Goal: Transaction & Acquisition: Purchase product/service

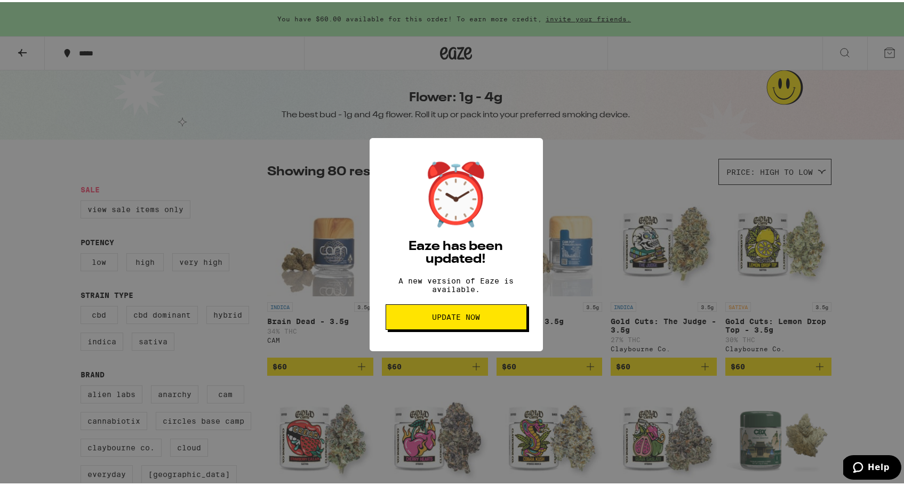
click at [453, 319] on span "Update Now" at bounding box center [456, 314] width 48 height 7
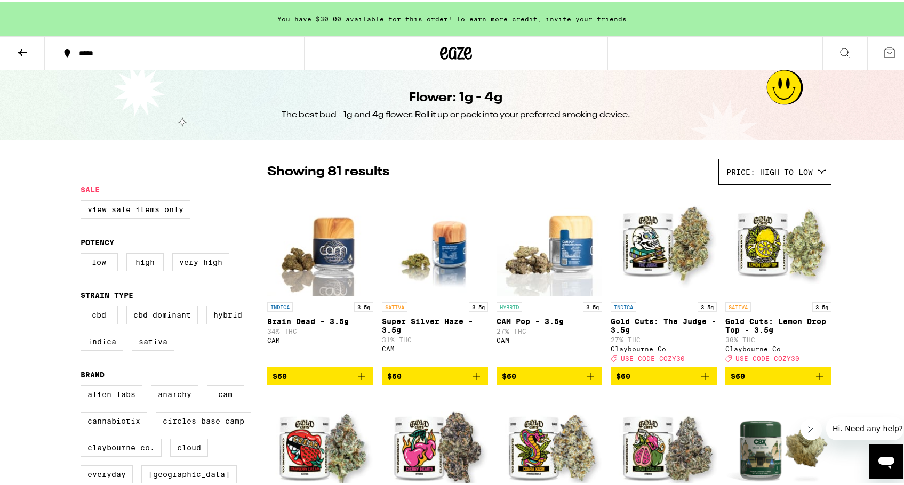
click at [449, 50] on icon at bounding box center [456, 51] width 16 height 13
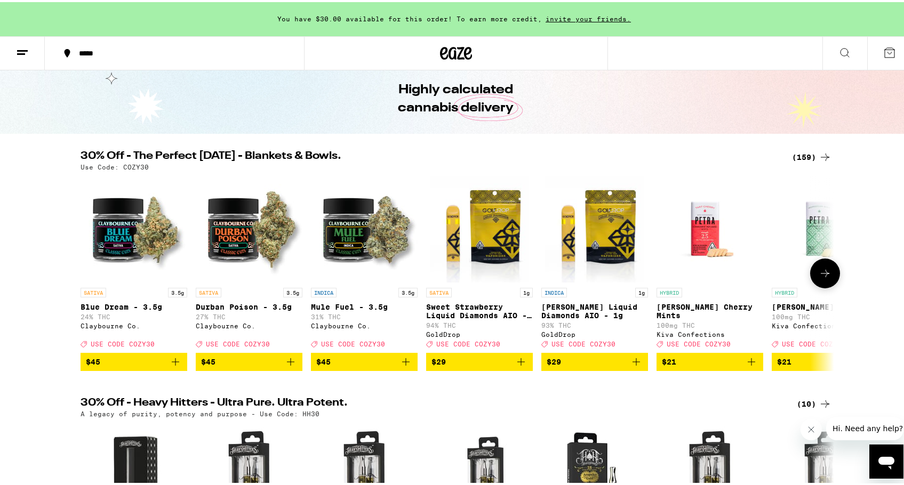
scroll to position [39, 0]
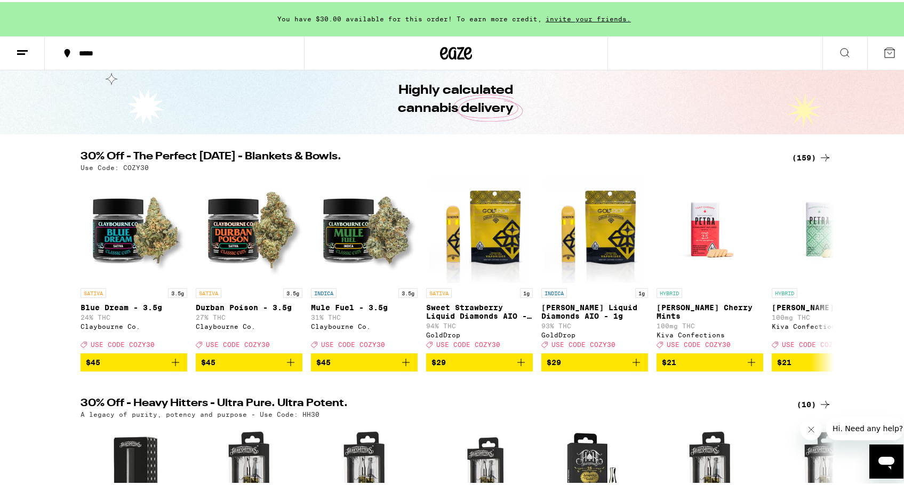
click at [800, 161] on div "(159)" at bounding box center [811, 155] width 39 height 13
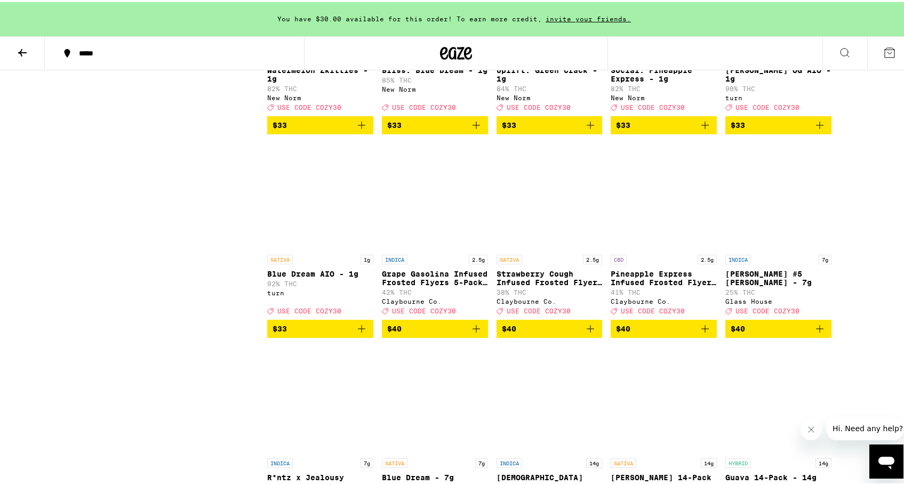
scroll to position [4741, 0]
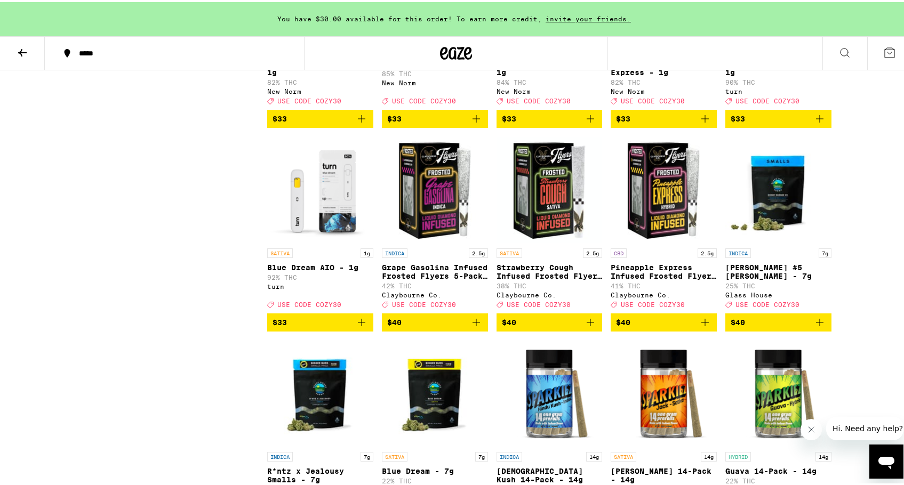
click at [316, 241] on img "Open page for Blue Dream AIO - 1g from turn" at bounding box center [320, 187] width 106 height 107
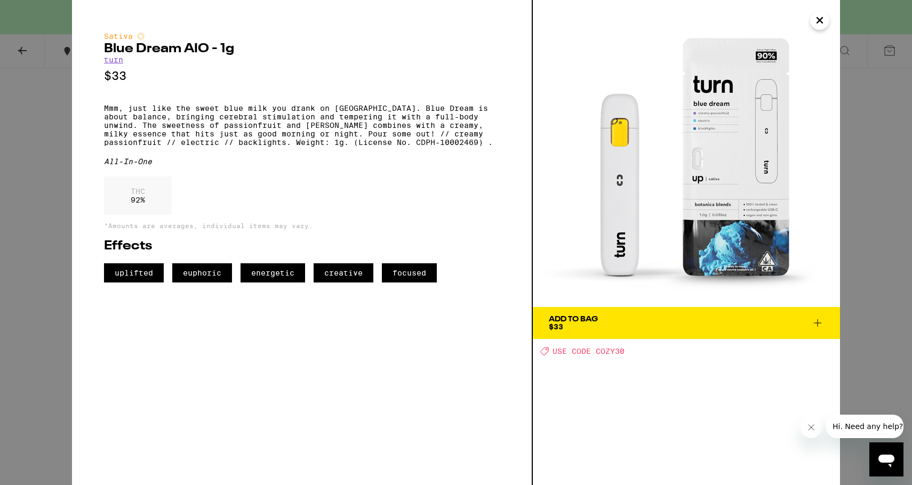
click at [46, 143] on div "Sativa Blue Dream AIO - 1g turn $33 Mmm, just like the sweet blue milk you dran…" at bounding box center [456, 242] width 912 height 485
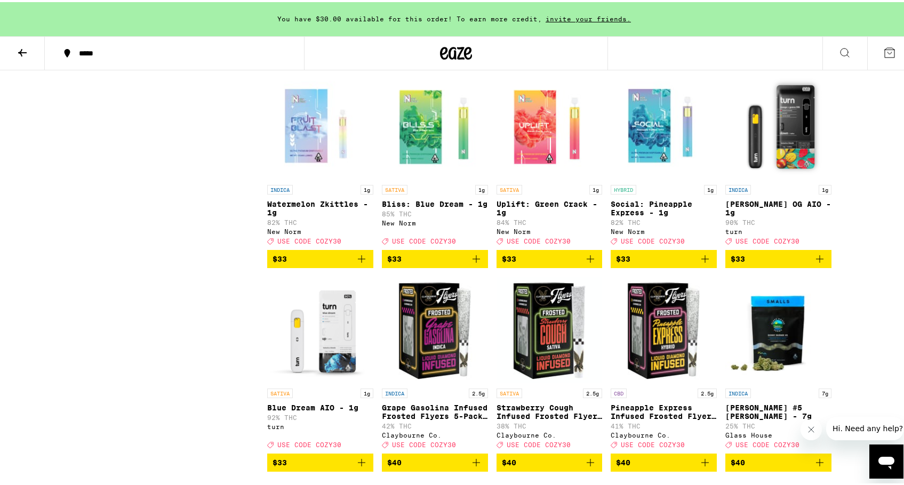
scroll to position [4599, 0]
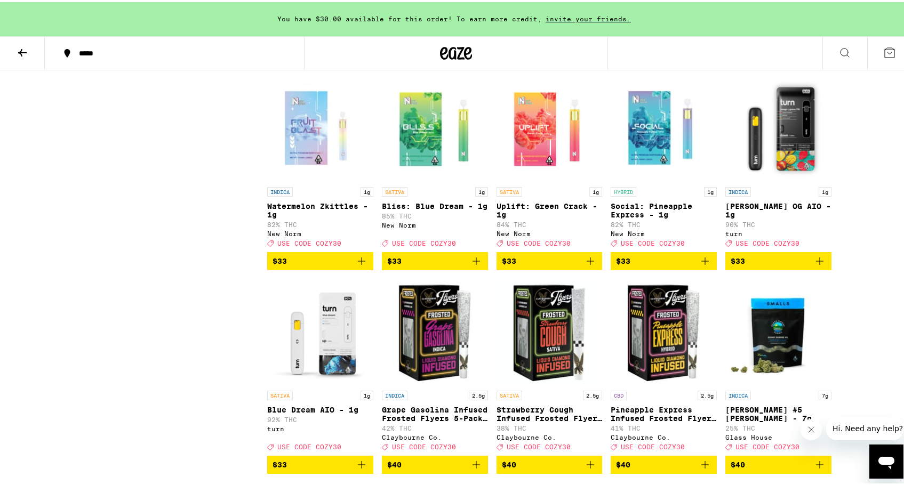
click at [382, 180] on img "Open page for Bliss: Blue Dream - 1g from New Norm" at bounding box center [435, 126] width 106 height 107
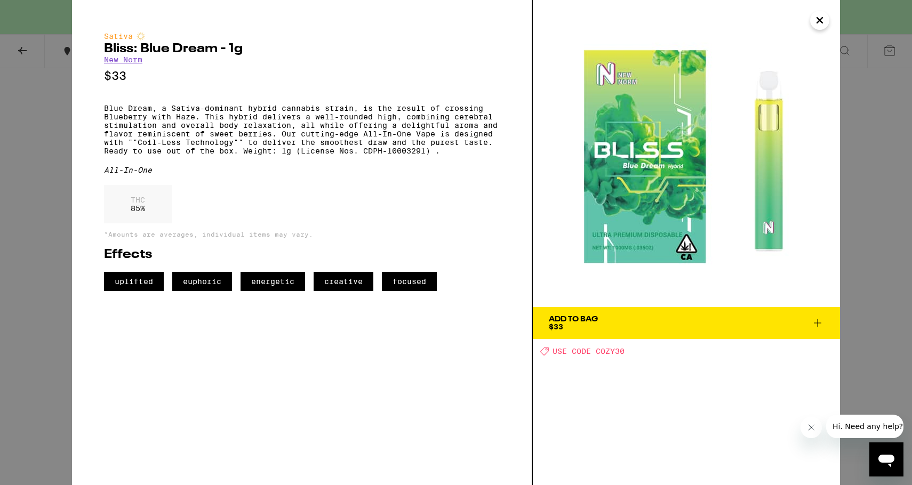
click at [55, 141] on div "Sativa Bliss: Blue Dream - 1g New Norm $33 Blue Dream, a Sativa-dominant hybrid…" at bounding box center [456, 242] width 912 height 485
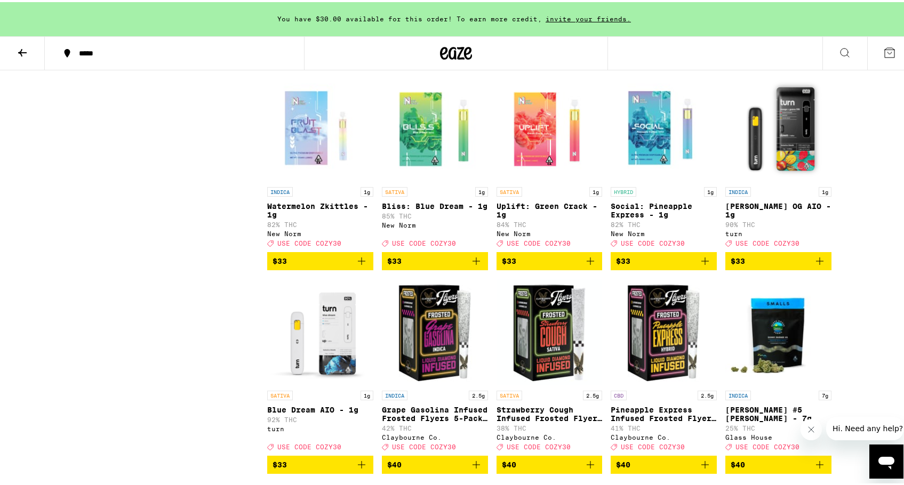
scroll to position [4528, 0]
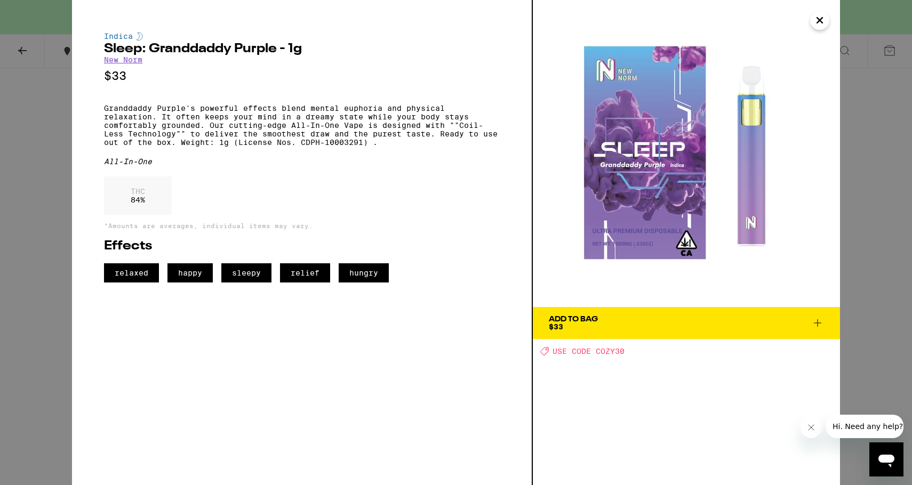
click at [19, 173] on div "Indica Sleep: Granddaddy Purple - 1g New Norm $33 Granddaddy Purple's powerful …" at bounding box center [456, 242] width 912 height 485
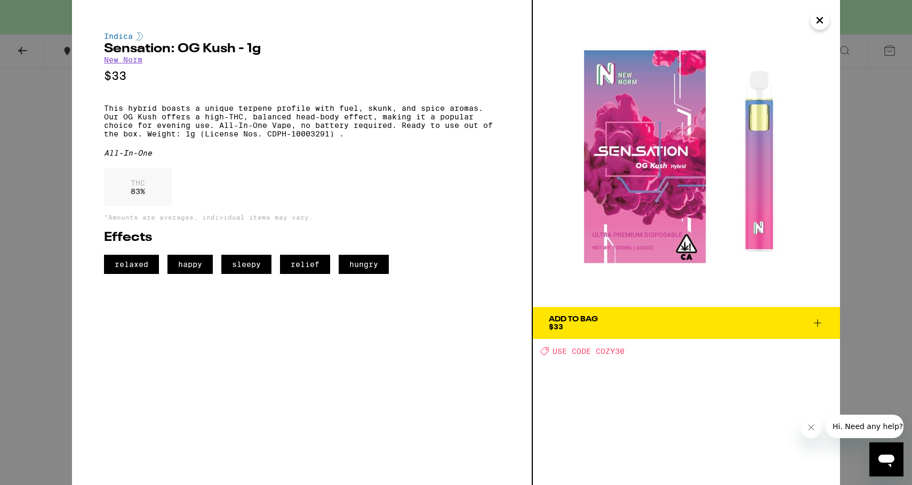
click at [5, 107] on div "Indica Sensation: OG Kush - 1g New Norm $33 This hybrid boasts a unique terpene…" at bounding box center [456, 242] width 912 height 485
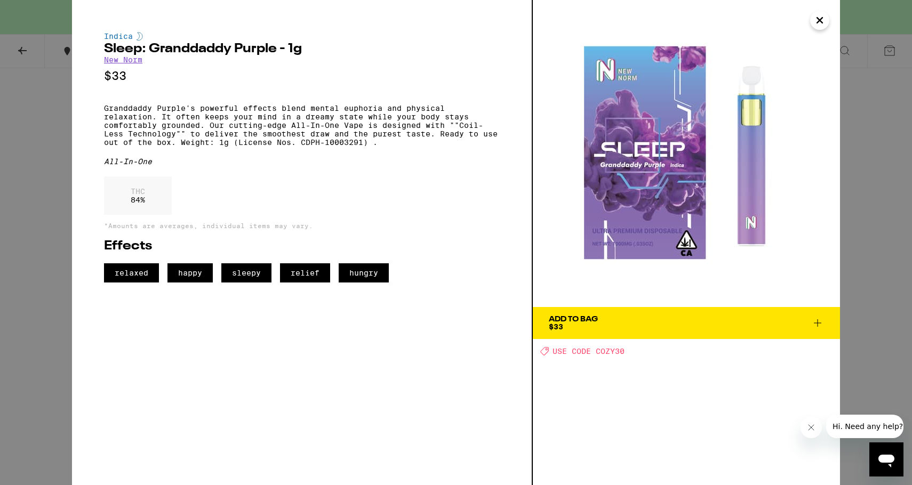
click at [39, 195] on div "Indica Sleep: Granddaddy Purple - 1g New Norm $33 Granddaddy Purple's powerful …" at bounding box center [456, 242] width 912 height 485
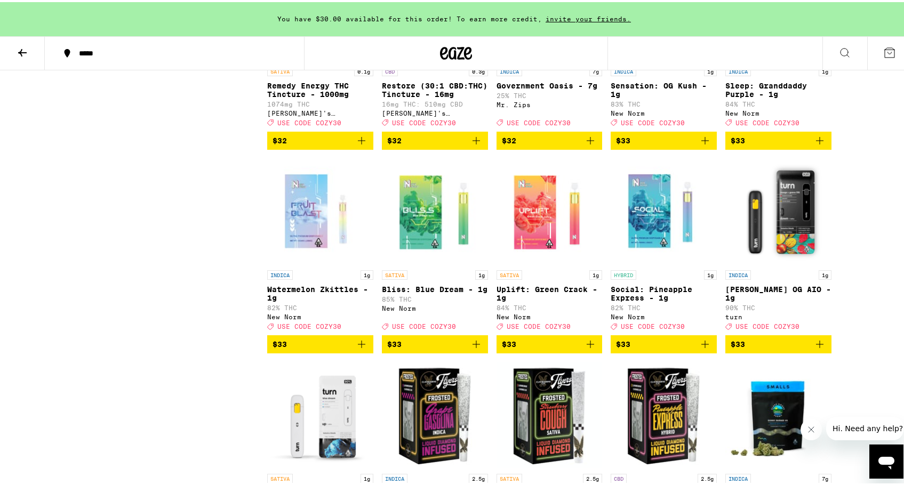
scroll to position [4490, 0]
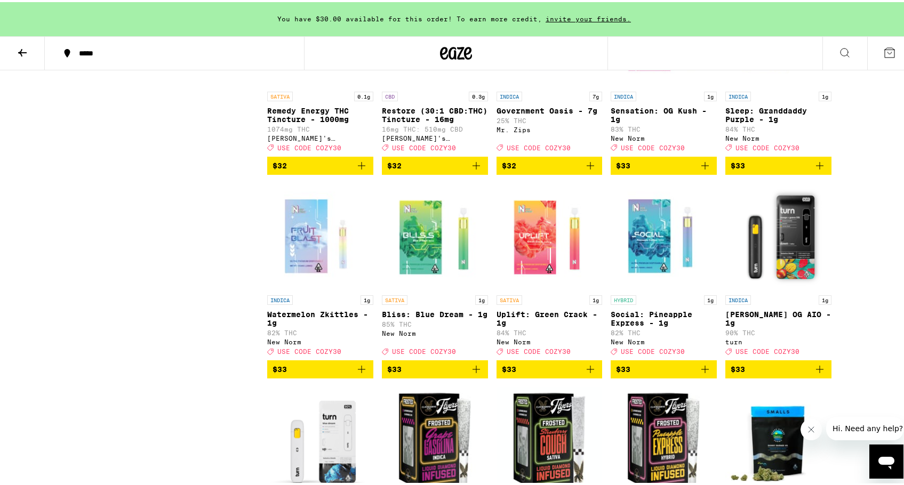
click at [642, 170] on span "$33" at bounding box center [663, 163] width 95 height 13
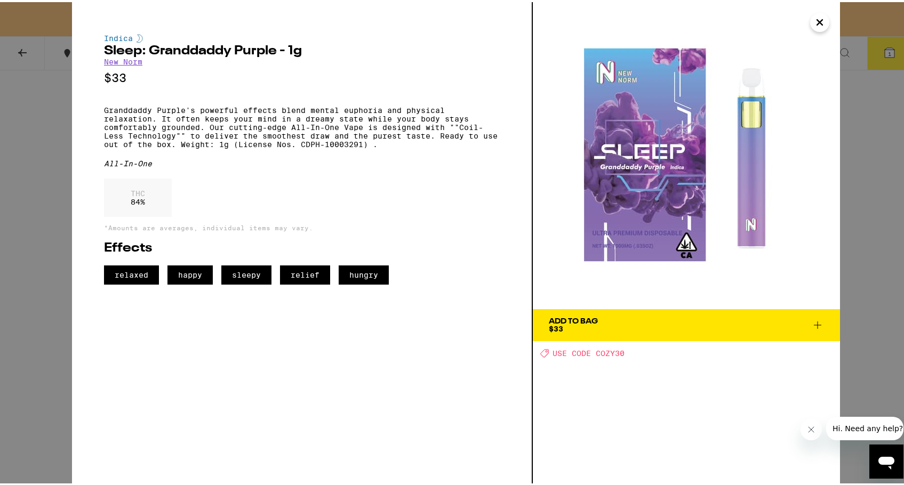
scroll to position [4528, 0]
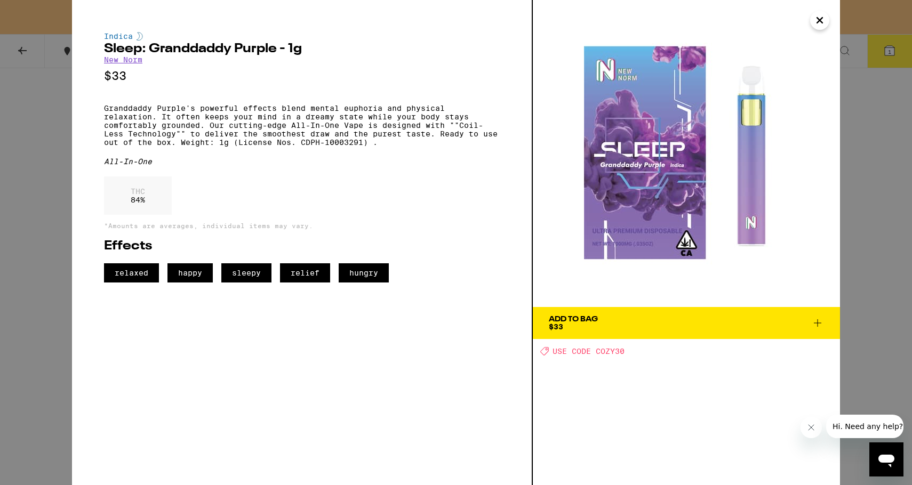
click at [9, 202] on div "Indica Sleep: Granddaddy Purple - 1g New Norm $33 Granddaddy Purple's powerful …" at bounding box center [456, 242] width 912 height 485
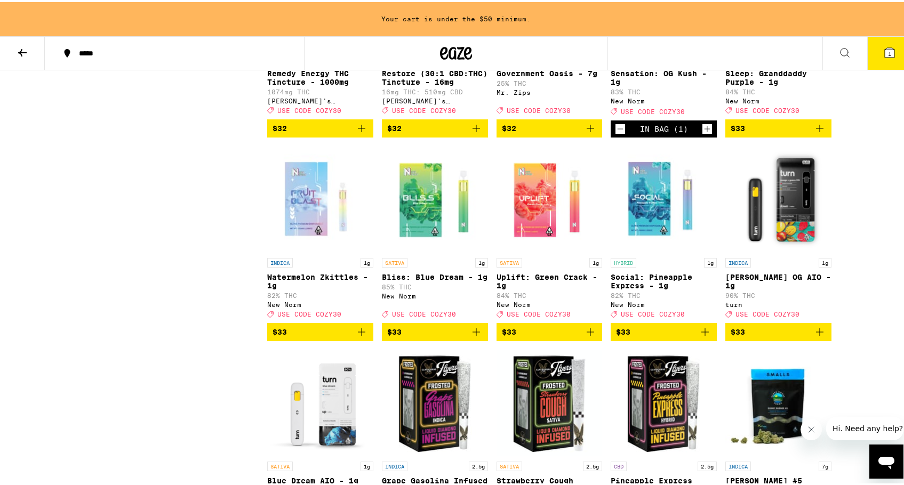
click at [19, 49] on icon at bounding box center [22, 50] width 13 height 13
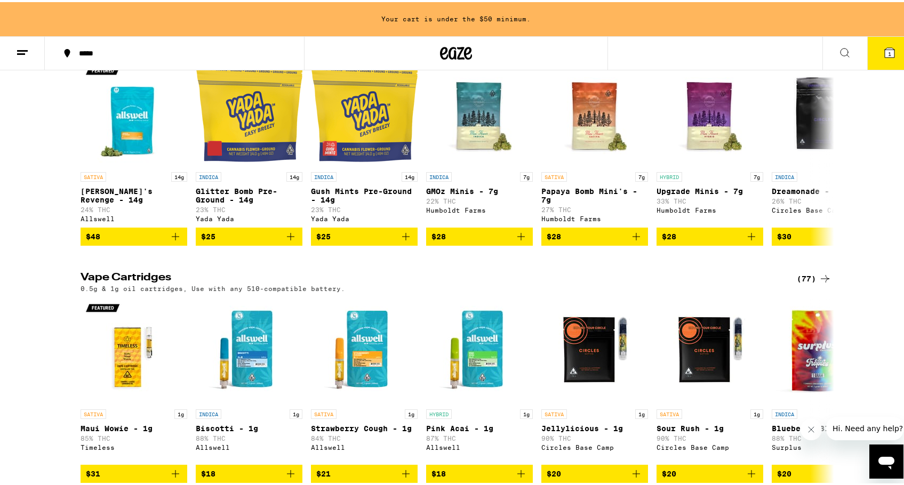
scroll to position [1184, 0]
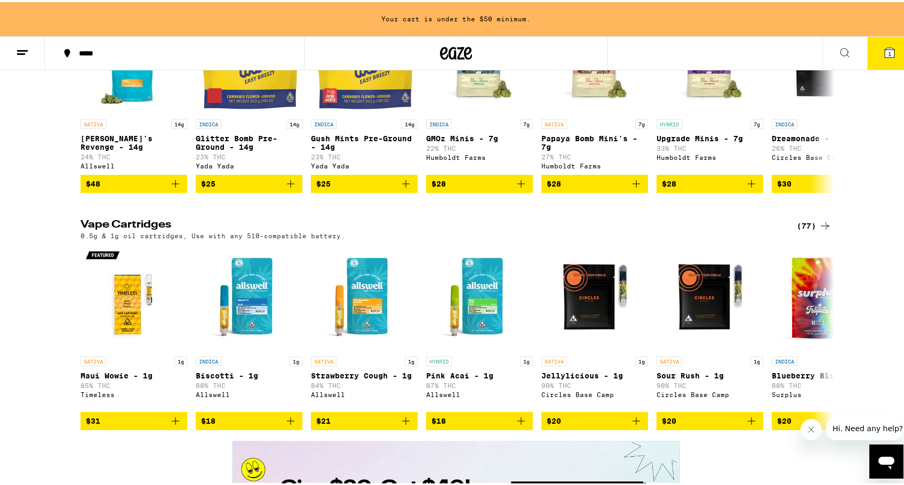
click at [802, 230] on div "(77)" at bounding box center [813, 224] width 35 height 13
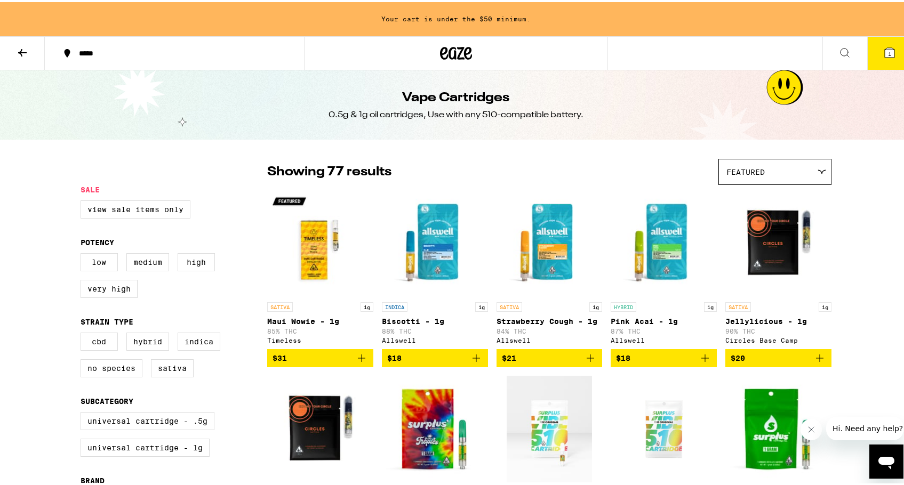
click at [307, 247] on img "Open page for Maui Wowie - 1g from Timeless" at bounding box center [320, 241] width 106 height 107
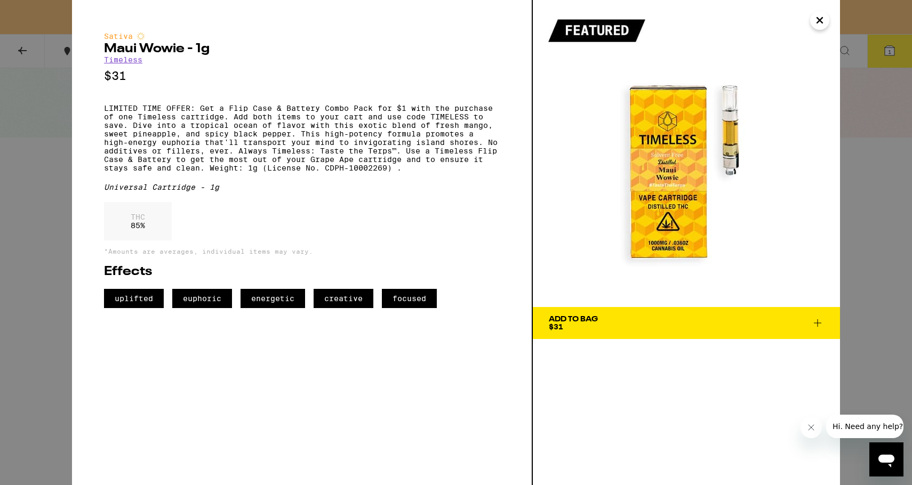
click at [50, 145] on div "Sativa Maui Wowie - 1g Timeless $31 LIMITED TIME OFFER: Get a Flip Case & Batte…" at bounding box center [456, 242] width 912 height 485
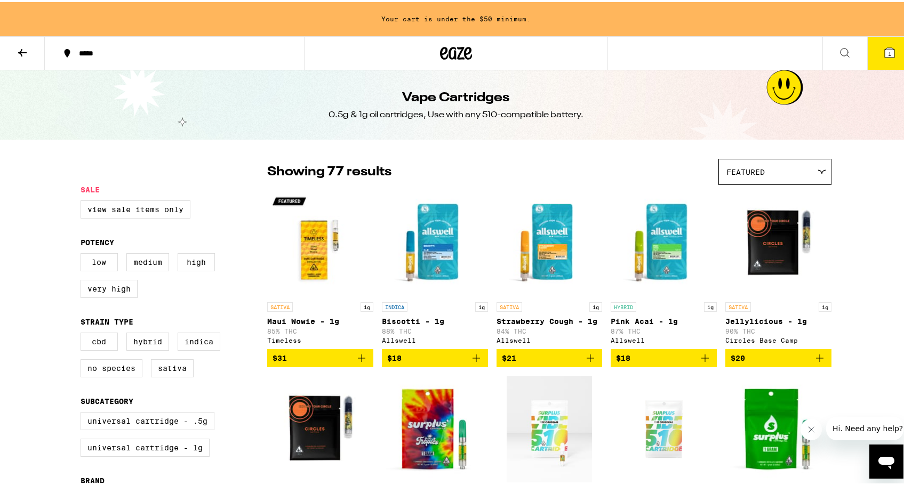
click at [439, 242] on img "Open page for Biscotti - 1g from Allswell" at bounding box center [435, 241] width 106 height 107
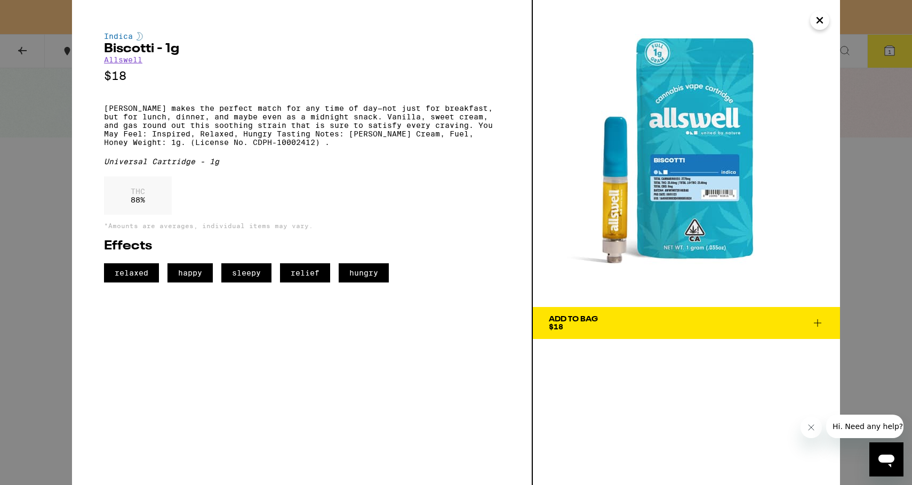
click at [21, 188] on div "Indica Biscotti - 1g Allswell $18 Biscotti makes the perfect match for any time…" at bounding box center [456, 242] width 912 height 485
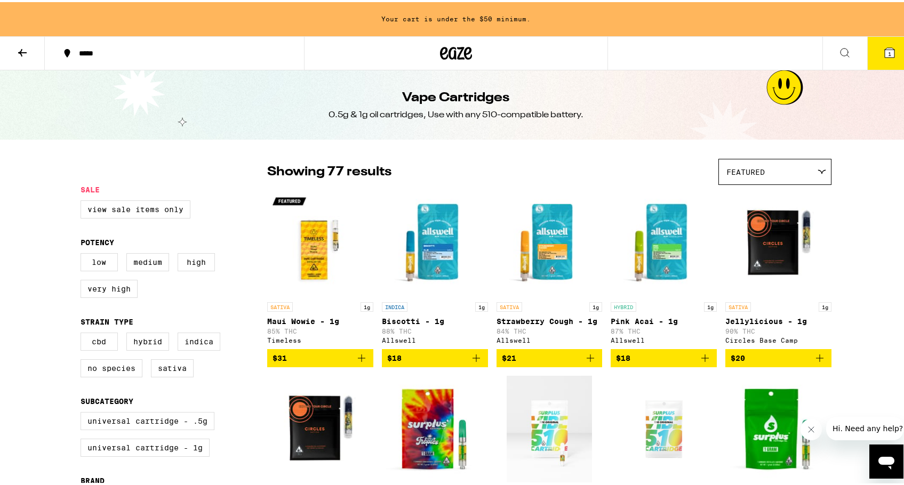
click at [546, 246] on img "Open page for Strawberry Cough - 1g from Allswell" at bounding box center [549, 241] width 106 height 107
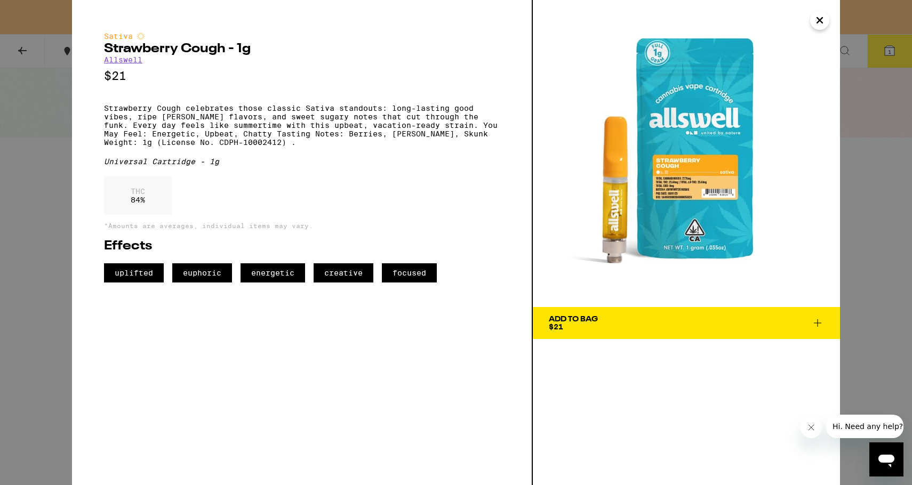
click at [7, 165] on div "Sativa Strawberry Cough - 1g Allswell $21 Strawberry Cough celebrates those cla…" at bounding box center [456, 242] width 912 height 485
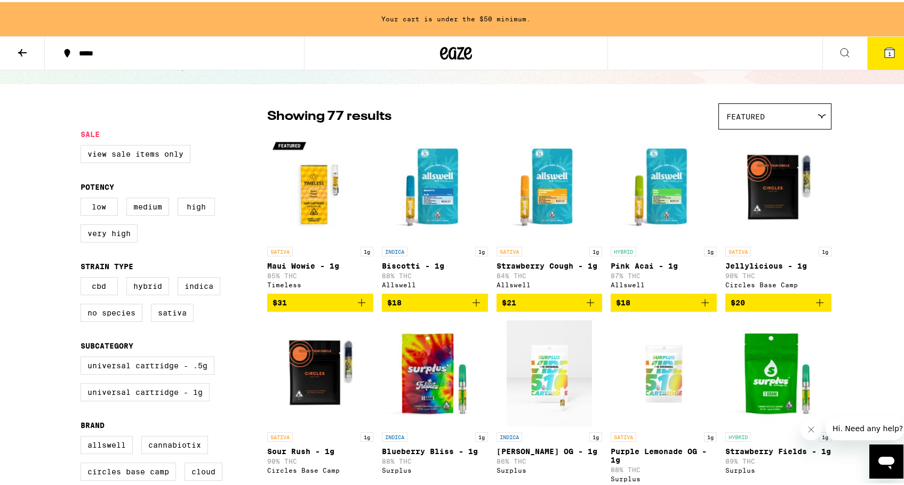
scroll to position [59, 0]
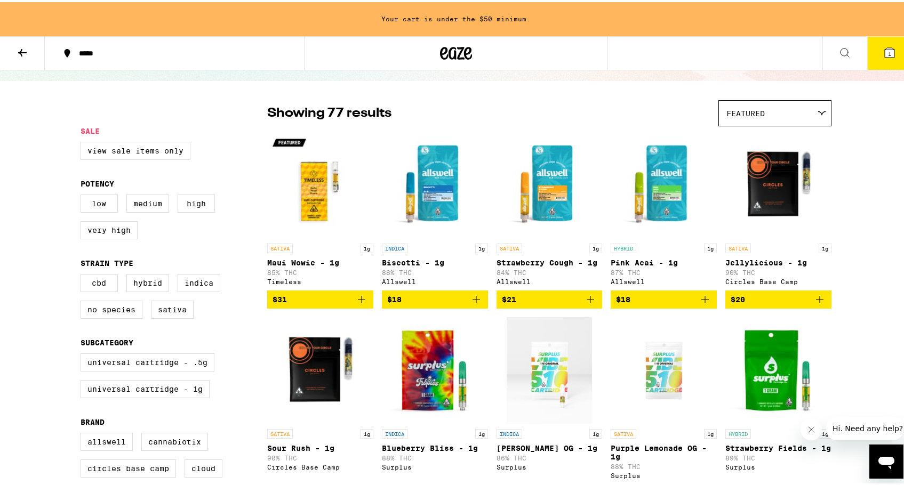
click at [401, 193] on img "Open page for Biscotti - 1g from Allswell" at bounding box center [435, 183] width 106 height 107
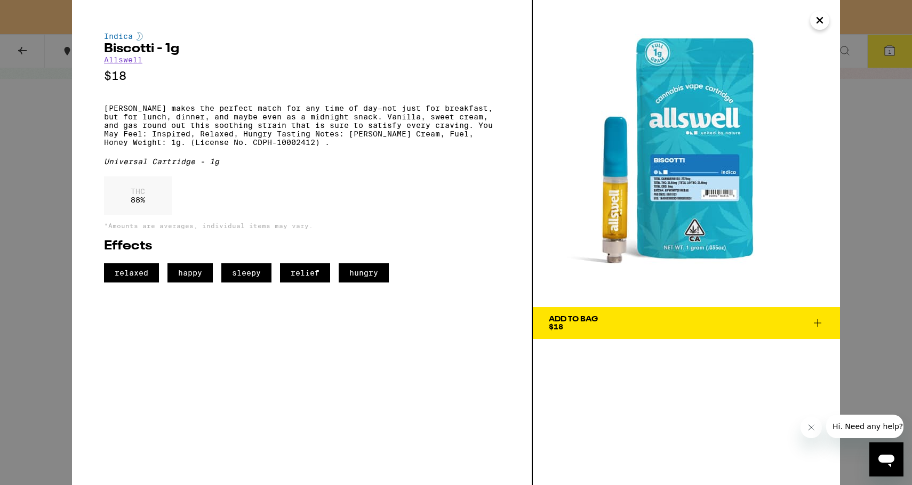
click at [17, 143] on div "Indica Biscotti - 1g Allswell $18 Biscotti makes the perfect match for any time…" at bounding box center [456, 242] width 912 height 485
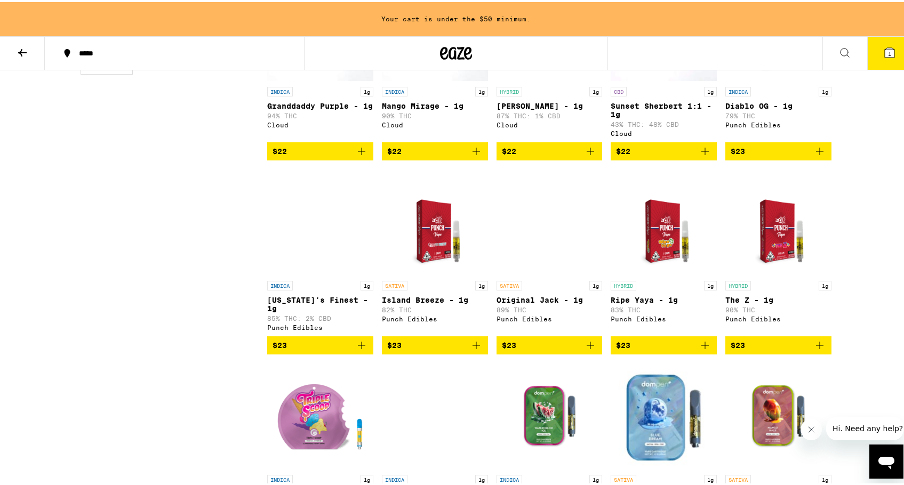
scroll to position [595, 0]
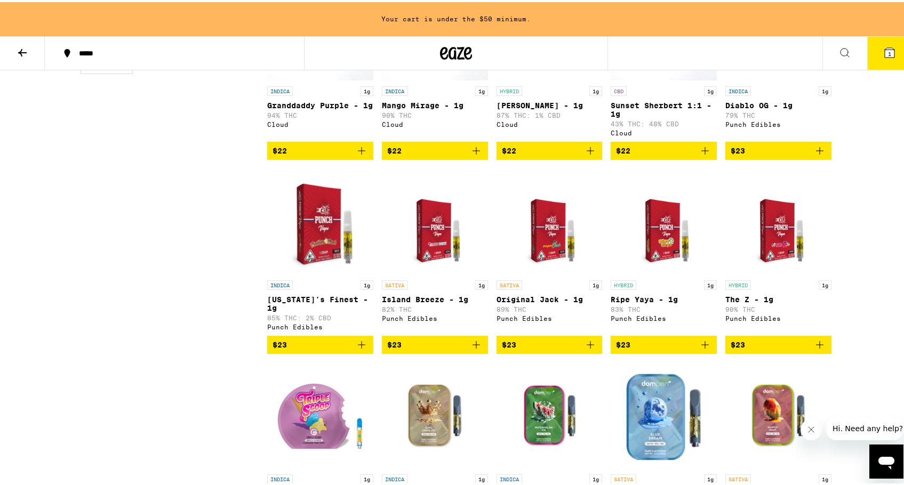
click at [542, 229] on img "Open page for Original Jack - 1g from Punch Edibles" at bounding box center [549, 219] width 83 height 107
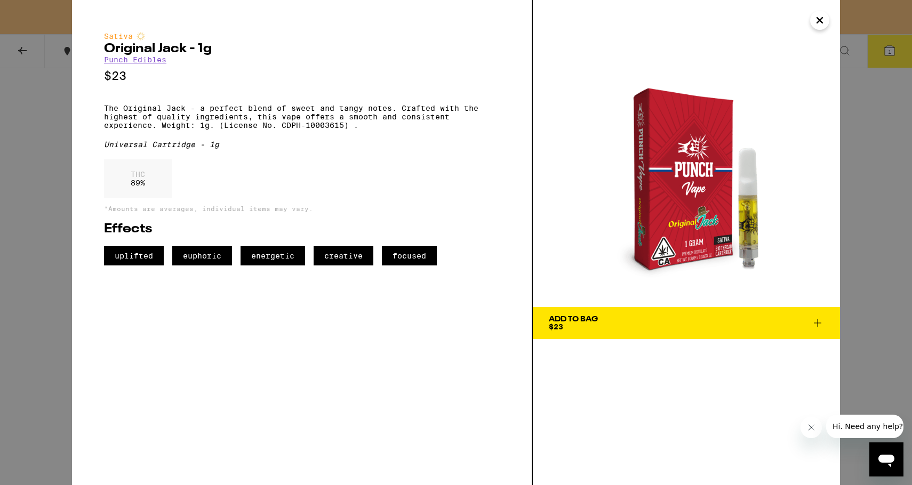
click at [28, 188] on div "Sativa Original Jack - 1g Punch Edibles $23 The Original Jack - a perfect blend…" at bounding box center [456, 242] width 912 height 485
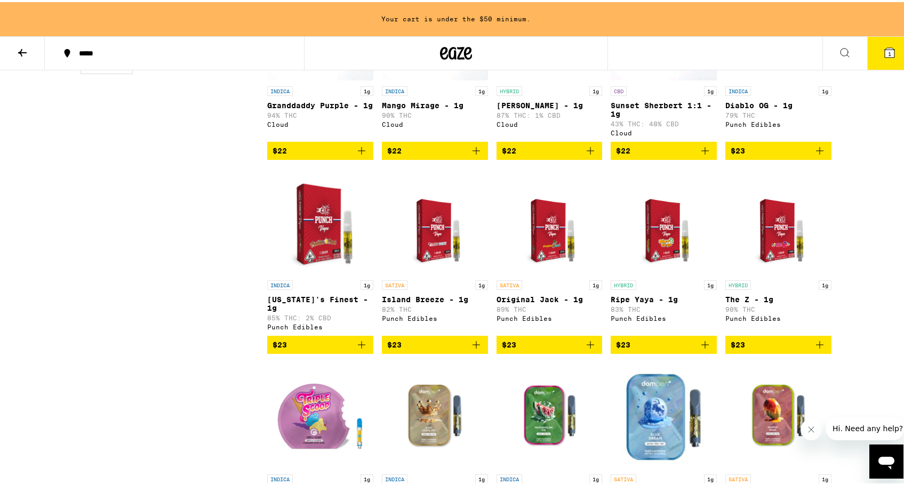
click at [339, 220] on img "Open page for Florida's Finest - 1g from Punch Edibles" at bounding box center [320, 219] width 106 height 107
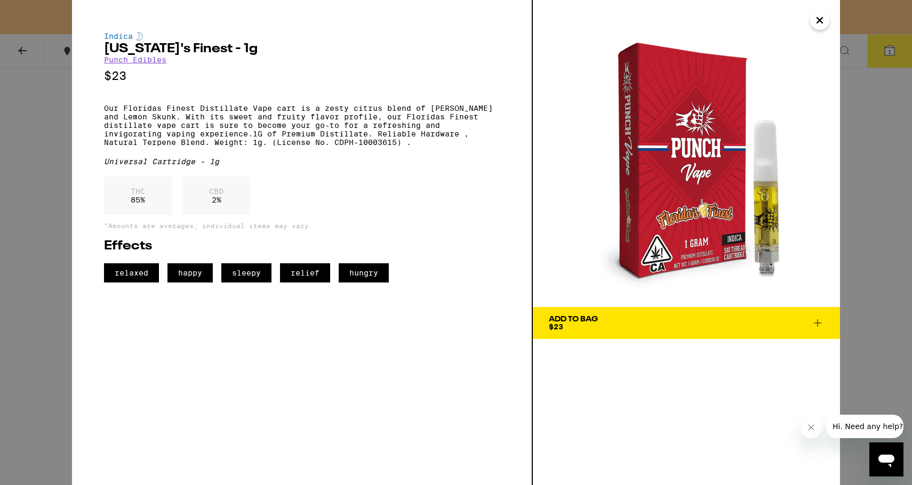
click at [42, 175] on div "Indica [US_STATE]'s Finest - 1g Punch Edibles $23 Our Floridas Finest Distillat…" at bounding box center [456, 242] width 912 height 485
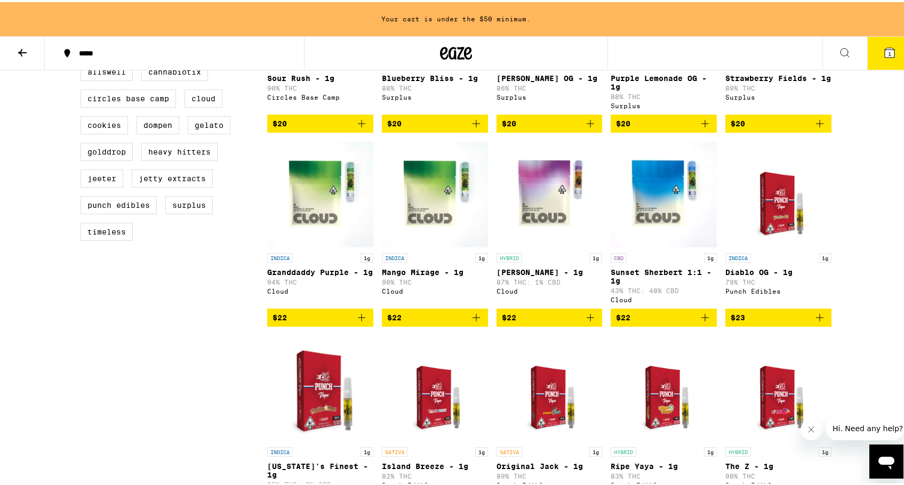
scroll to position [428, 0]
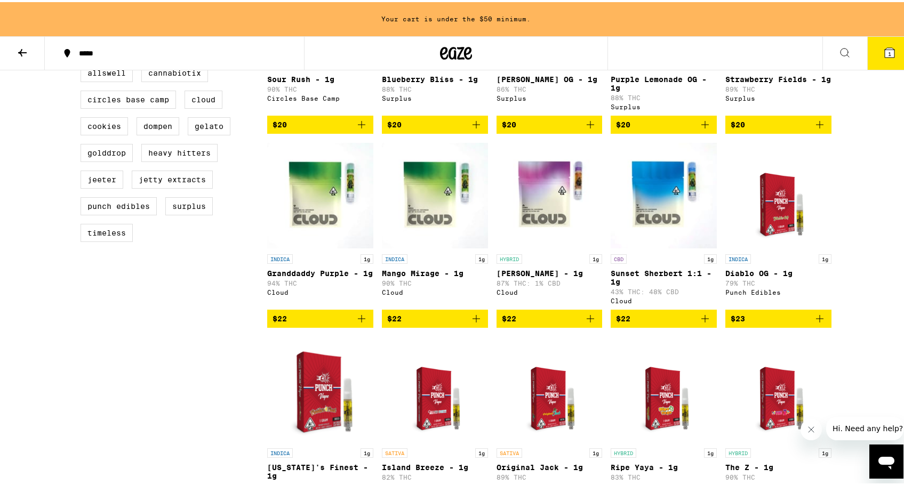
click at [522, 197] on img "Open page for Runtz - 1g from Cloud" at bounding box center [549, 193] width 106 height 107
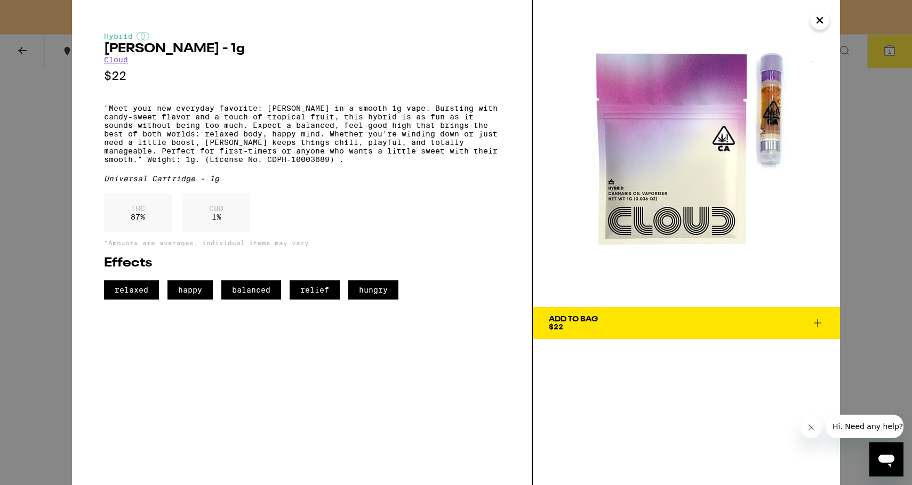
click at [15, 161] on div "Hybrid [PERSON_NAME] - 1g Cloud $22 "Meet your new everyday favorite: [PERSON_N…" at bounding box center [456, 242] width 912 height 485
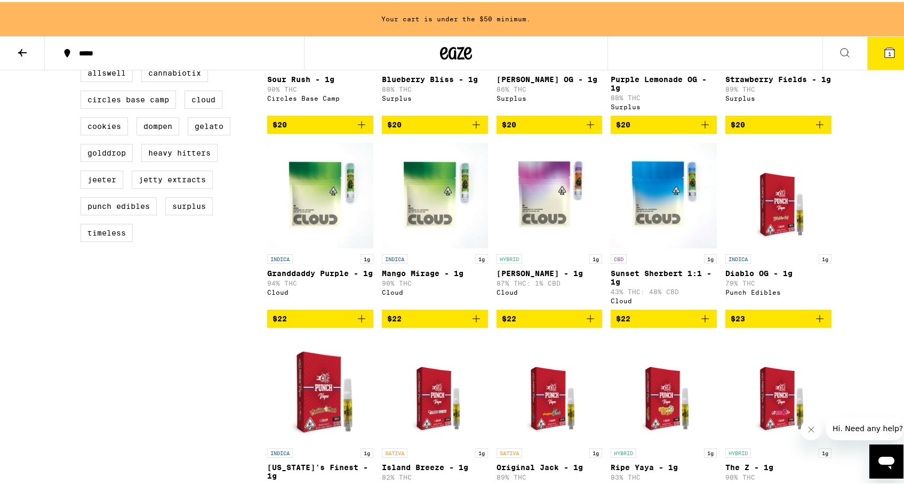
click at [627, 203] on img "Open page for Sunset Sherbert 1:1 - 1g from Cloud" at bounding box center [663, 193] width 106 height 107
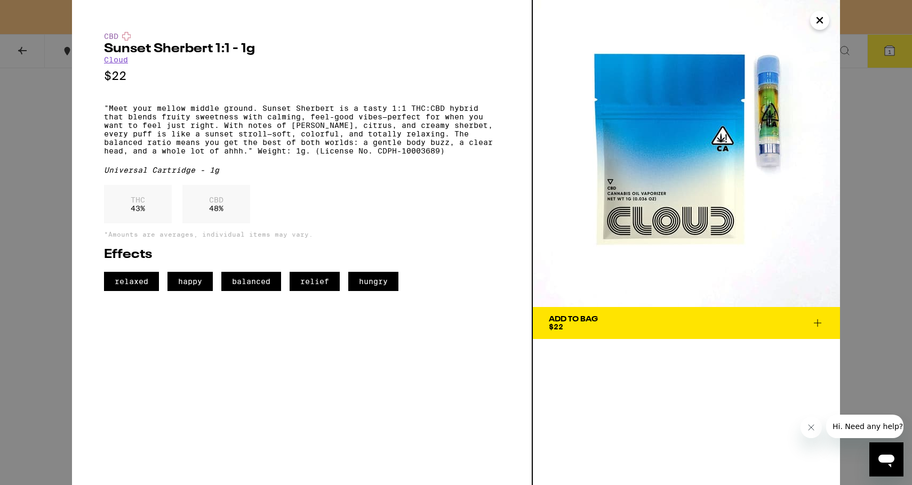
click at [27, 146] on div "CBD Sunset Sherbert 1:1 - 1g Cloud $22 "Meet your mellow middle ground. Sunset …" at bounding box center [456, 242] width 912 height 485
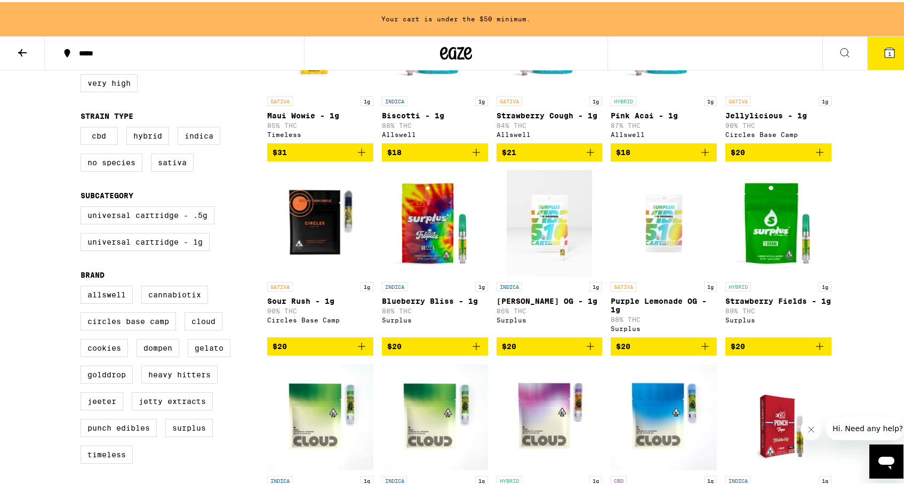
scroll to position [207, 0]
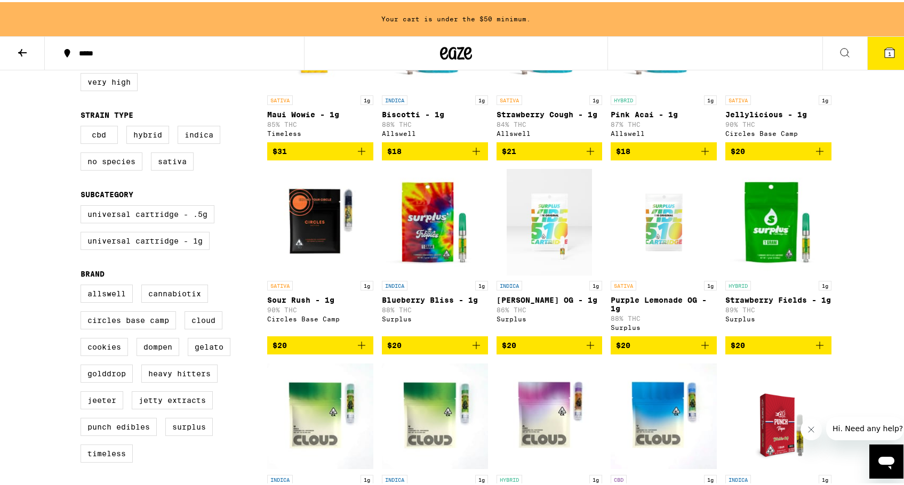
click at [556, 215] on img "Open page for King Louie OG - 1g from Surplus" at bounding box center [548, 220] width 85 height 107
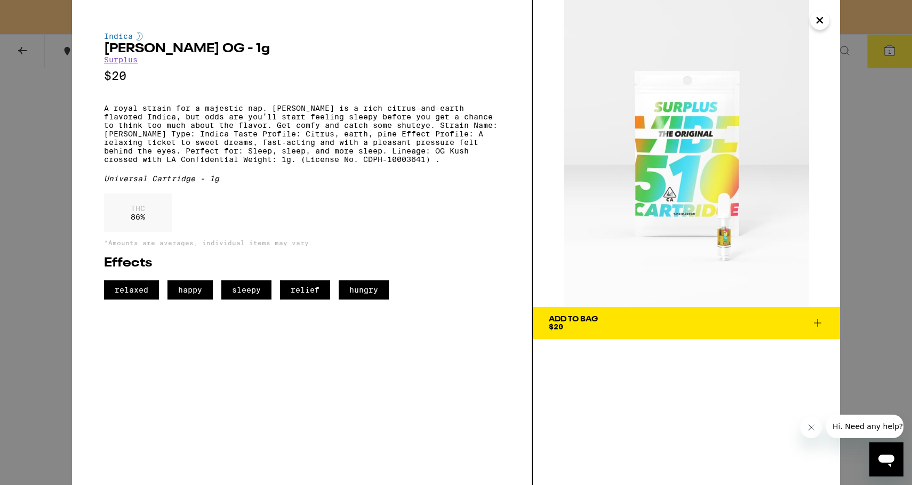
click at [14, 138] on div "Indica [PERSON_NAME] OG - 1g Surplus $20 A royal strain for a majestic nap. [PE…" at bounding box center [456, 242] width 912 height 485
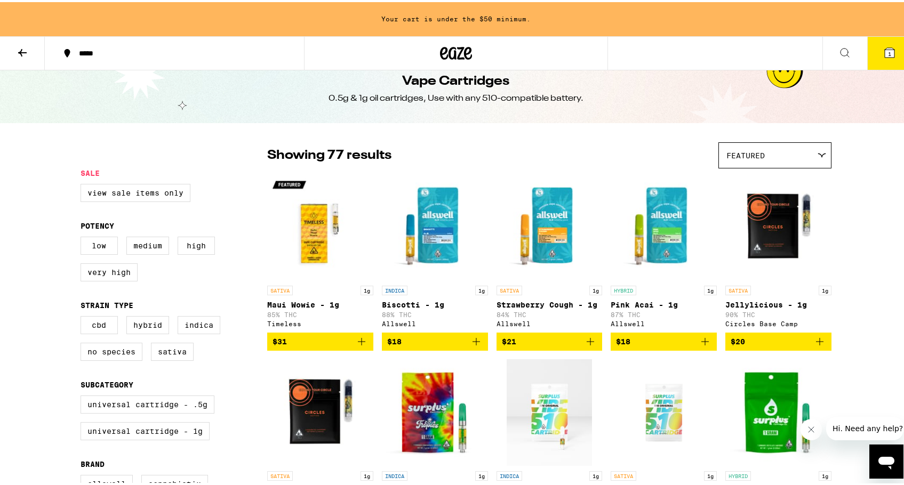
scroll to position [9, 0]
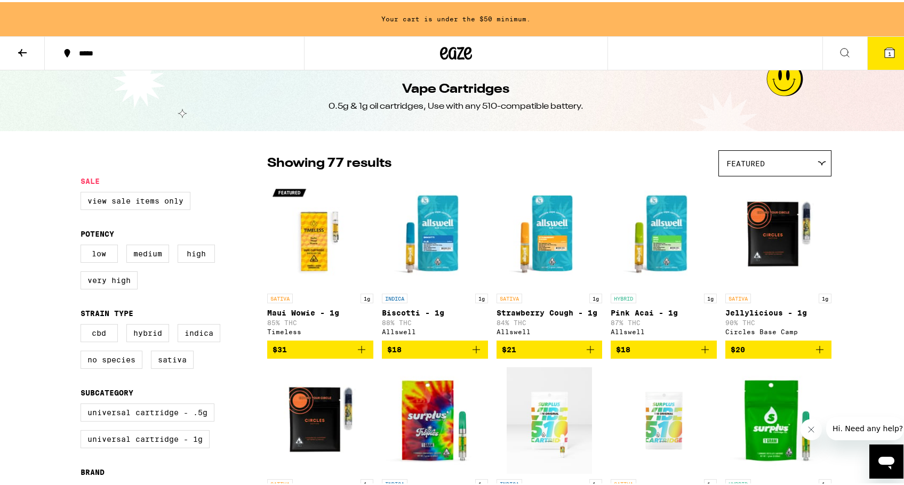
click at [428, 258] on img "Open page for Biscotti - 1g from Allswell" at bounding box center [435, 233] width 106 height 107
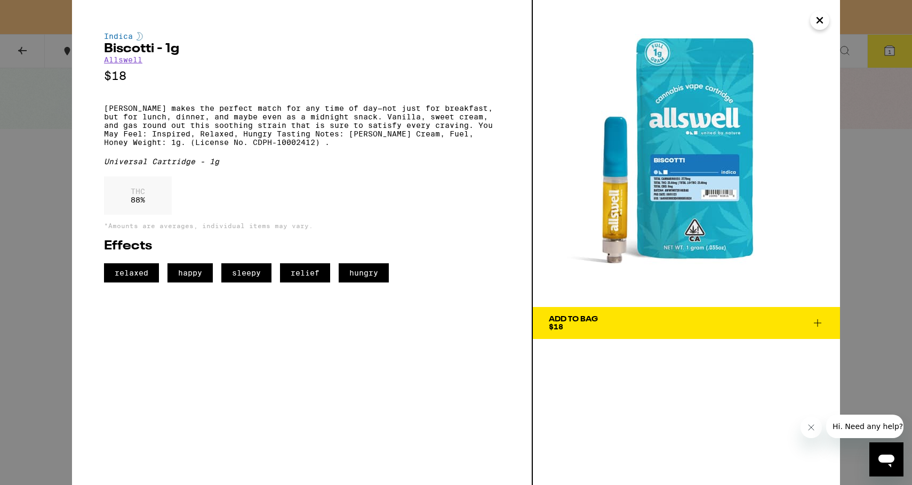
click at [11, 114] on div "Indica Biscotti - 1g Allswell $18 Biscotti makes the perfect match for any time…" at bounding box center [456, 242] width 912 height 485
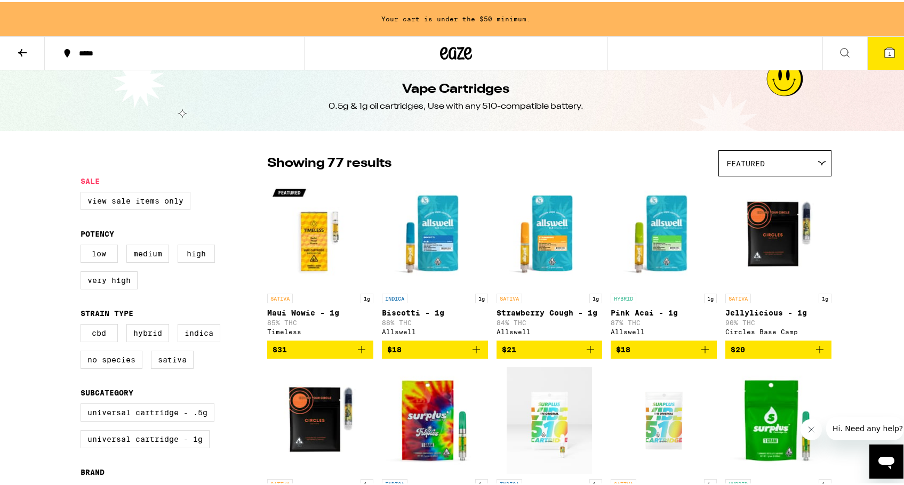
click at [537, 214] on img "Open page for Strawberry Cough - 1g from Allswell" at bounding box center [549, 233] width 106 height 107
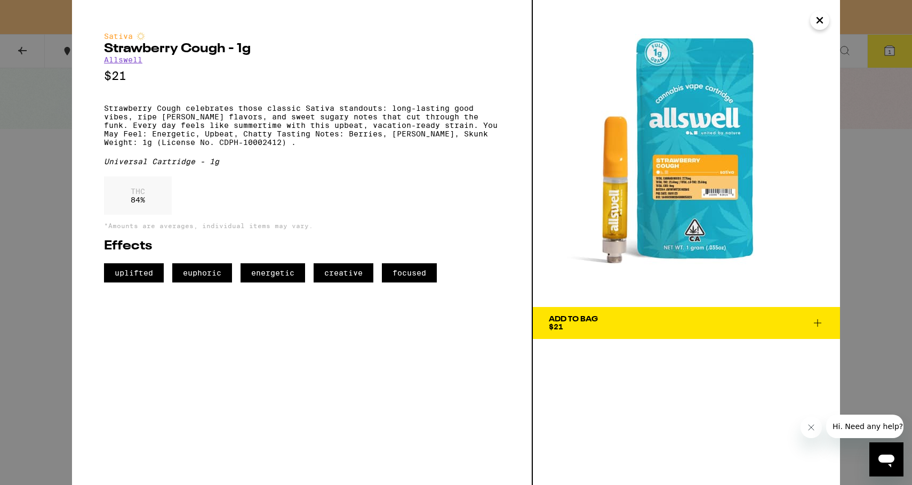
click at [18, 158] on div "Sativa Strawberry Cough - 1g Allswell $21 Strawberry Cough celebrates those cla…" at bounding box center [456, 242] width 912 height 485
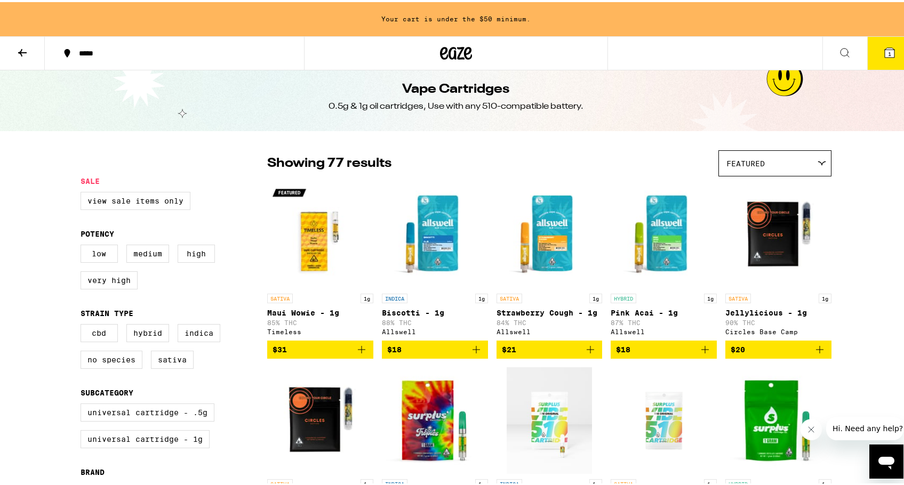
click at [553, 349] on span "$21" at bounding box center [549, 347] width 95 height 13
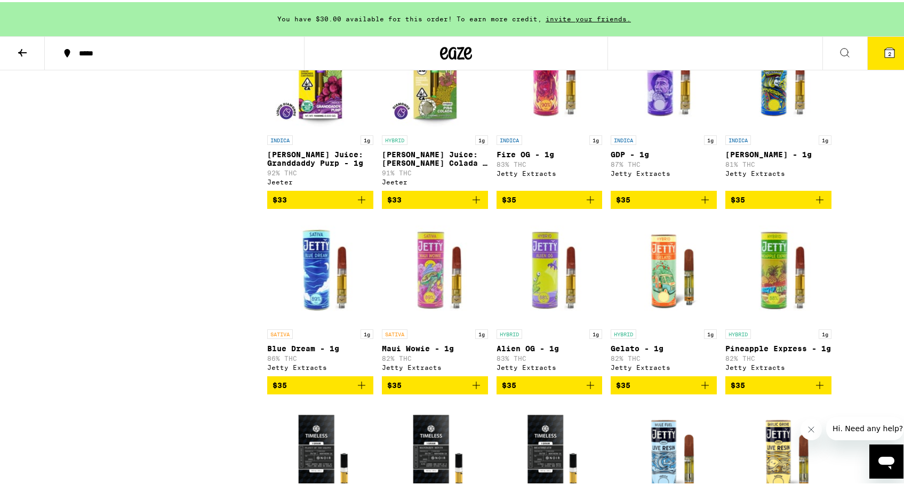
scroll to position [1649, 0]
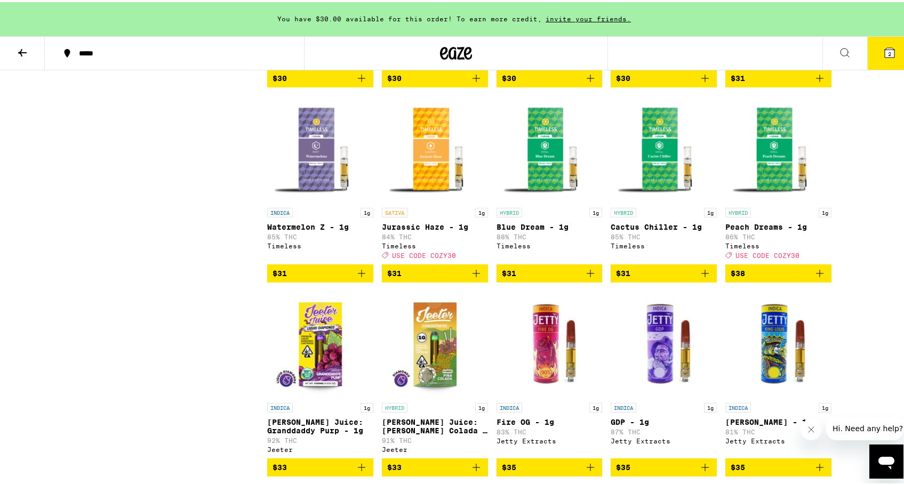
click at [548, 180] on img "Open page for Blue Dream - 1g from Timeless" at bounding box center [549, 147] width 106 height 107
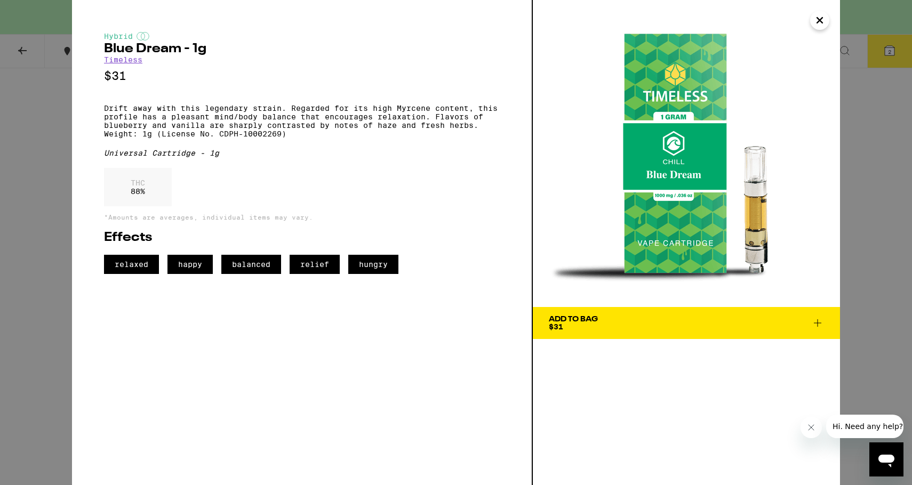
click at [20, 184] on div "Hybrid Blue Dream - 1g Timeless $31 Drift away with this legendary strain. Rega…" at bounding box center [456, 242] width 912 height 485
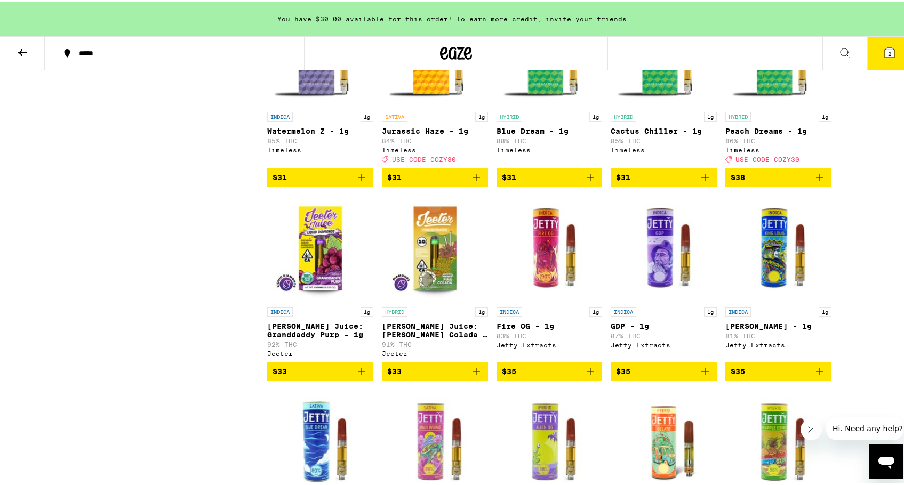
scroll to position [1746, 0]
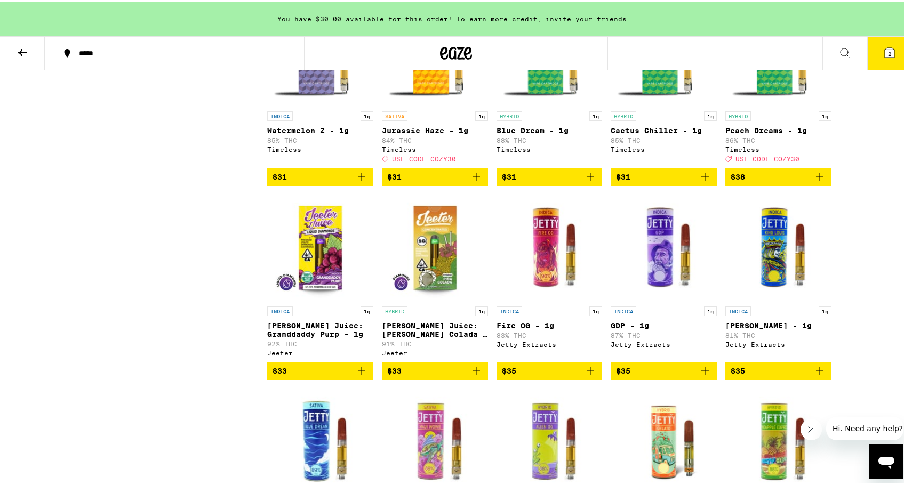
click at [324, 283] on img "Open page for Jeeter Juice: Granddaddy Purp - 1g from Jeeter" at bounding box center [320, 245] width 106 height 107
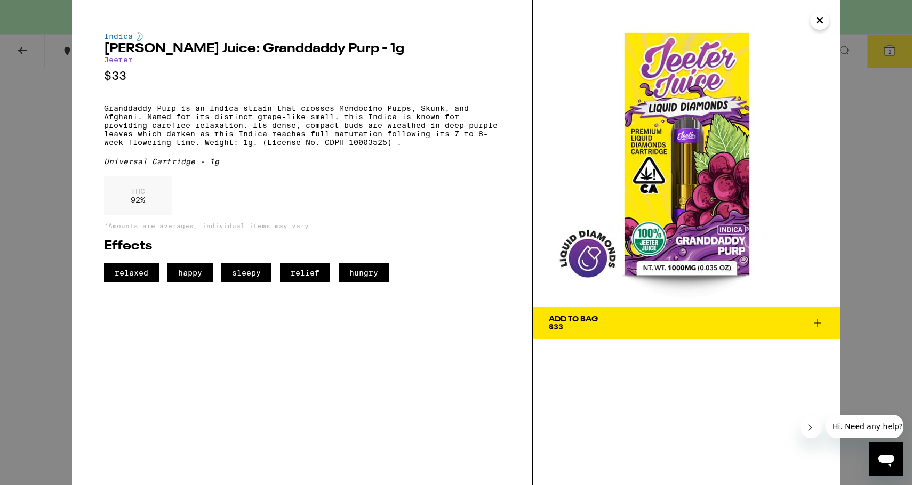
click at [74, 182] on div "Indica [PERSON_NAME] Juice: Granddaddy Purp - 1g [PERSON_NAME] $33 Granddaddy P…" at bounding box center [302, 242] width 461 height 485
click at [817, 26] on icon "Close" at bounding box center [819, 20] width 13 height 16
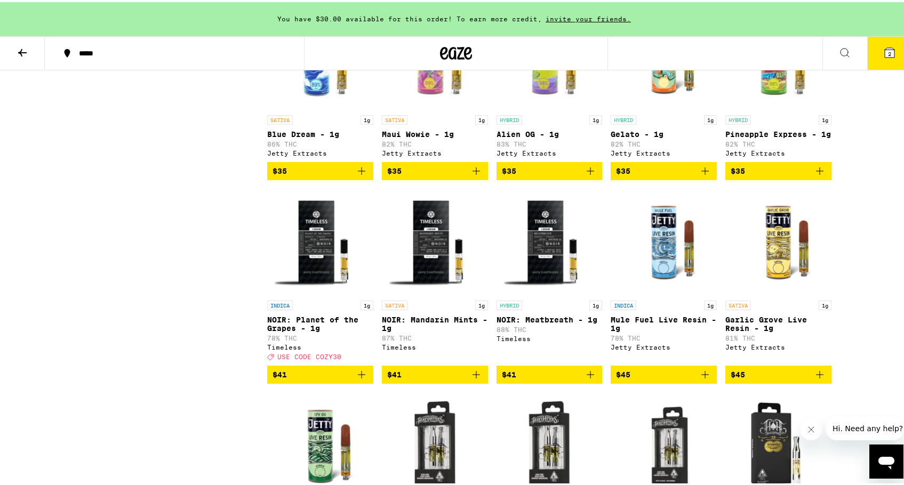
scroll to position [2129, 0]
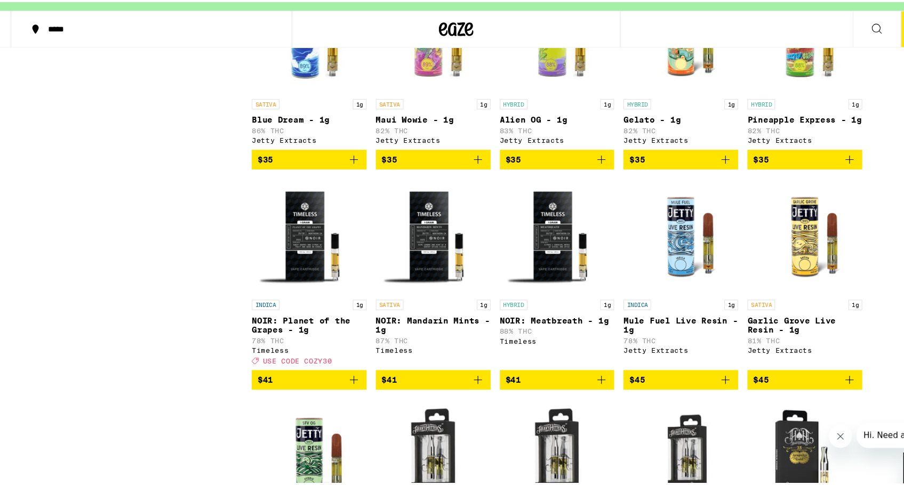
click at [421, 296] on img "Open page for NOIR: Mandarin Mints - 1g from Timeless" at bounding box center [435, 242] width 106 height 107
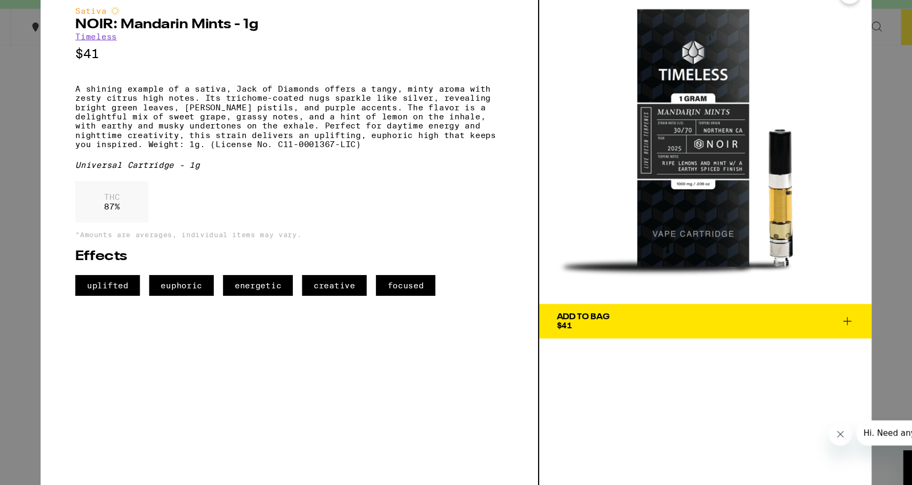
click at [42, 168] on div "Sativa NOIR: Mandarin Mints - 1g Timeless $41 A shining example of a sativa, Ja…" at bounding box center [456, 242] width 912 height 485
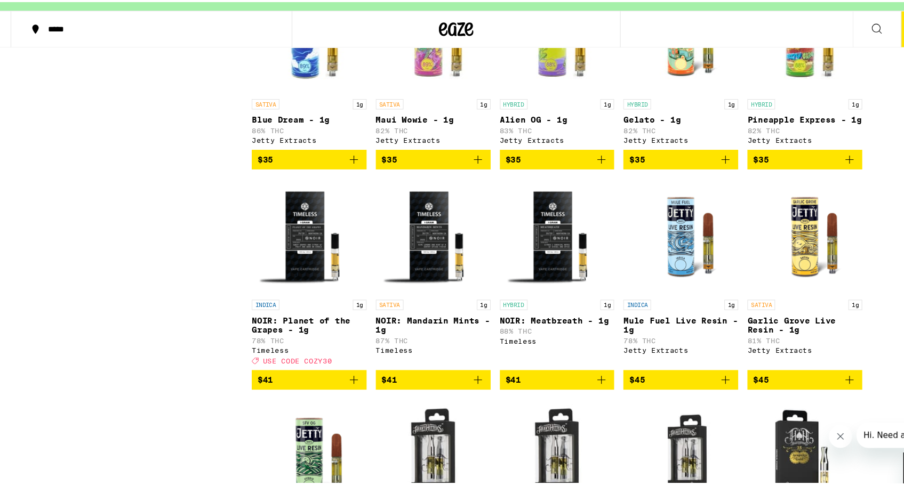
click at [301, 296] on img "Open page for NOIR: Planet of the Grapes - 1g from Timeless" at bounding box center [320, 242] width 106 height 107
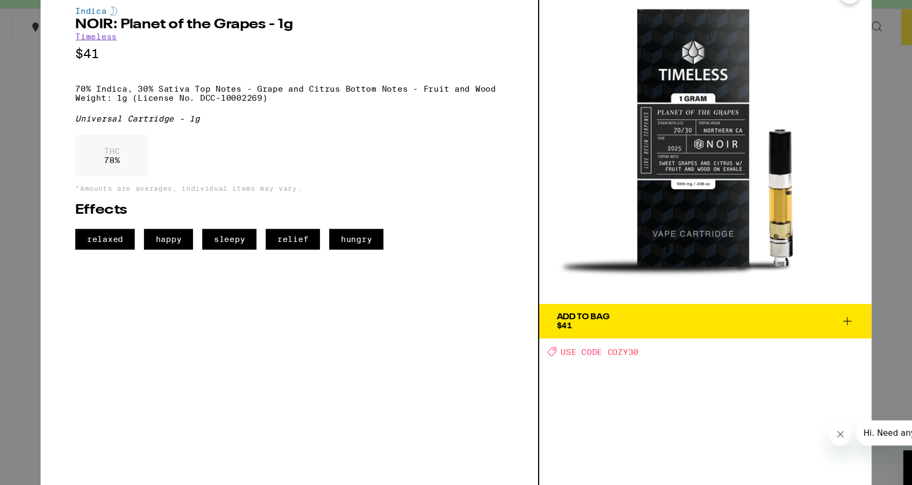
click at [45, 127] on div "Indica NOIR: Planet of the Grapes - 1g Timeless $41 70% Indica, 30% Sativa Top …" at bounding box center [456, 242] width 912 height 485
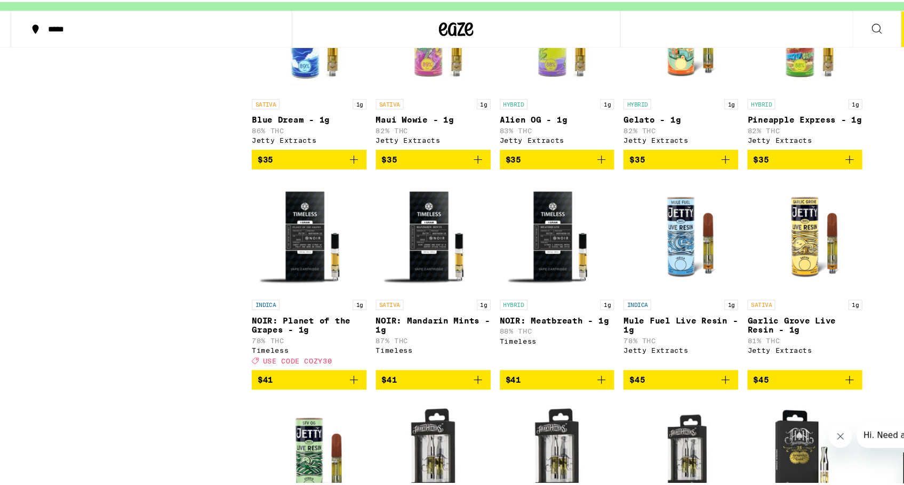
click at [526, 292] on img "Open page for NOIR: Meatbreath - 1g from Timeless" at bounding box center [549, 242] width 106 height 107
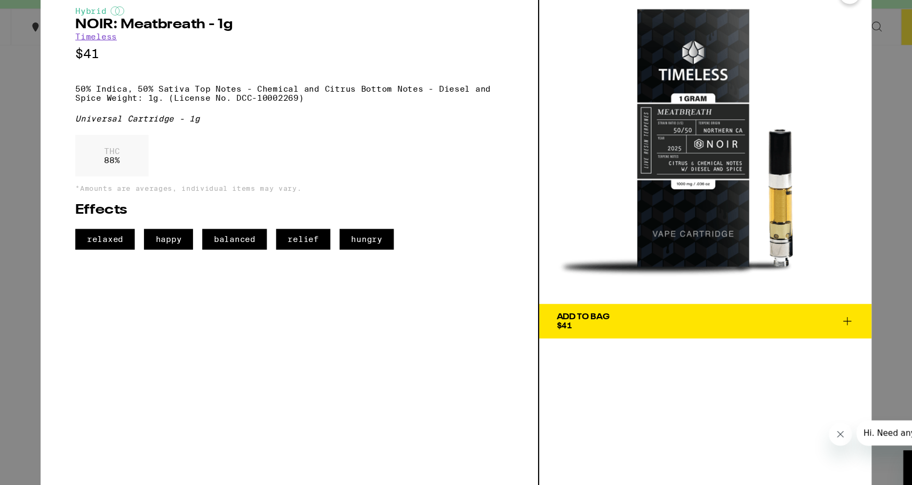
click at [44, 192] on div "Hybrid NOIR: Meatbreath - 1g Timeless $41 50% Indica, 50% Sativa Top Notes - Ch…" at bounding box center [456, 242] width 912 height 485
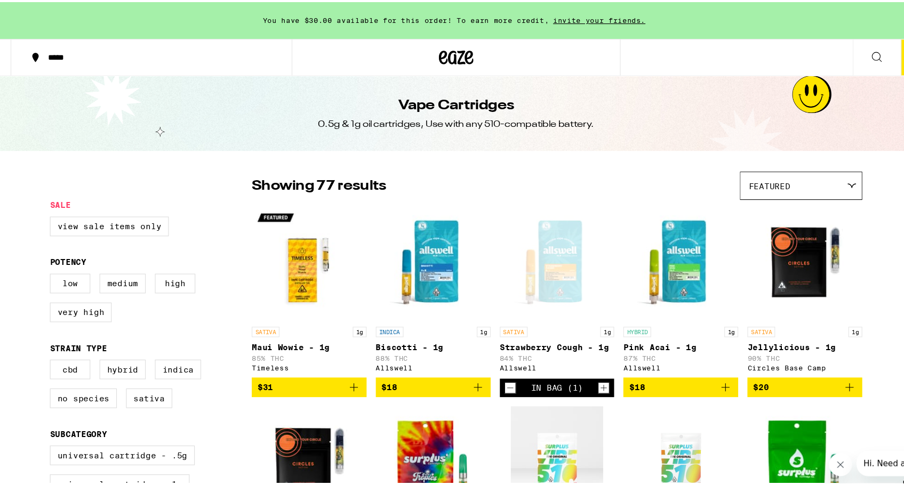
click at [308, 363] on span "$31" at bounding box center [319, 356] width 95 height 13
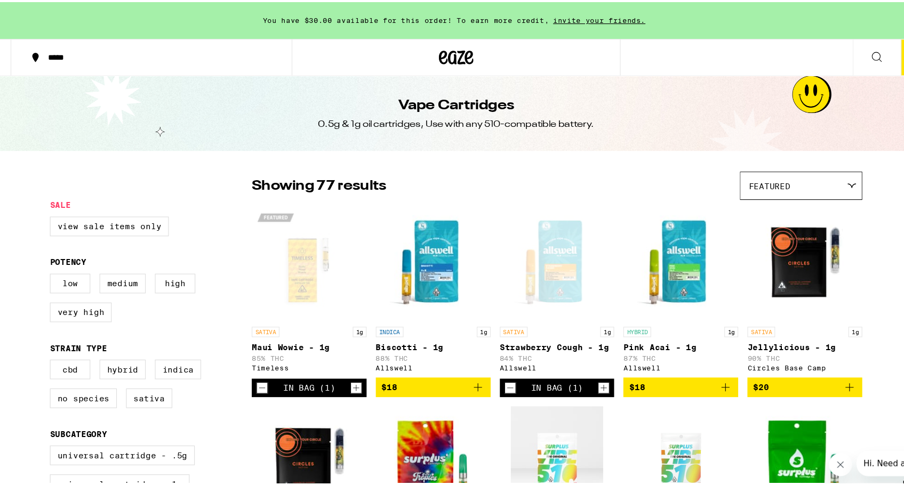
click at [640, 49] on div "***** 3" at bounding box center [456, 51] width 912 height 34
click at [440, 54] on icon at bounding box center [456, 51] width 32 height 19
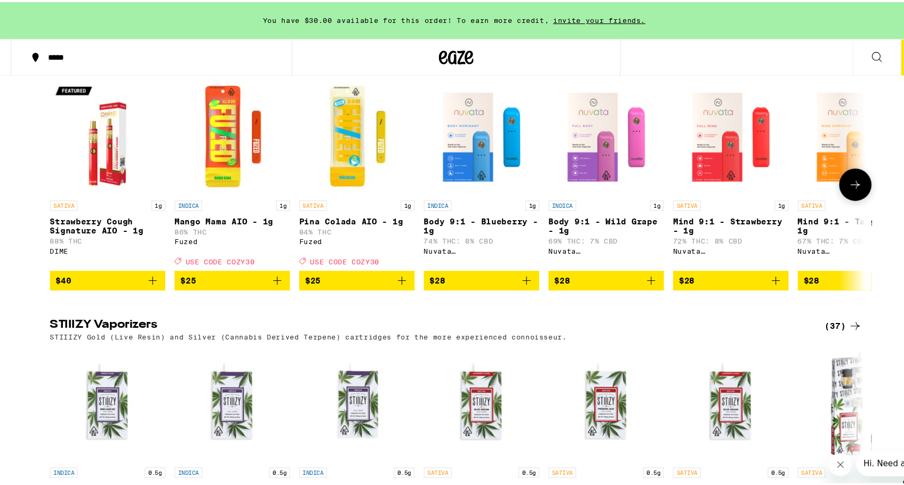
scroll to position [1576, 0]
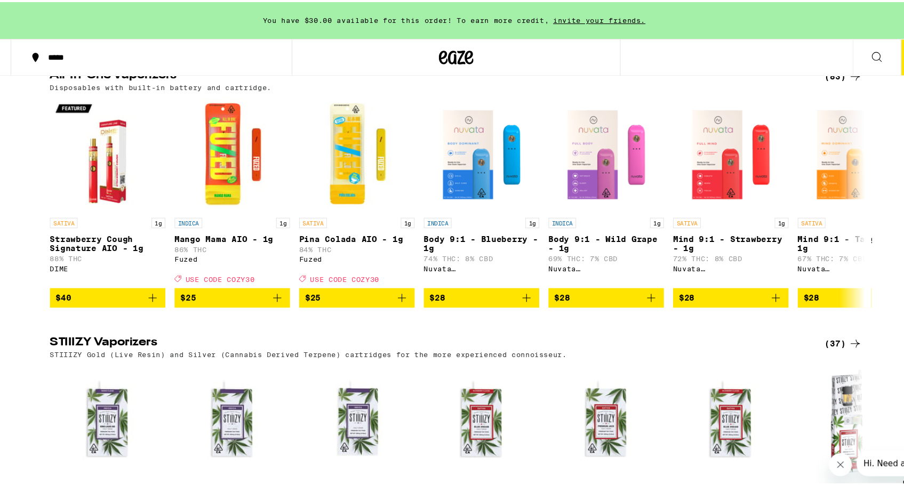
click at [808, 75] on div "(83)" at bounding box center [813, 68] width 35 height 13
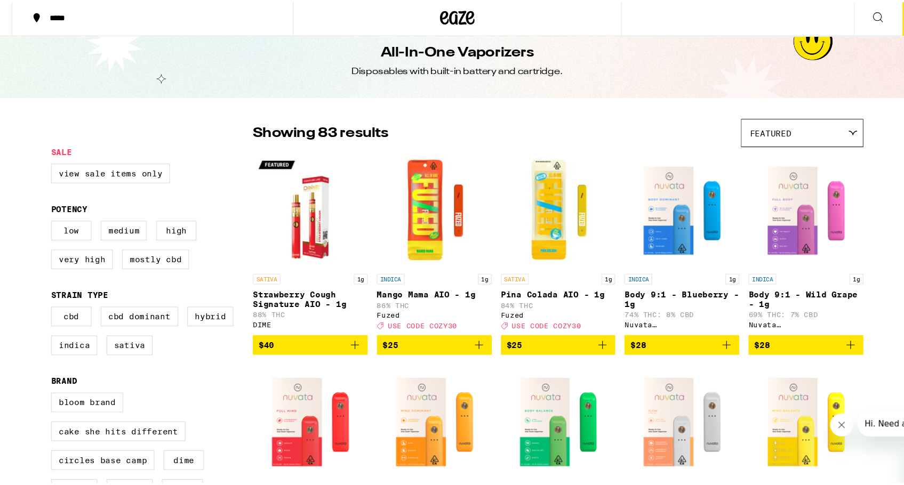
scroll to position [19, 0]
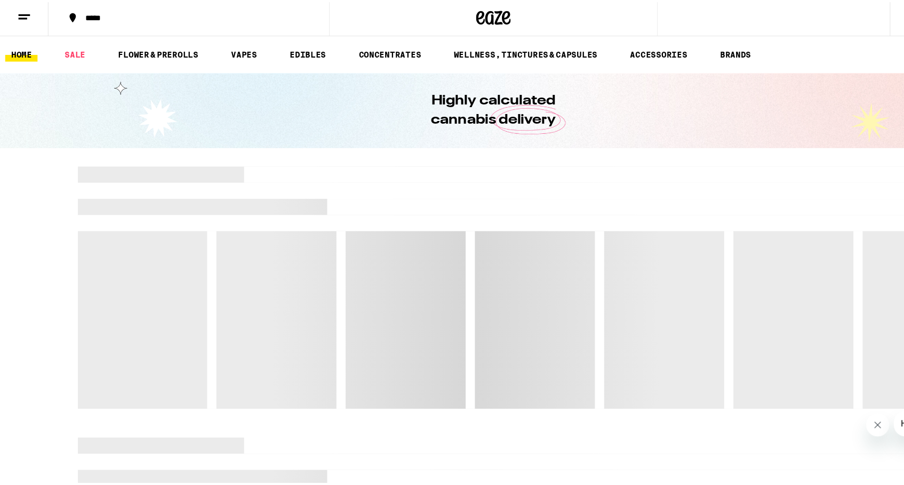
click at [21, 47] on icon at bounding box center [22, 50] width 13 height 13
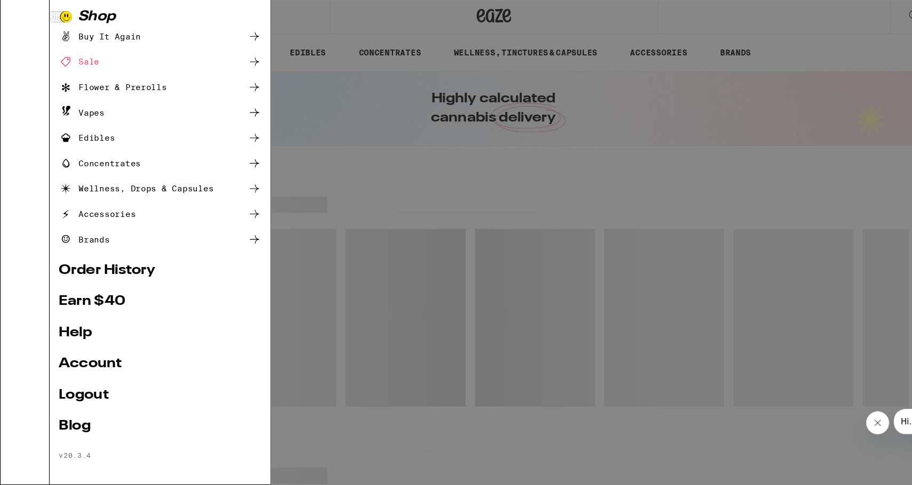
click at [344, 178] on div "Menu Shop Buy It Again Sale Flower & Prerolls Vapes Edibles Concentrates Wellne…" at bounding box center [456, 242] width 912 height 485
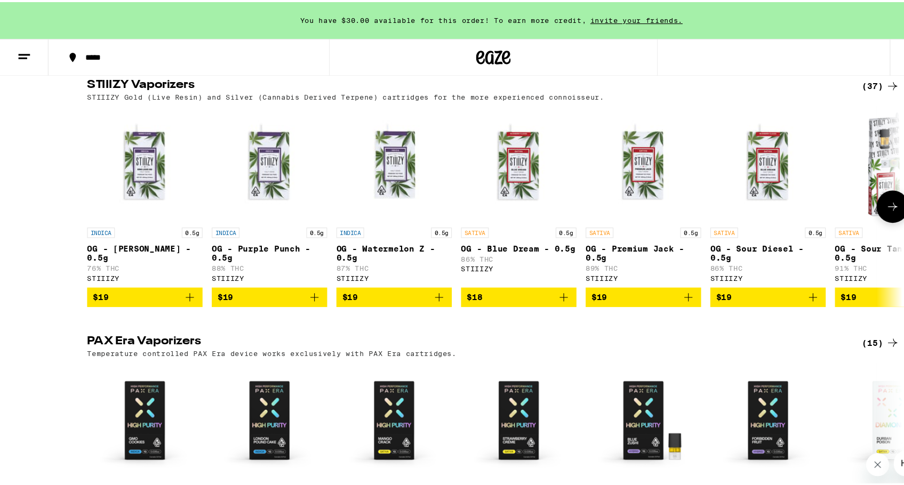
scroll to position [1784, 0]
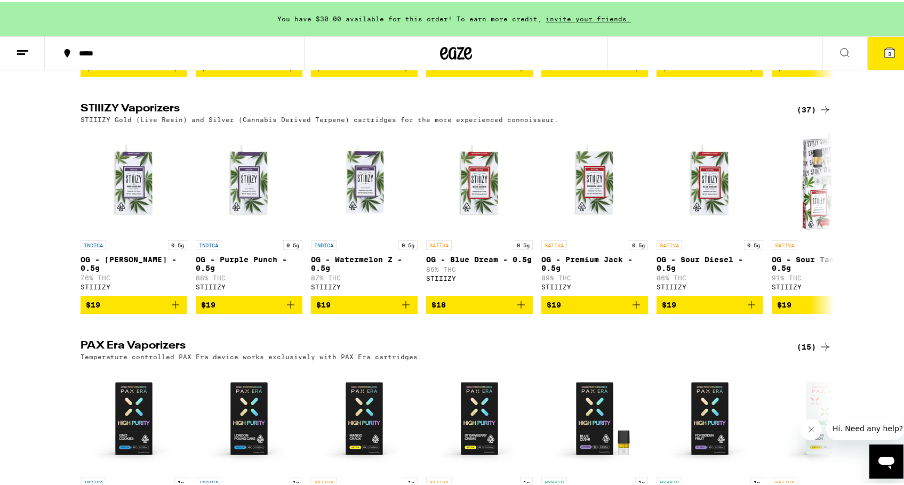
click at [873, 49] on button "3" at bounding box center [889, 51] width 45 height 33
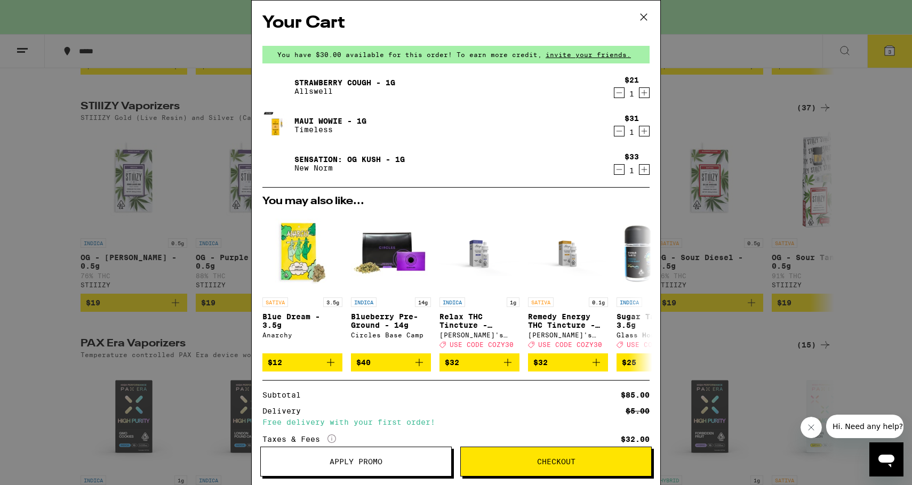
click at [643, 17] on icon at bounding box center [643, 17] width 6 height 6
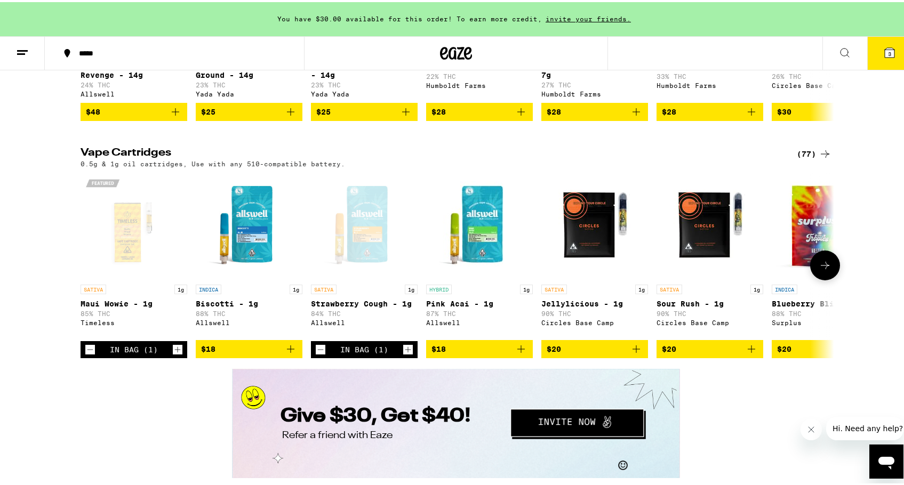
scroll to position [1254, 0]
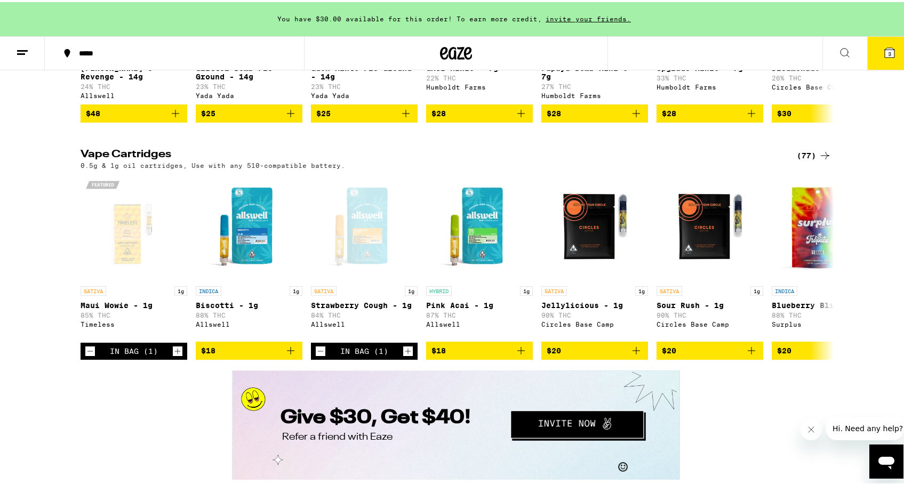
click at [806, 160] on div "(77)" at bounding box center [813, 153] width 35 height 13
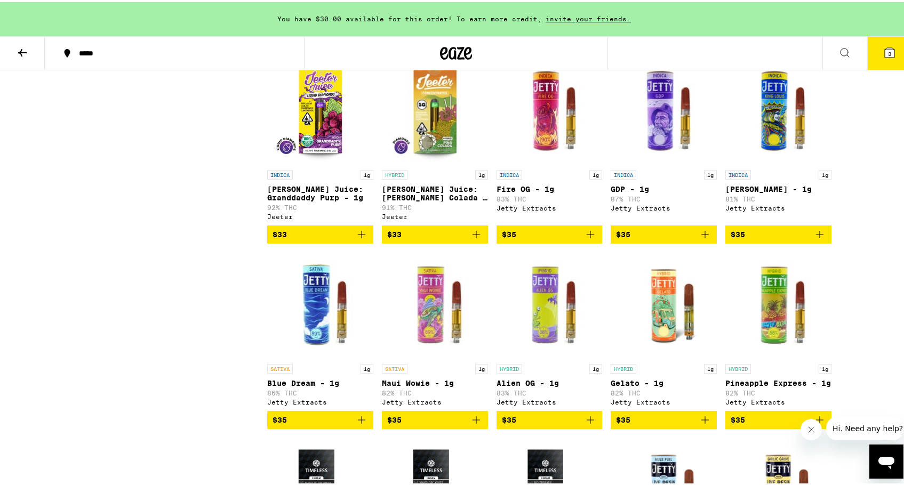
scroll to position [1880, 0]
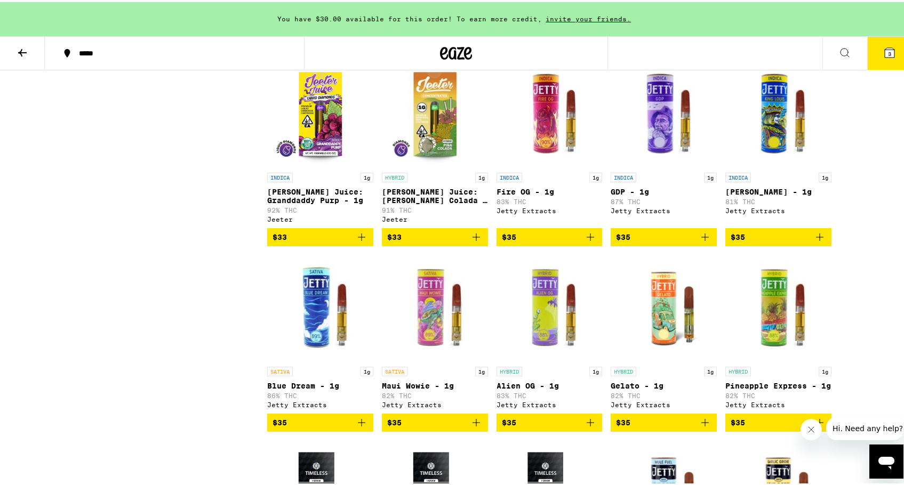
click at [551, 165] on img "Open page for Fire OG - 1g from Jetty Extracts" at bounding box center [549, 112] width 106 height 107
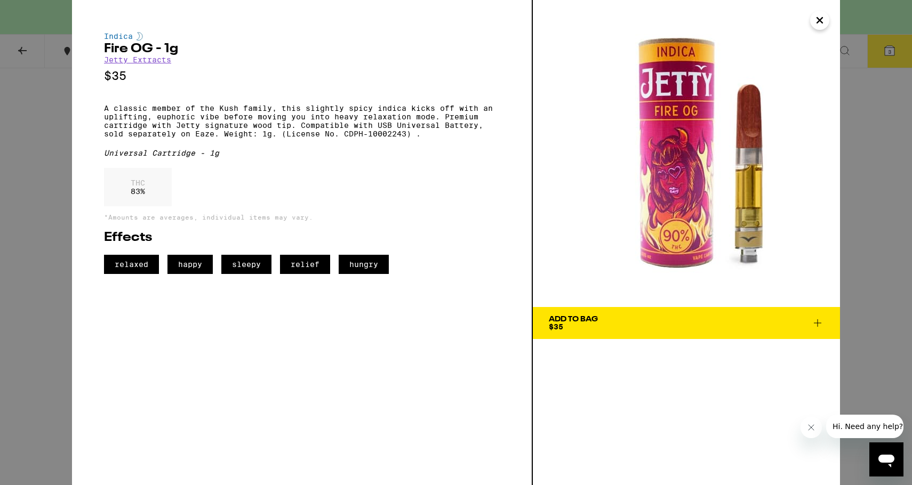
click at [38, 145] on div "Indica Fire OG - 1g Jetty Extracts $35 A classic member of the Kush family, thi…" at bounding box center [456, 242] width 912 height 485
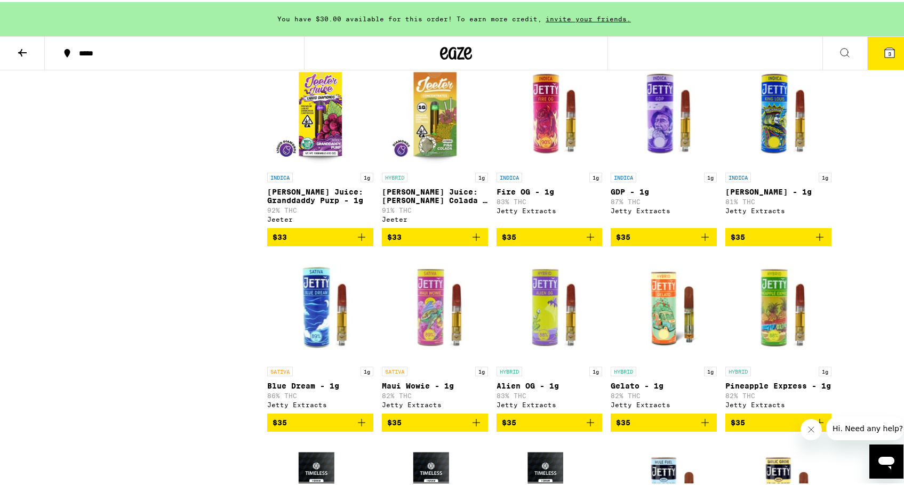
click at [672, 124] on img "Open page for GDP - 1g from Jetty Extracts" at bounding box center [663, 112] width 106 height 107
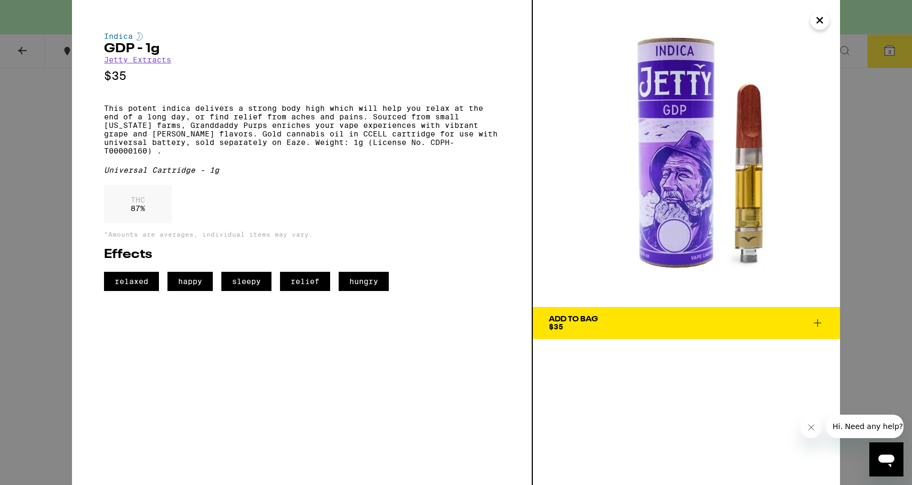
click at [29, 156] on div "Indica GDP - 1g Jetty Extracts $35 This potent indica delivers a strong body hi…" at bounding box center [456, 242] width 912 height 485
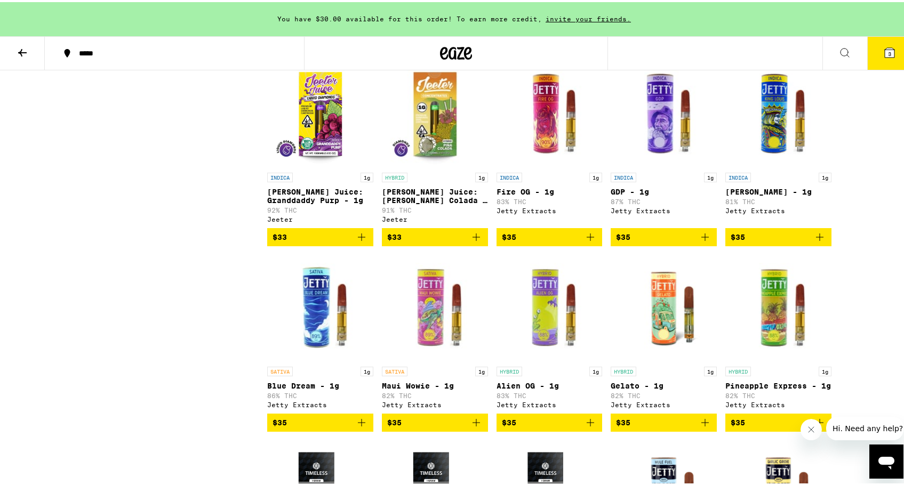
click at [791, 142] on img "Open page for King Louis - 1g from Jetty Extracts" at bounding box center [778, 112] width 106 height 107
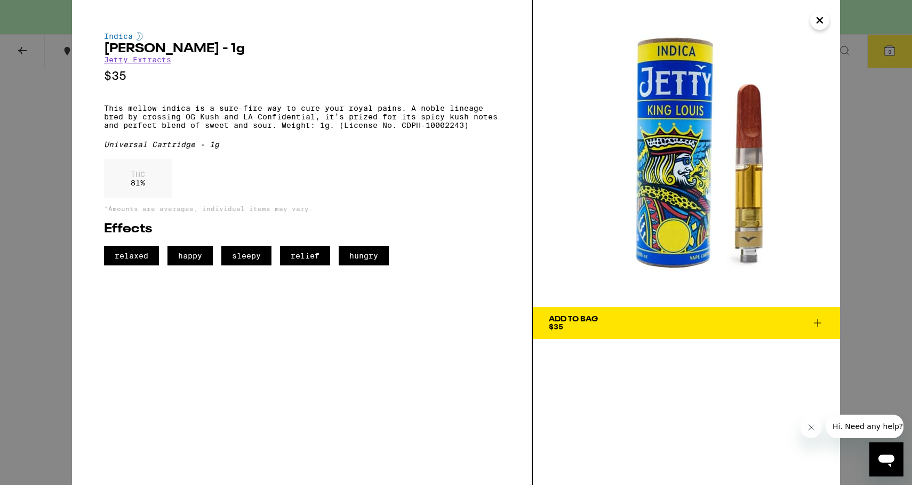
click at [19, 146] on div "Indica [PERSON_NAME] - 1g Jetty Extracts $35 This mellow indica is a sure-fire …" at bounding box center [456, 242] width 912 height 485
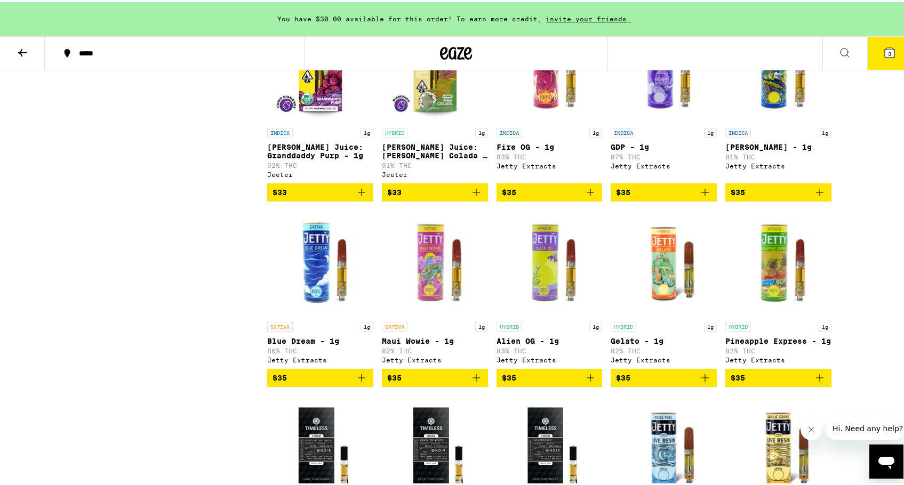
scroll to position [1929, 0]
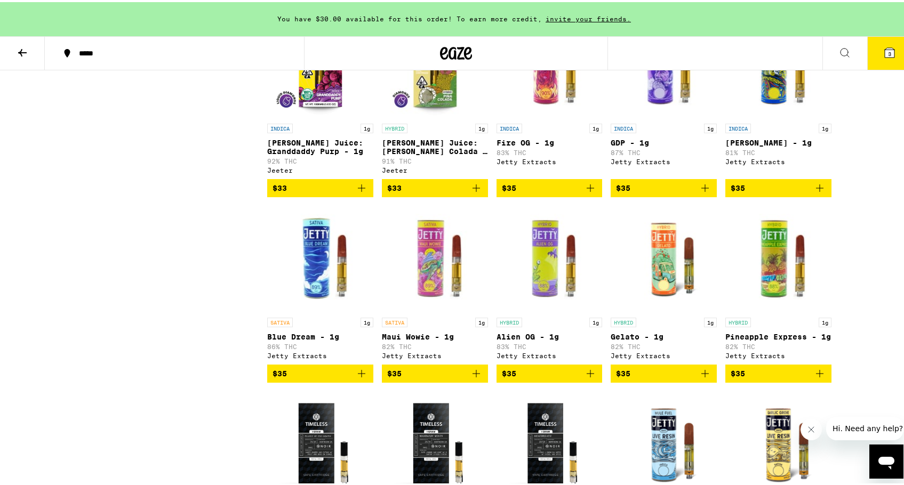
click at [563, 310] on img "Open page for Alien OG - 1g from Jetty Extracts" at bounding box center [549, 257] width 106 height 107
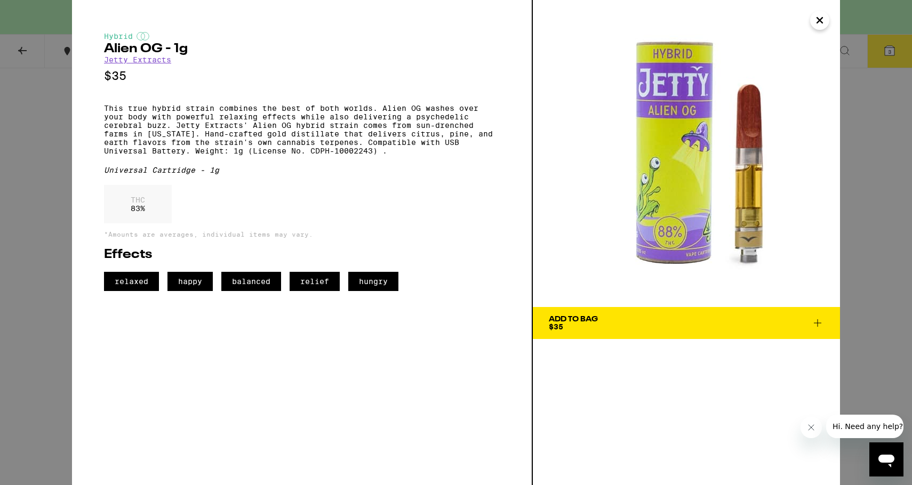
click at [31, 173] on div "Hybrid Alien OG - 1g Jetty Extracts $35 This true hybrid strain combines the be…" at bounding box center [456, 242] width 912 height 485
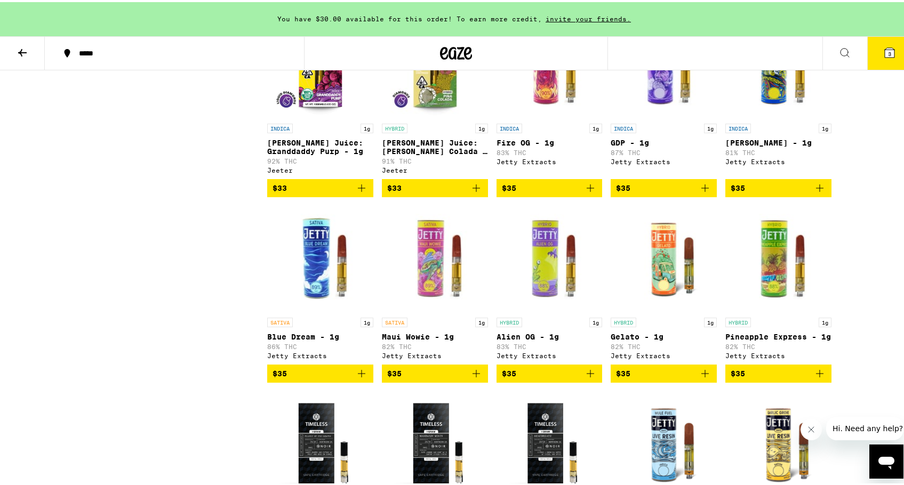
click at [546, 310] on img "Open page for Alien OG - 1g from Jetty Extracts" at bounding box center [549, 257] width 106 height 107
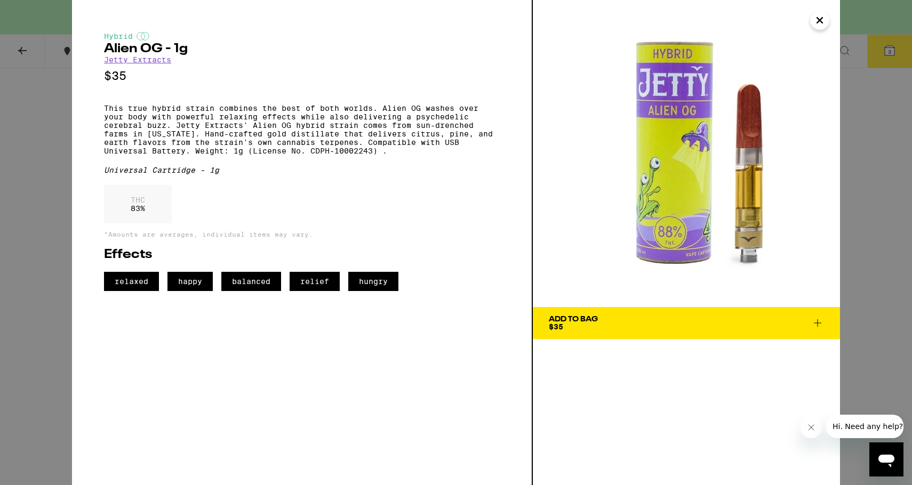
click at [7, 191] on div "Hybrid Alien OG - 1g Jetty Extracts $35 This true hybrid strain combines the be…" at bounding box center [456, 242] width 912 height 485
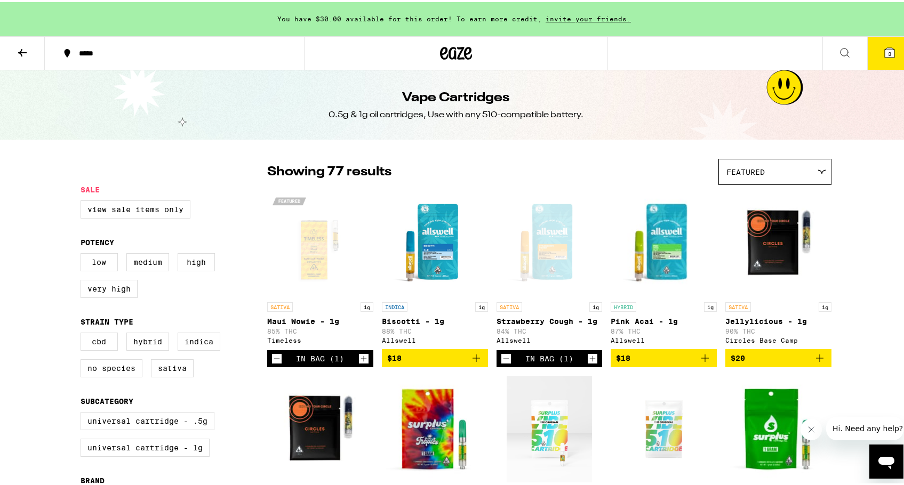
click at [436, 276] on img "Open page for Biscotti - 1g from Allswell" at bounding box center [435, 241] width 106 height 107
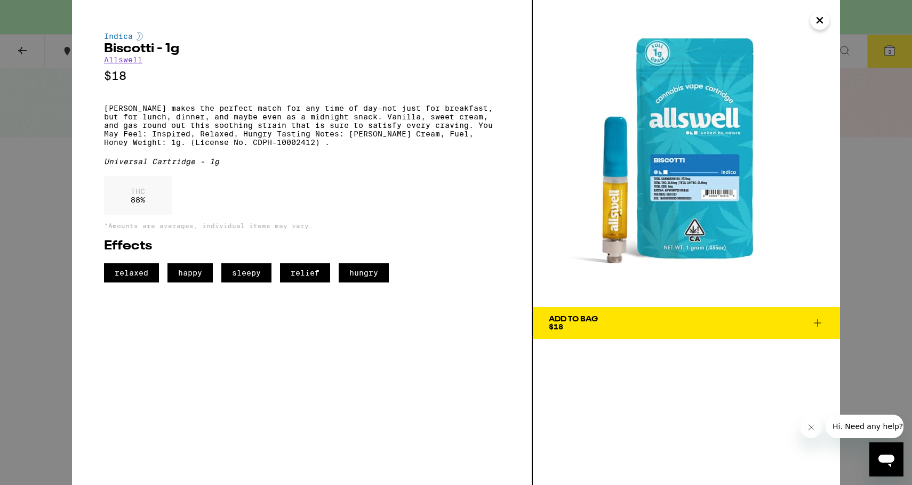
click at [820, 23] on icon "Close" at bounding box center [819, 20] width 13 height 16
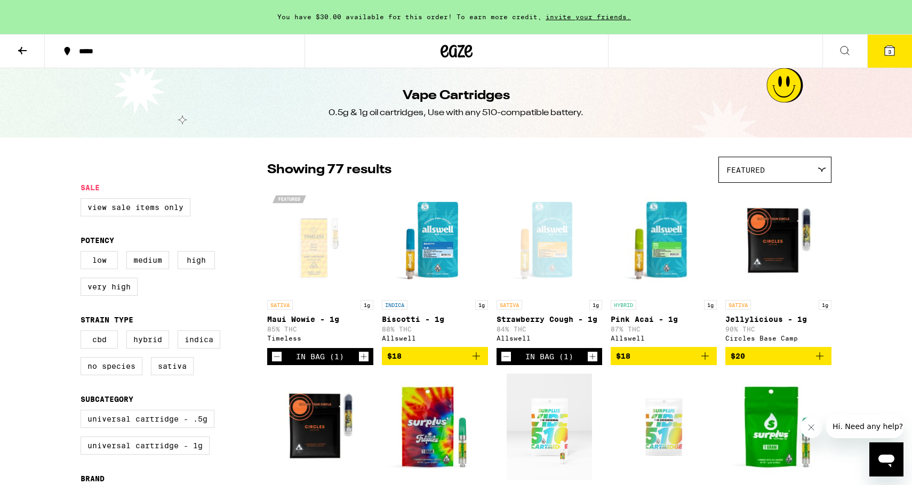
click at [653, 253] on img "Open page for Pink Acai - 1g from Allswell" at bounding box center [663, 241] width 106 height 107
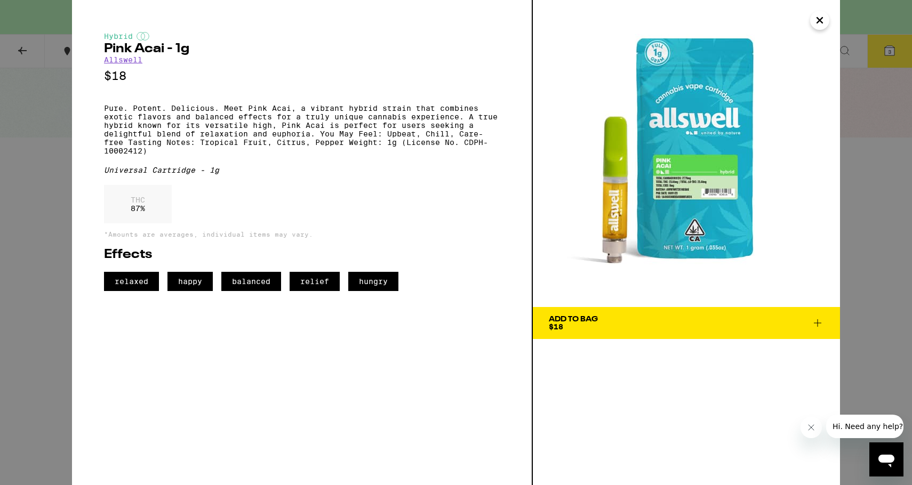
click at [10, 147] on div "Hybrid Pink Acai - 1g Allswell $18 Pure. Potent. Delicious. Meet Pink Acai, a v…" at bounding box center [456, 242] width 912 height 485
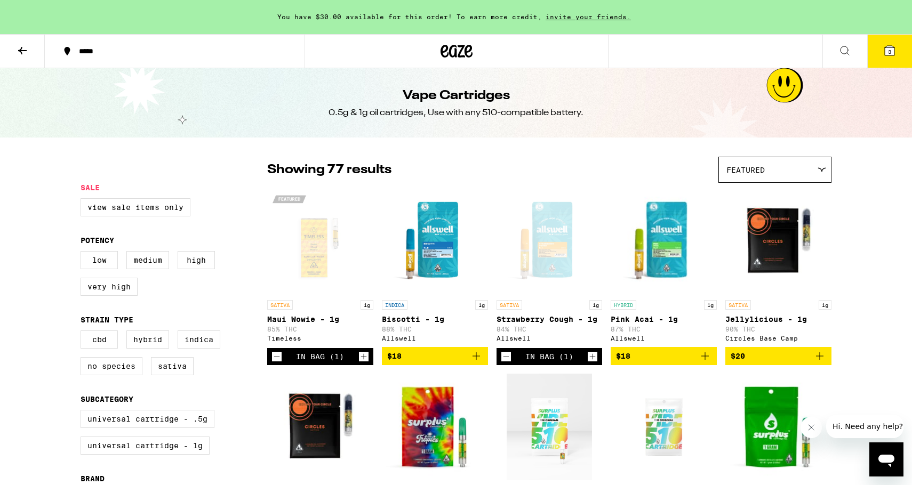
click at [779, 230] on img "Open page for Jellylicious - 1g from Circles Base Camp" at bounding box center [778, 241] width 106 height 107
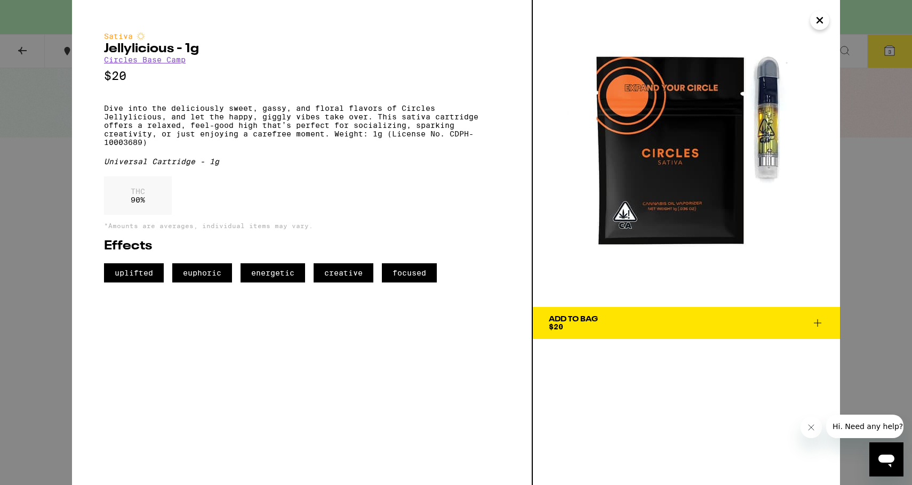
click at [29, 156] on div "Sativa Jellylicious - 1g Circles Base Camp $20 Dive into the deliciously sweet,…" at bounding box center [456, 242] width 912 height 485
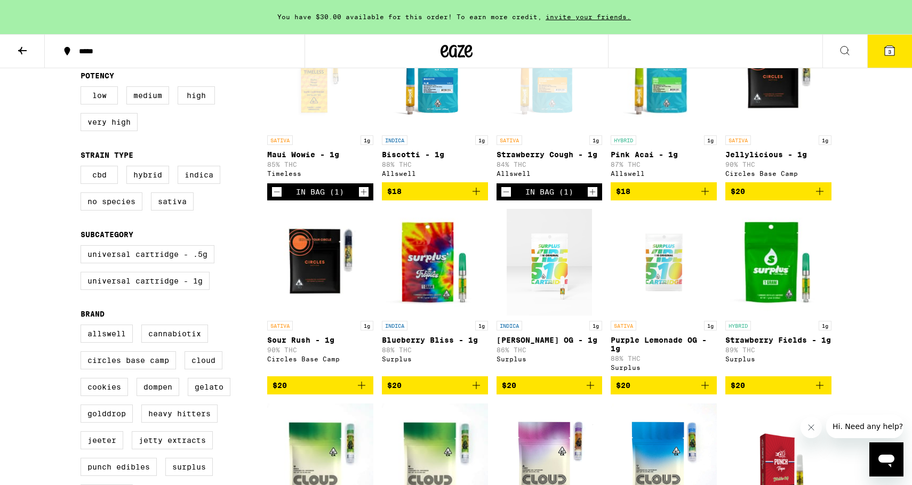
scroll to position [162, 0]
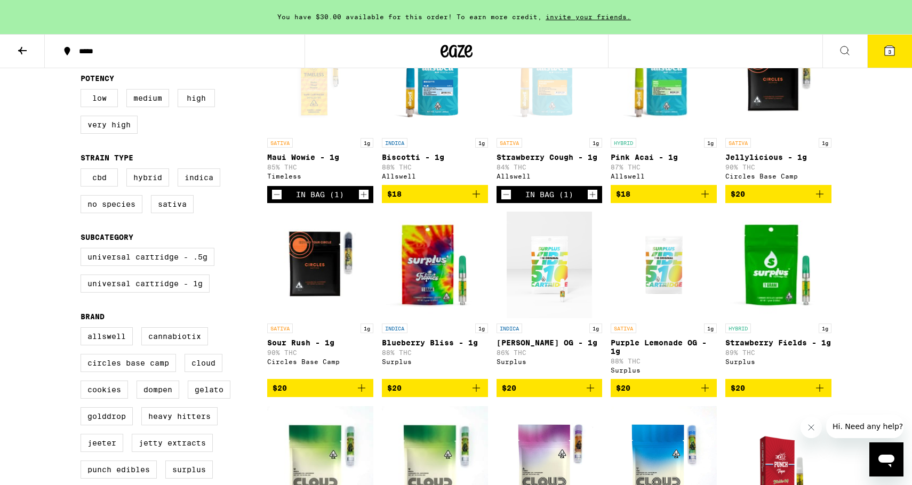
click at [295, 264] on img "Open page for Sour Rush - 1g from Circles Base Camp" at bounding box center [320, 265] width 106 height 107
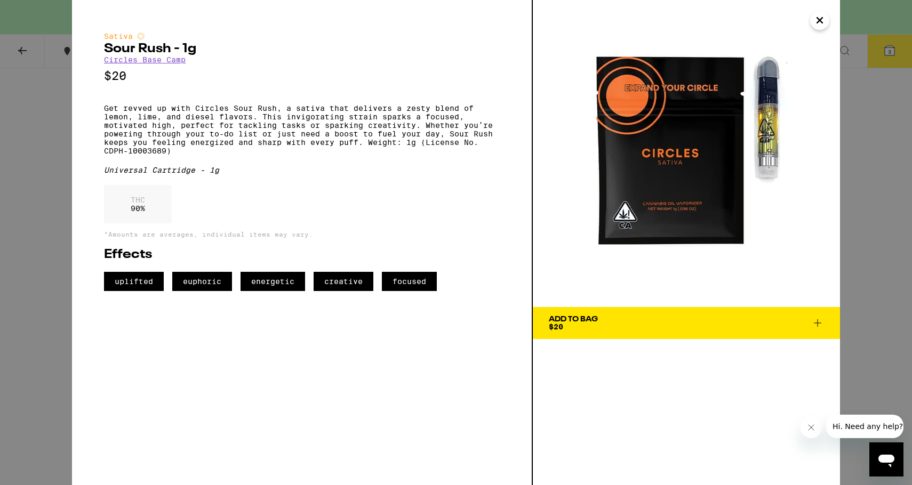
click at [12, 158] on div "Sativa Sour Rush - 1g Circles Base Camp $20 Get revved up with Circles Sour Rus…" at bounding box center [456, 242] width 912 height 485
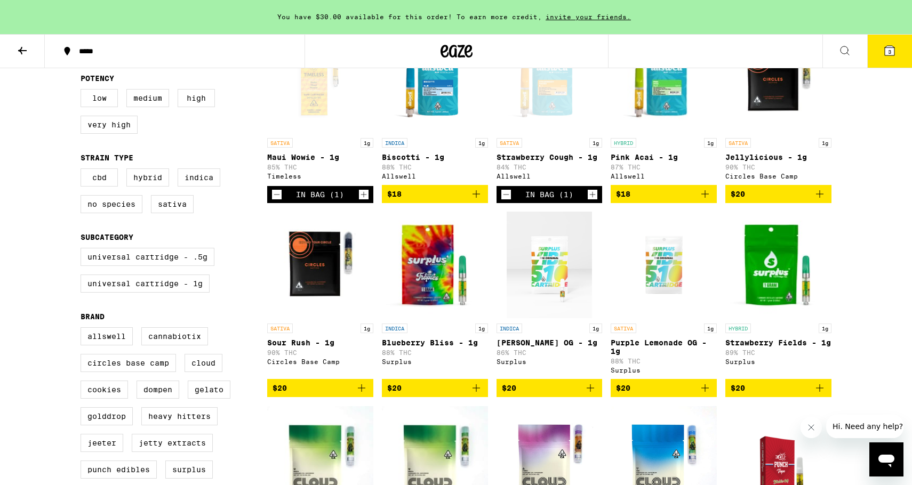
scroll to position [27, 0]
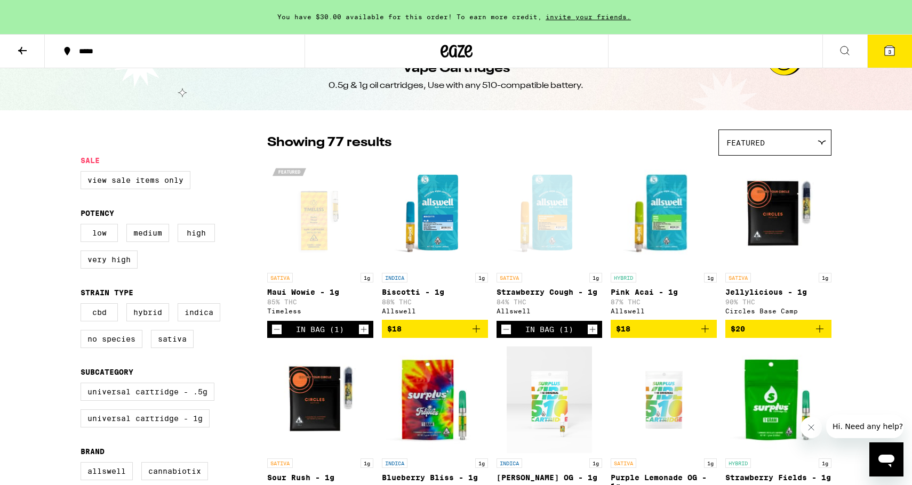
click at [313, 223] on div "Open page for Maui Wowie - 1g from Timeless" at bounding box center [320, 214] width 106 height 107
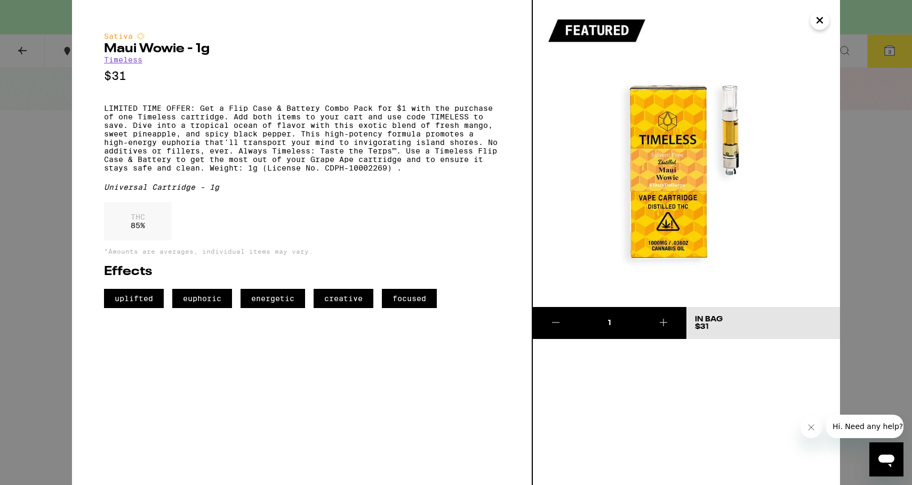
click at [31, 219] on div "Sativa Maui Wowie - 1g Timeless $31 LIMITED TIME OFFER: Get a Flip Case & Batte…" at bounding box center [456, 242] width 912 height 485
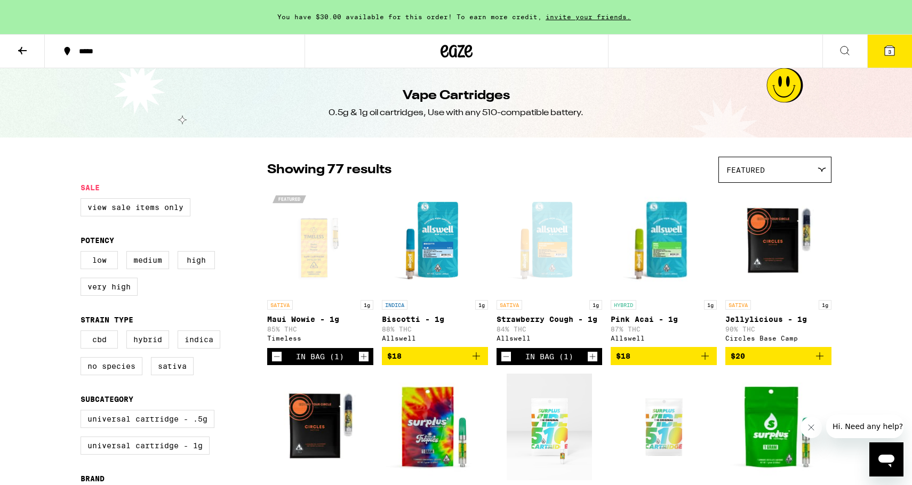
click at [476, 360] on icon "Add to bag" at bounding box center [476, 356] width 13 height 13
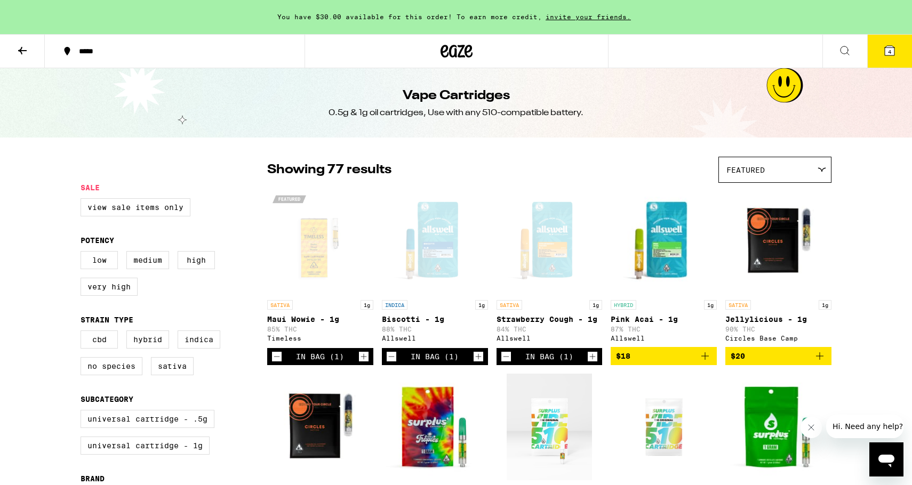
click at [888, 44] on icon at bounding box center [889, 50] width 13 height 13
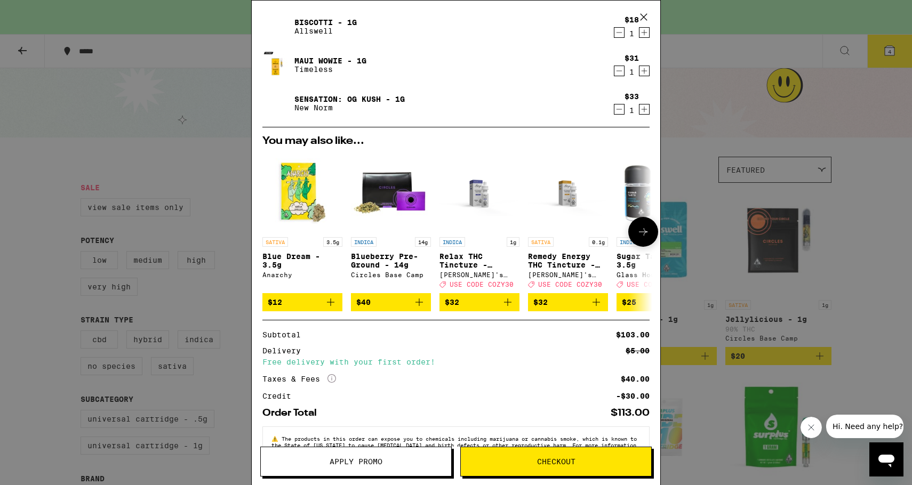
scroll to position [136, 0]
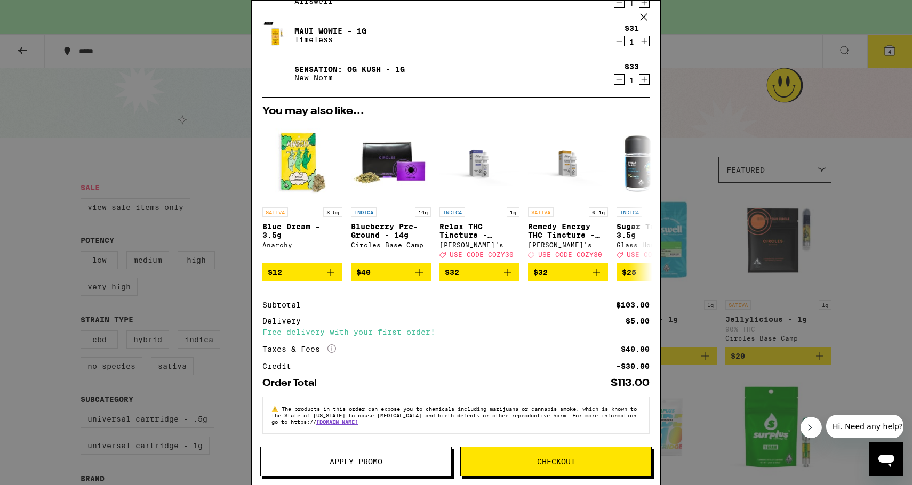
click at [327, 461] on span "Apply Promo" at bounding box center [356, 461] width 190 height 7
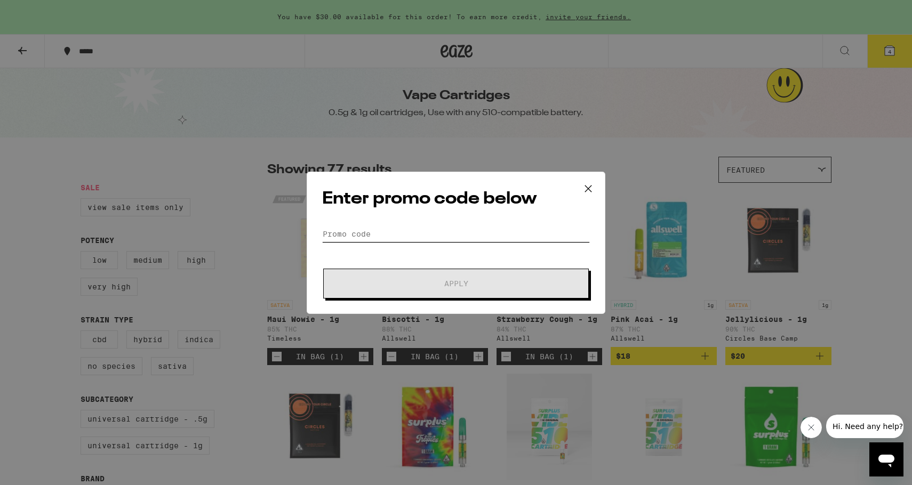
click at [361, 233] on input "Promo Code" at bounding box center [456, 234] width 268 height 16
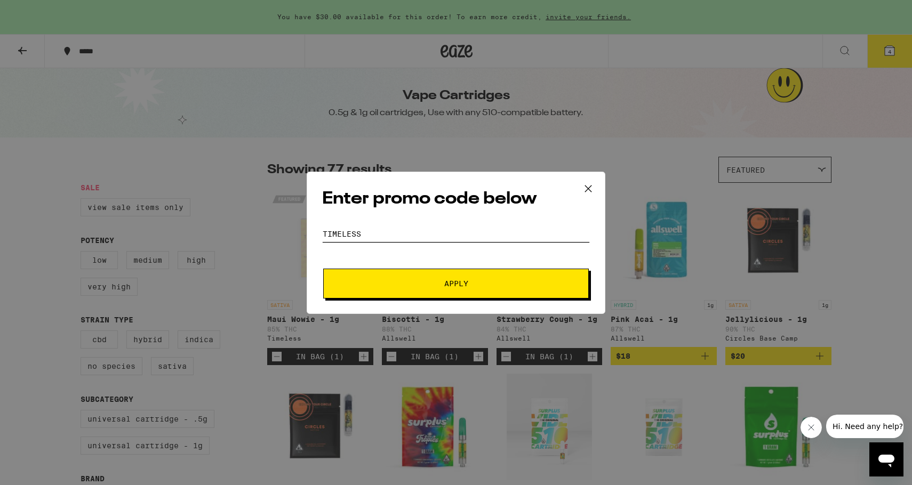
type input "TIMELESS"
click at [432, 292] on button "Apply" at bounding box center [455, 284] width 265 height 30
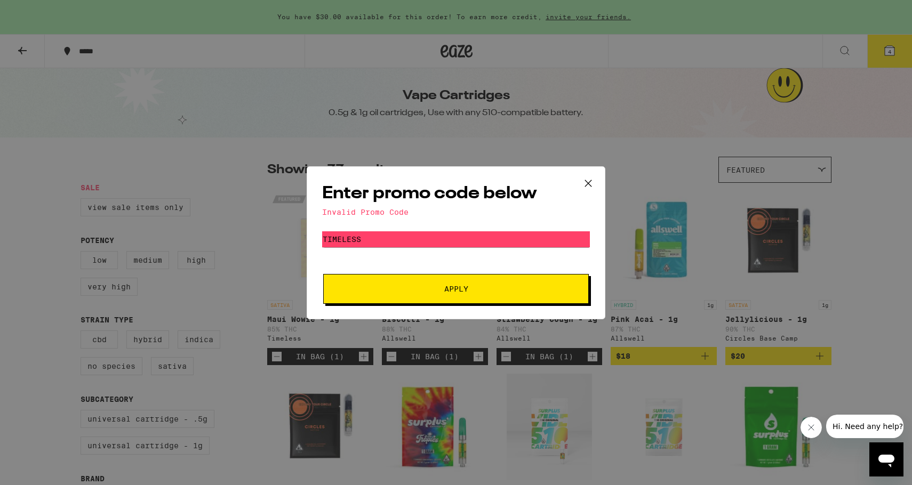
click at [584, 184] on icon at bounding box center [588, 183] width 16 height 16
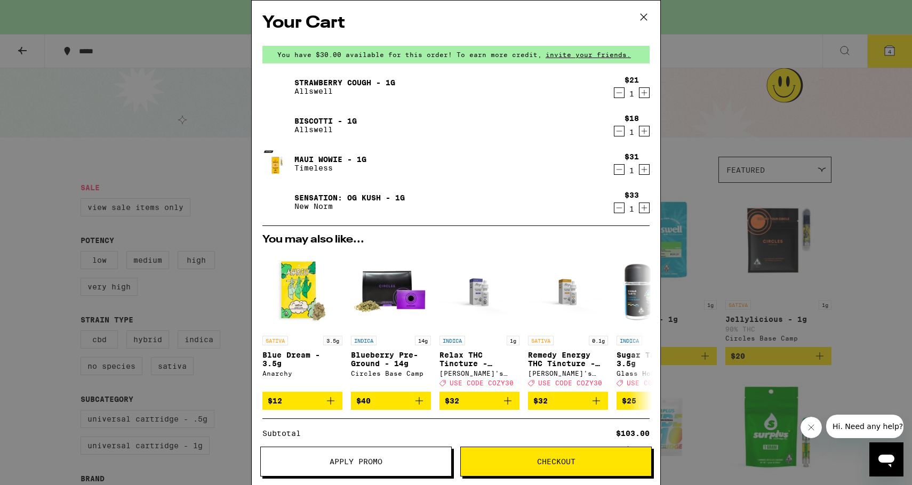
click at [18, 182] on div "Your Cart You have $30.00 available for this order! To earn more credit, invite…" at bounding box center [456, 242] width 912 height 485
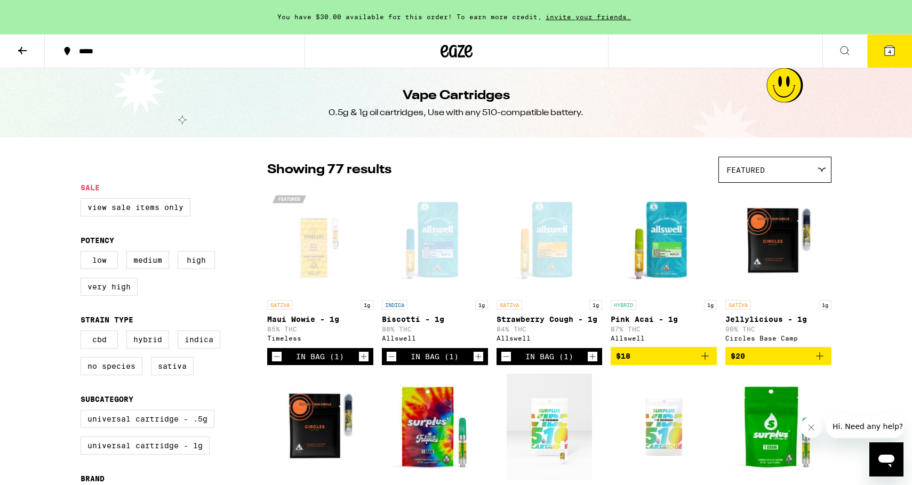
click at [309, 249] on div "Open page for Maui Wowie - 1g from Timeless" at bounding box center [320, 241] width 106 height 107
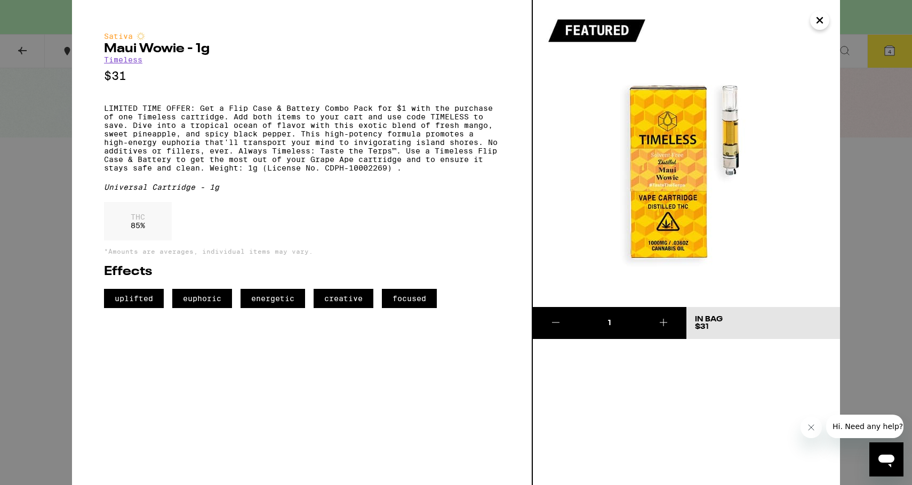
click at [25, 129] on div "Sativa Maui Wowie - 1g Timeless $31 LIMITED TIME OFFER: Get a Flip Case & Batte…" at bounding box center [456, 242] width 912 height 485
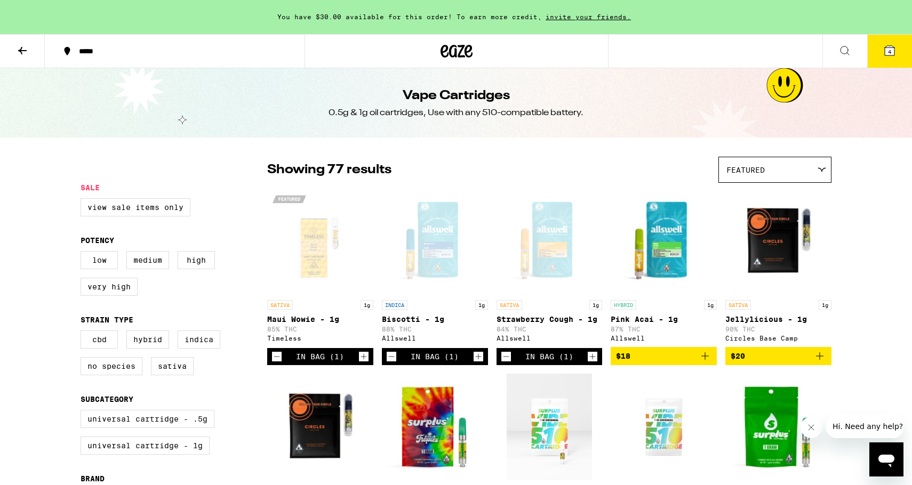
click at [845, 47] on icon at bounding box center [844, 50] width 13 height 13
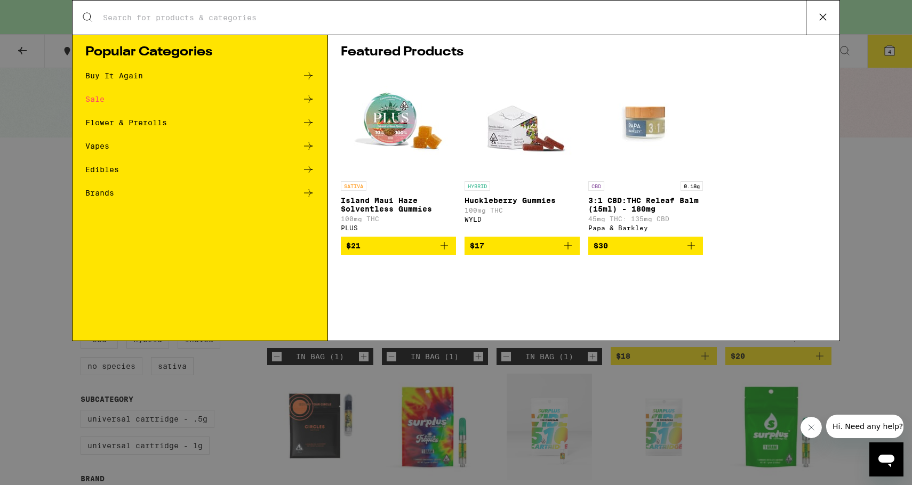
click at [13, 218] on div "Search for Products Popular Categories Buy It Again Sale Flower & Prerolls Vape…" at bounding box center [456, 242] width 912 height 485
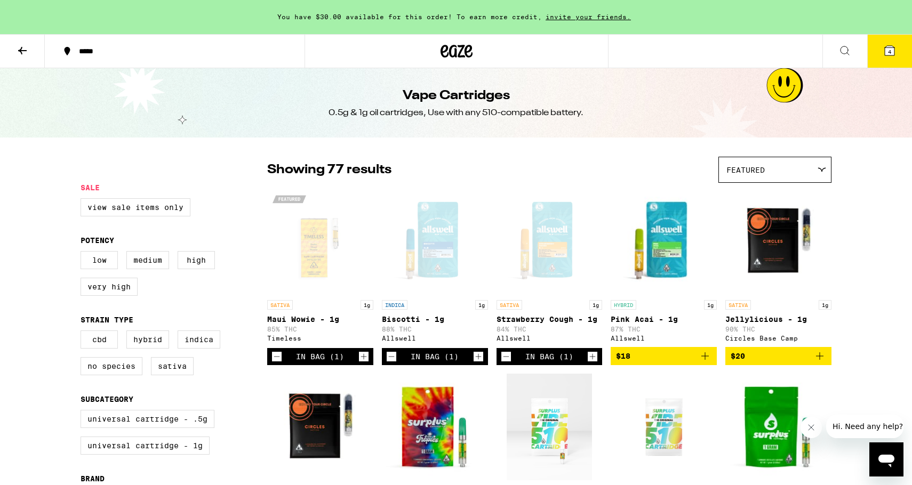
click at [851, 49] on button at bounding box center [844, 52] width 45 height 34
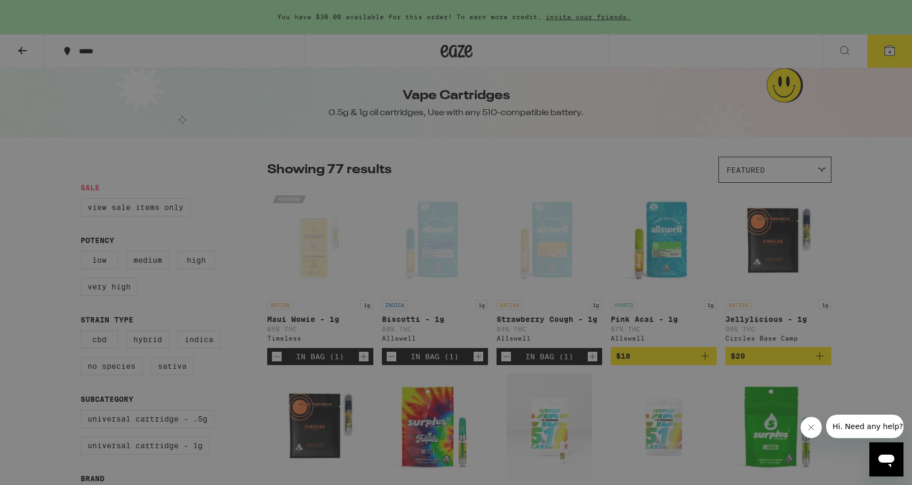
click at [339, 13] on input "Search for Products" at bounding box center [453, 18] width 703 height 10
click at [339, 17] on input "Search for Products" at bounding box center [453, 18] width 703 height 10
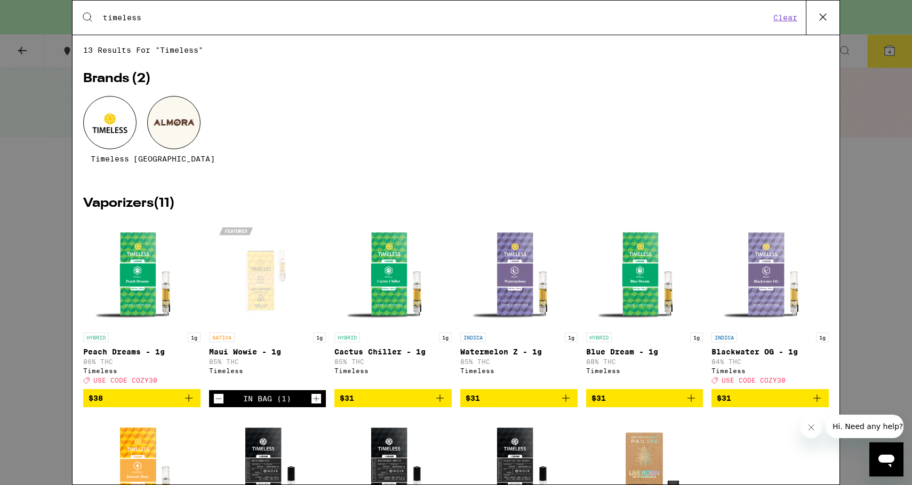
type input "timeless"
click at [104, 127] on div at bounding box center [109, 122] width 53 height 53
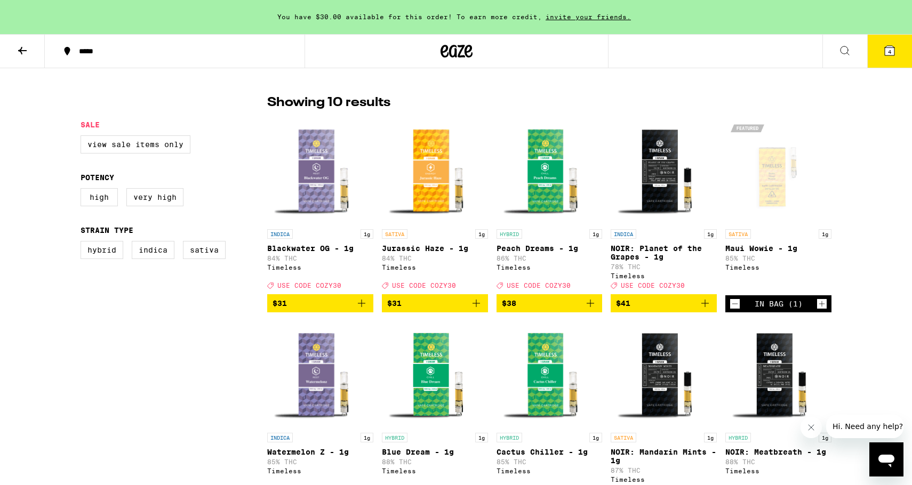
scroll to position [258, 0]
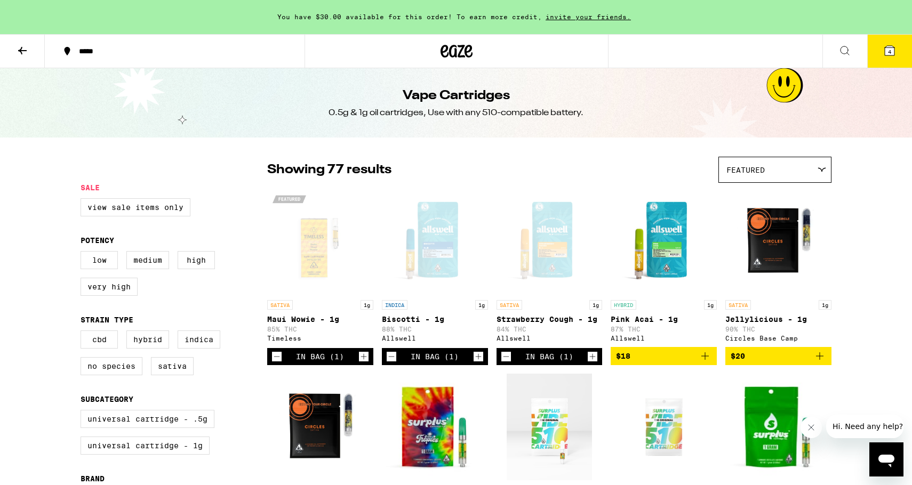
click at [844, 53] on icon at bounding box center [844, 50] width 13 height 13
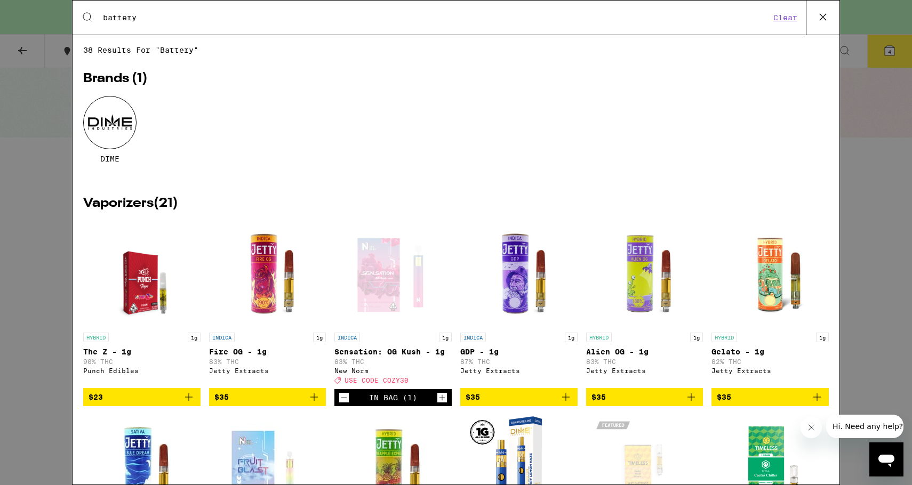
type input "battery"
click at [814, 20] on button at bounding box center [823, 18] width 34 height 34
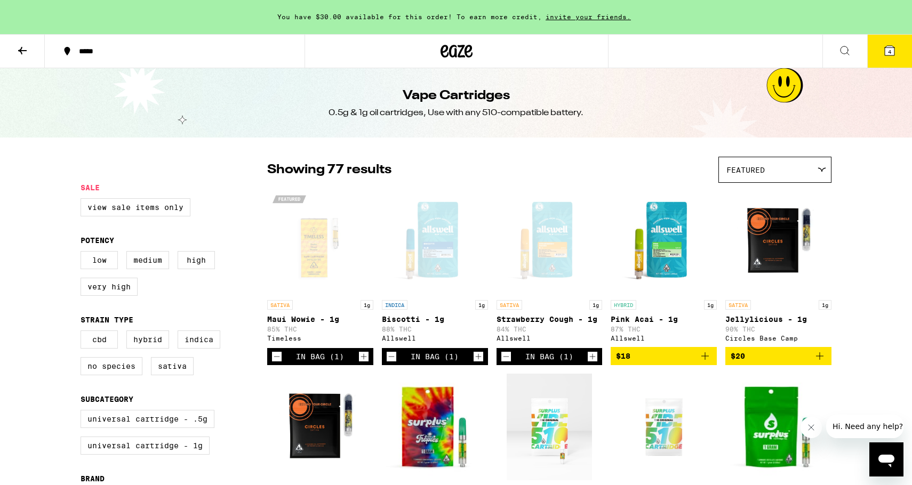
click at [276, 358] on icon "Decrement" at bounding box center [277, 356] width 10 height 13
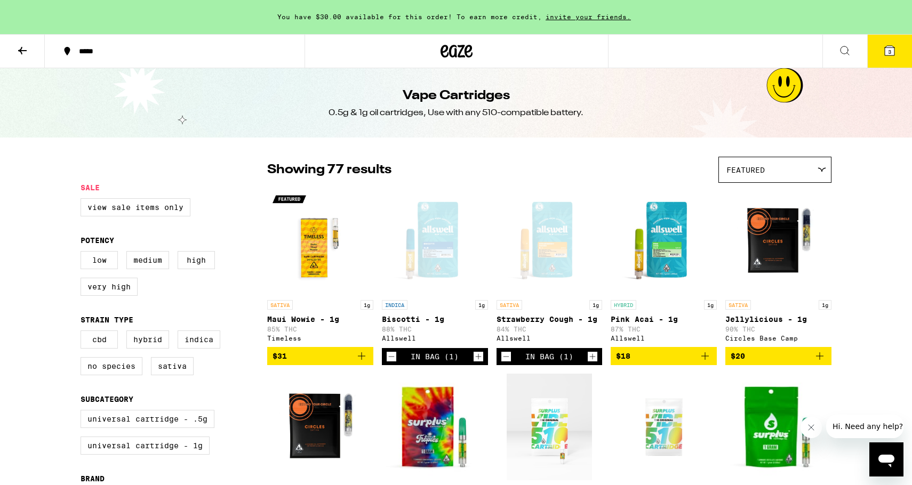
click at [881, 51] on button "3" at bounding box center [889, 51] width 45 height 33
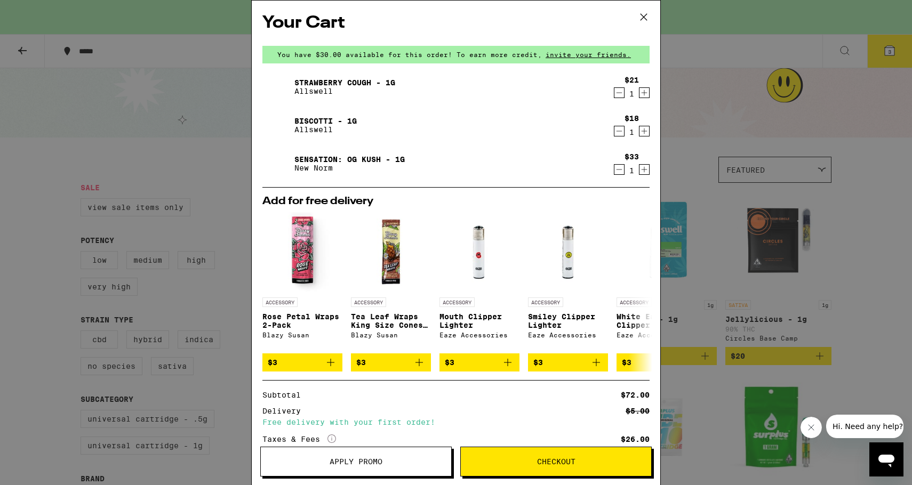
click at [890, 282] on div "Your Cart You have $30.00 available for this order! To earn more credit, invite…" at bounding box center [456, 242] width 912 height 485
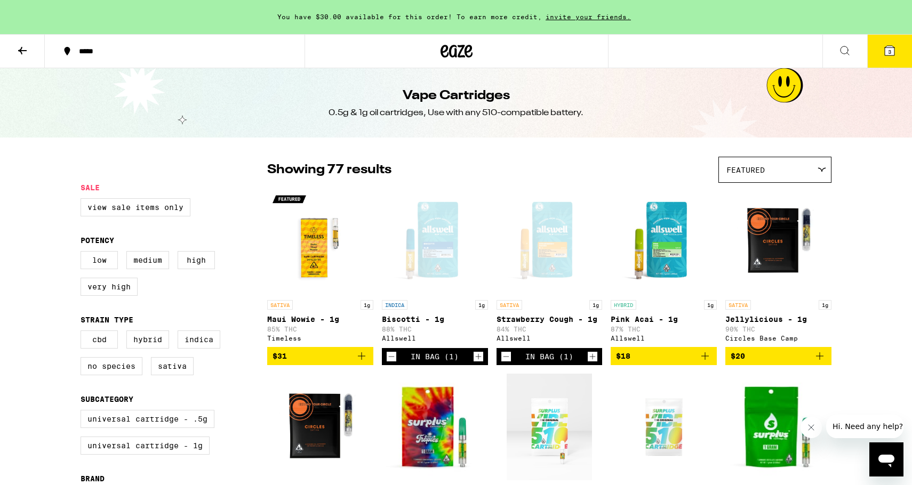
click at [31, 46] on button at bounding box center [22, 52] width 45 height 34
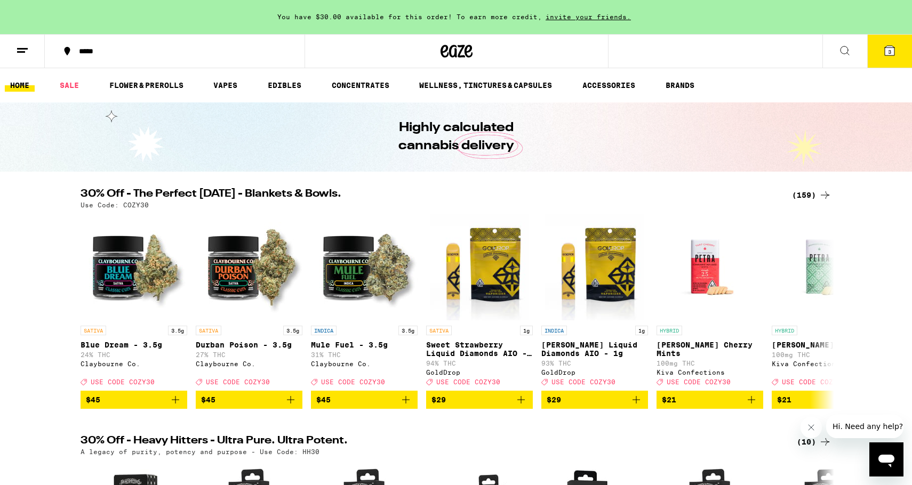
click at [803, 202] on div "Use Code: COZY30" at bounding box center [455, 205] width 751 height 7
click at [806, 191] on div "(159)" at bounding box center [811, 195] width 39 height 13
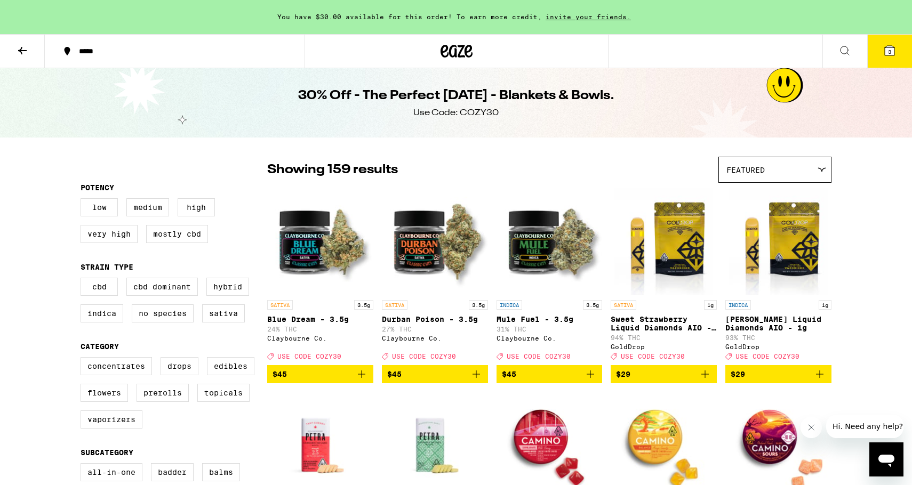
click at [788, 247] on img "Open page for King Louis Liquid Diamonds AIO - 1g from GoldDrop" at bounding box center [778, 241] width 99 height 107
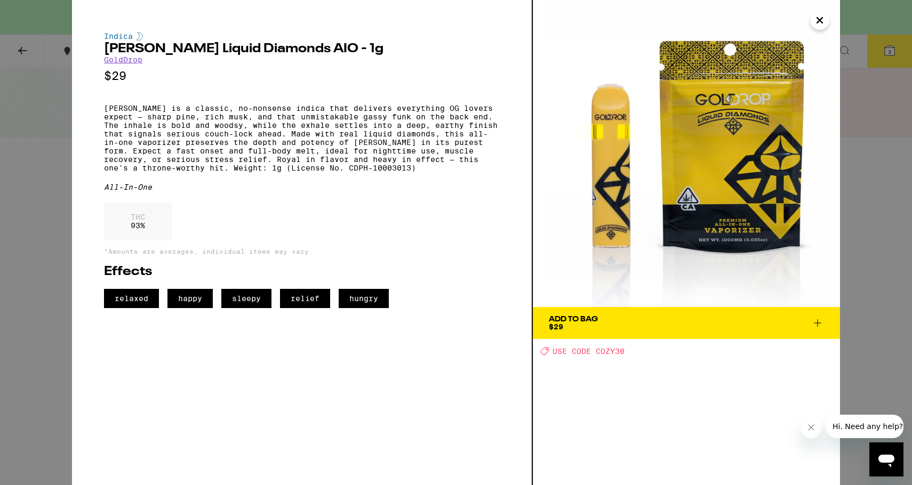
click at [44, 157] on div "Indica [PERSON_NAME] Liquid Diamonds AIO - 1g GoldDrop $29 [PERSON_NAME] is a c…" at bounding box center [456, 242] width 912 height 485
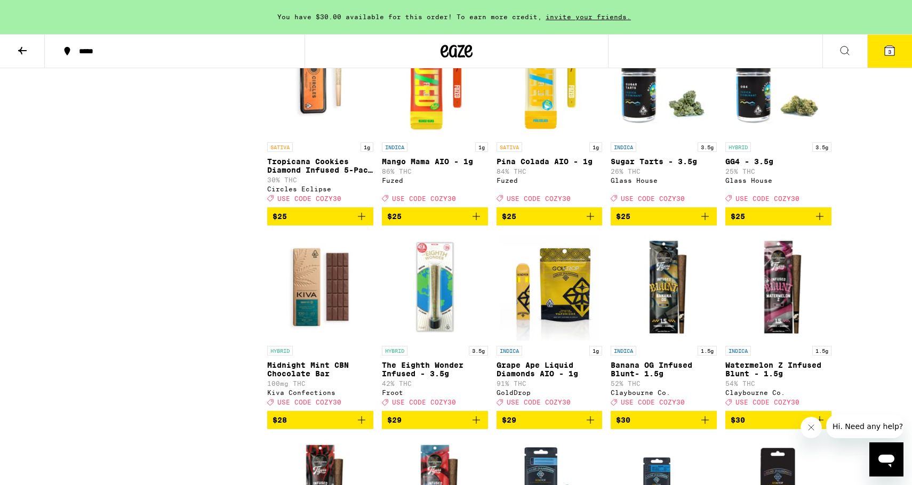
scroll to position [3621, 0]
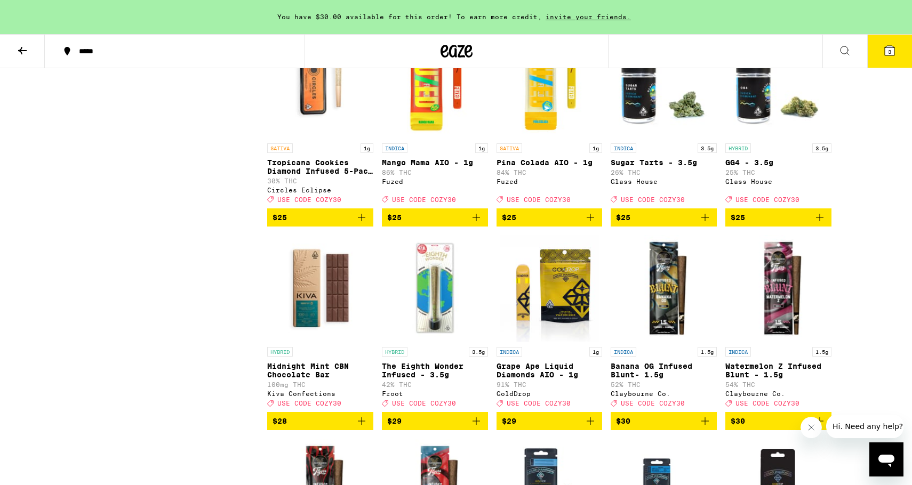
click at [431, 138] on img "Open page for Mango Mama AIO - 1g from Fuzed" at bounding box center [435, 84] width 106 height 107
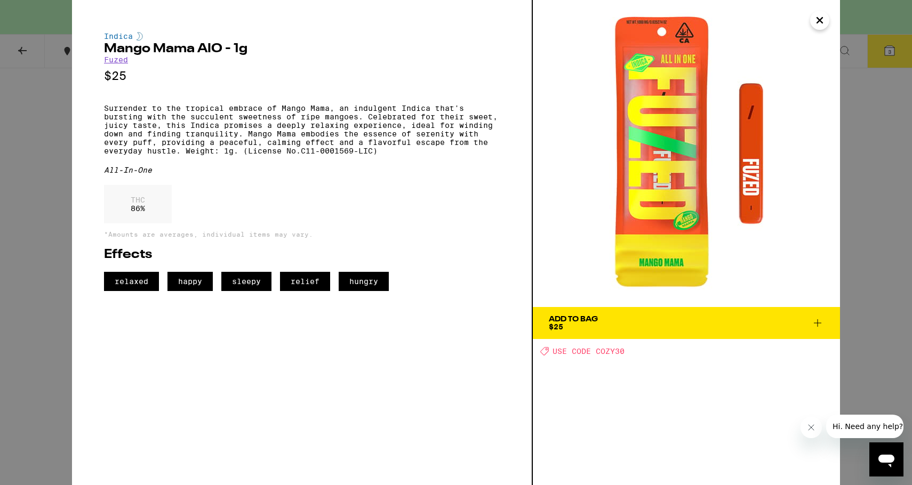
click at [23, 125] on div "Indica Mango Mama AIO - 1g Fuzed $25 Surrender to the tropical embrace of Mango…" at bounding box center [456, 242] width 912 height 485
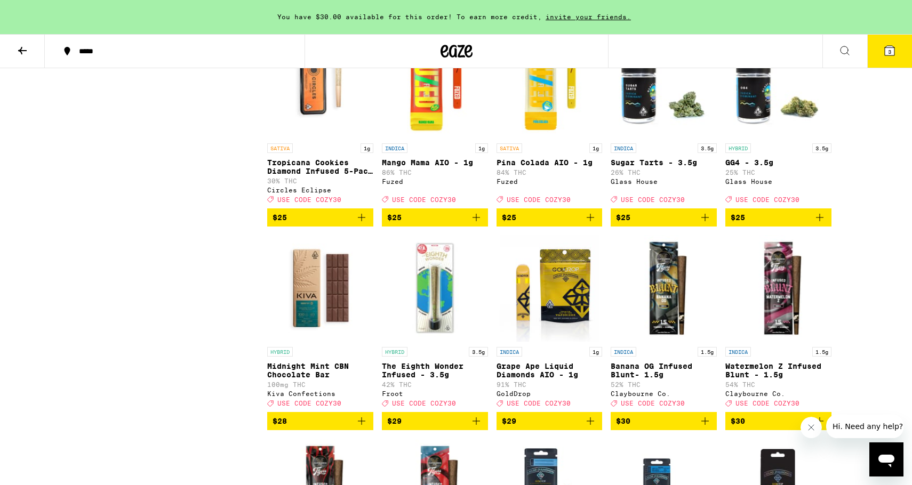
click at [433, 138] on img "Open page for Mango Mama AIO - 1g from Fuzed" at bounding box center [435, 84] width 106 height 107
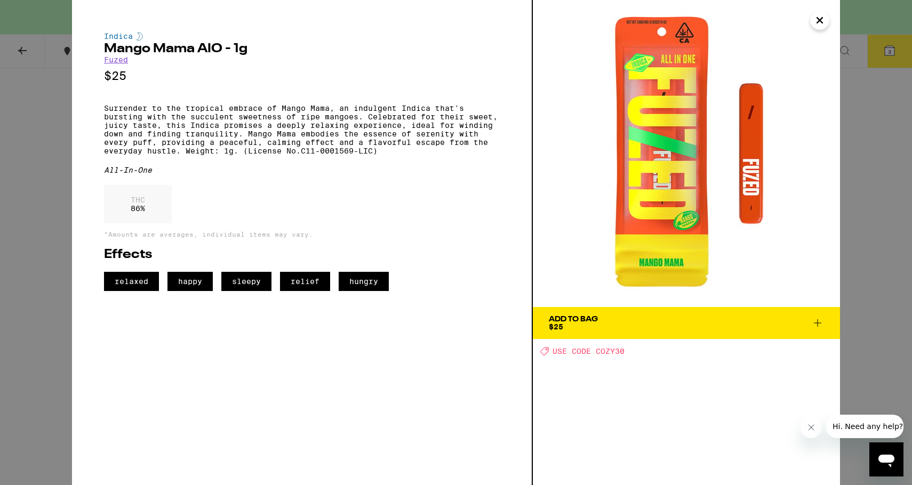
click at [18, 180] on div "Indica Mango Mama AIO - 1g Fuzed $25 Surrender to the tropical embrace of Mango…" at bounding box center [456, 242] width 912 height 485
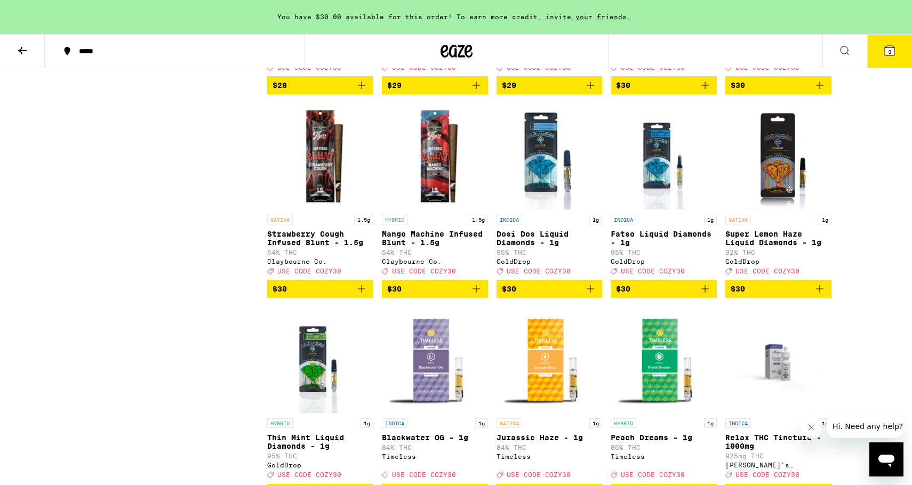
scroll to position [3957, 0]
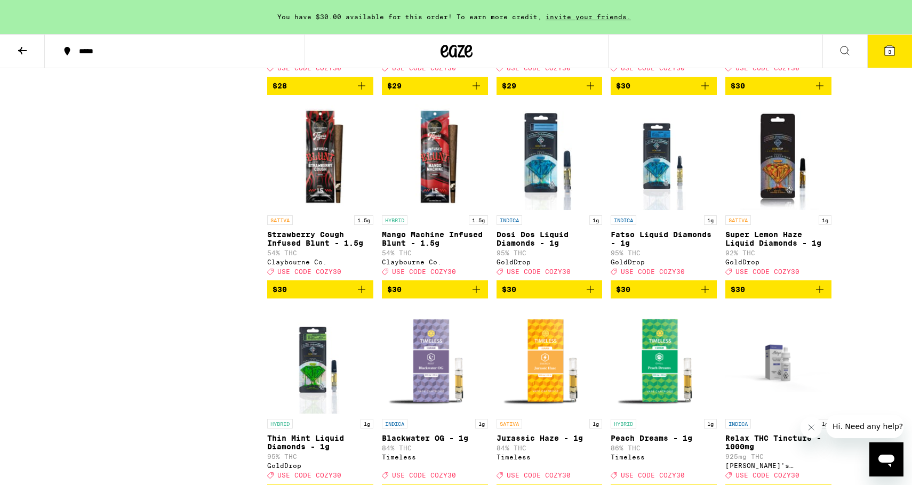
click at [539, 210] on img "Open page for Dosi Dos Liquid Diamonds - 1g from GoldDrop" at bounding box center [548, 156] width 101 height 107
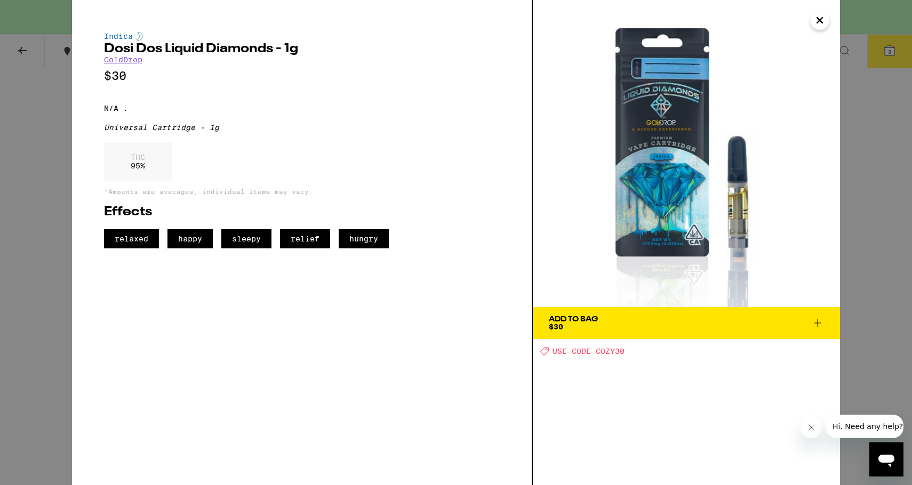
click at [22, 150] on div "Indica Dosi Dos Liquid Diamonds - 1g GoldDrop $30 N/A . Universal Cartridge - 1…" at bounding box center [456, 242] width 912 height 485
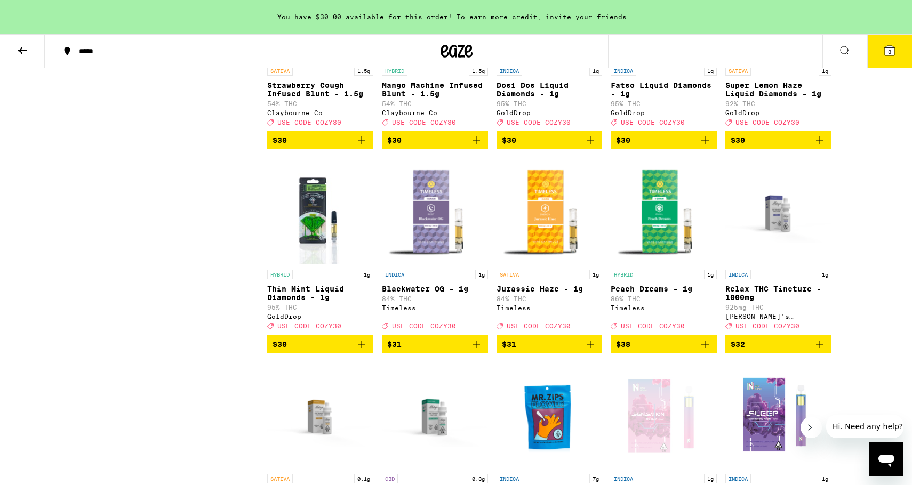
scroll to position [4129, 0]
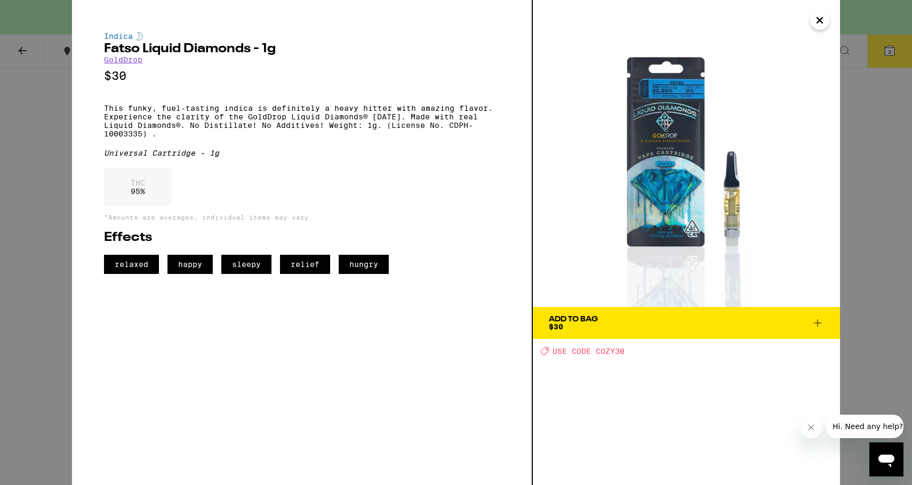
click at [11, 151] on div "Indica Fatso Liquid Diamonds - 1g GoldDrop $30 This funky, fuel-tasting indica …" at bounding box center [456, 242] width 912 height 485
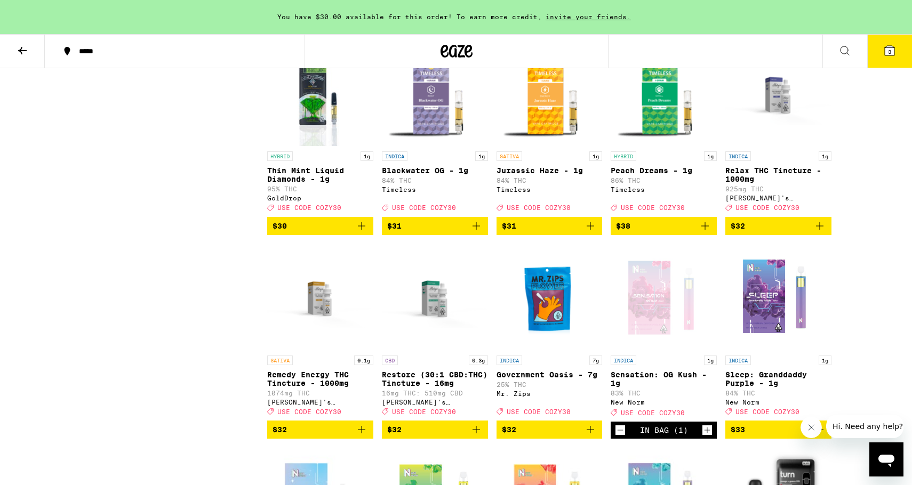
scroll to position [4231, 0]
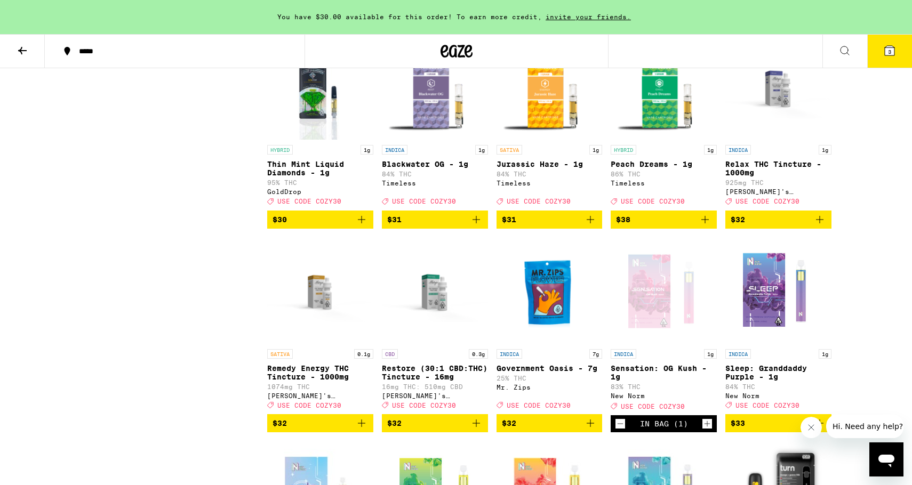
click at [426, 140] on img "Open page for Blackwater OG - 1g from Timeless" at bounding box center [435, 86] width 106 height 107
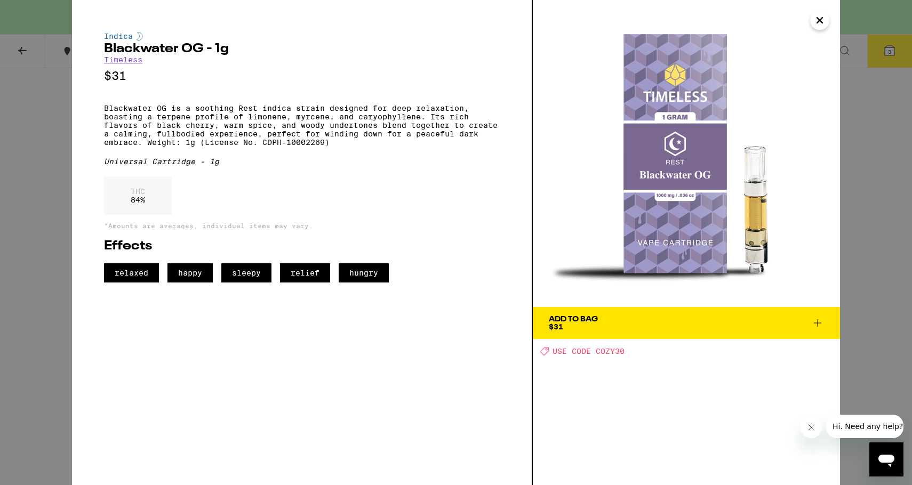
click at [33, 179] on div "Indica Blackwater OG - 1g Timeless $31 Blackwater OG is a soothing Rest indica …" at bounding box center [456, 242] width 912 height 485
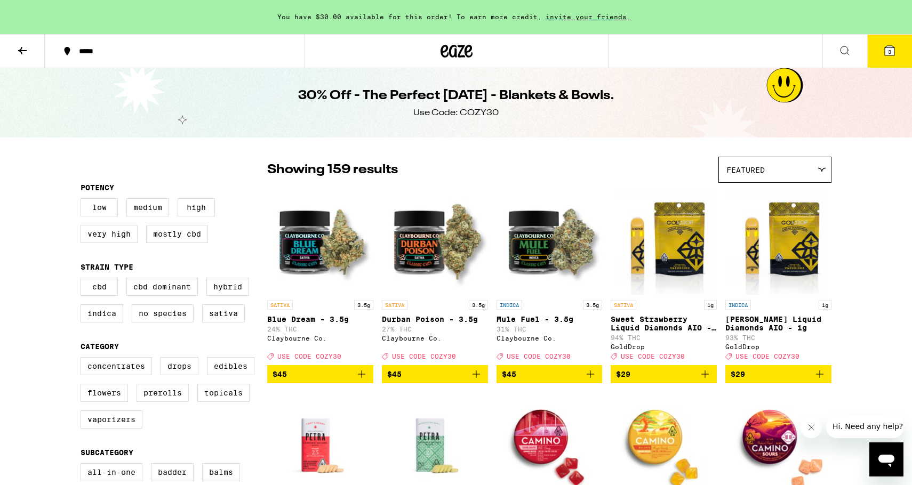
scroll to position [10, 0]
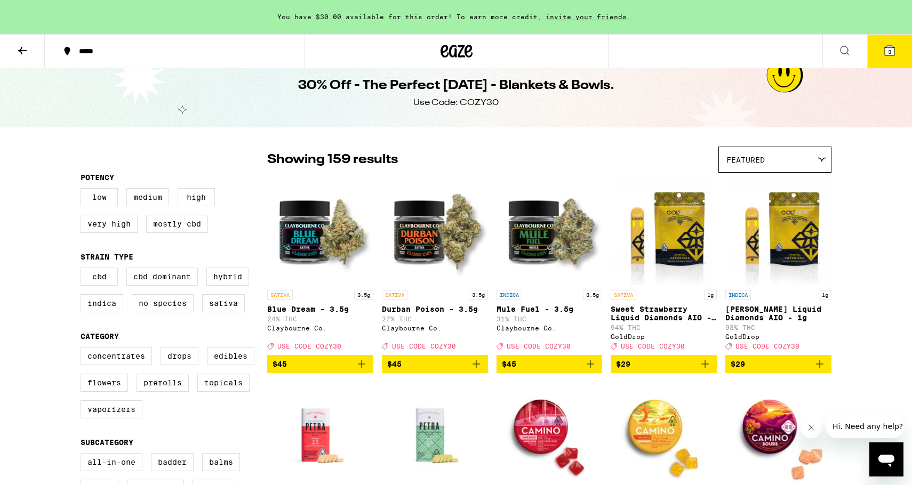
click at [890, 50] on span "3" at bounding box center [889, 52] width 3 height 6
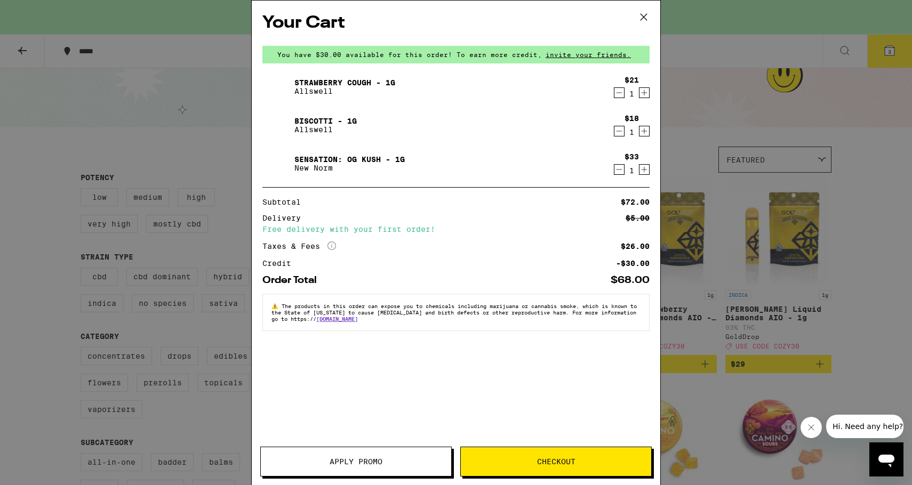
click at [883, 294] on div "Your Cart You have $30.00 available for this order! To earn more credit, invite…" at bounding box center [456, 242] width 912 height 485
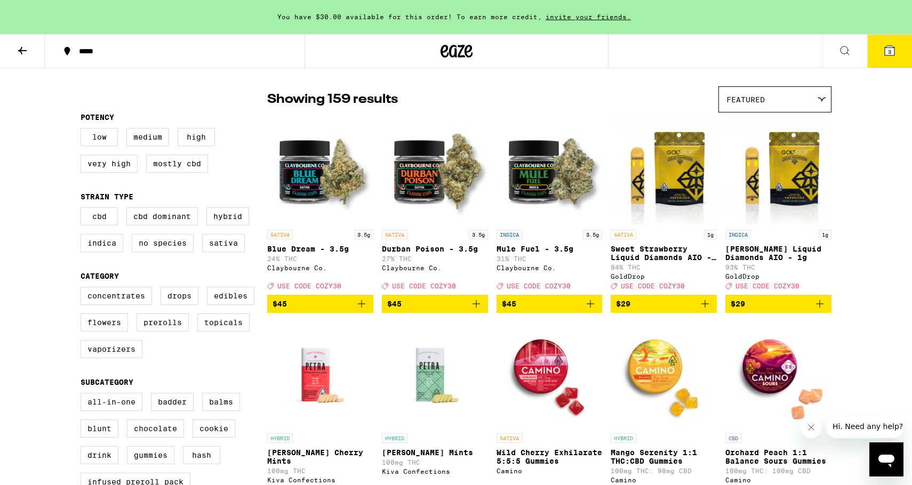
scroll to position [68, 0]
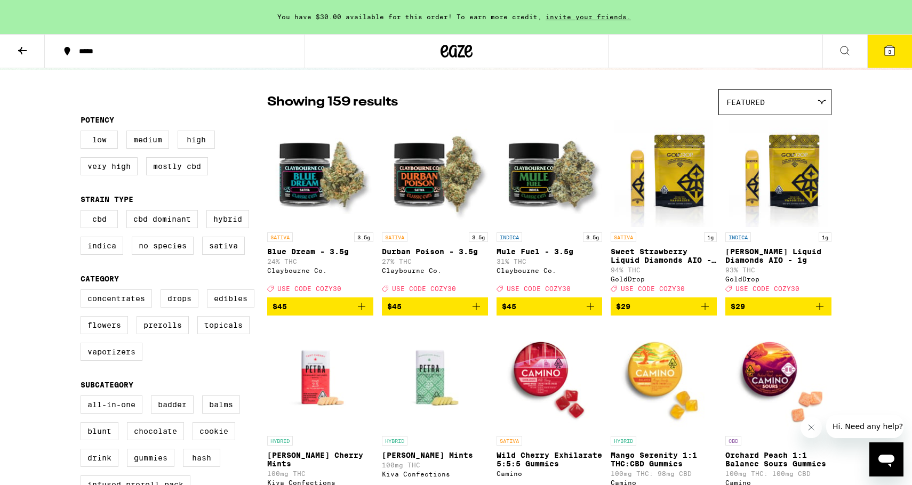
click at [20, 46] on icon at bounding box center [22, 50] width 13 height 13
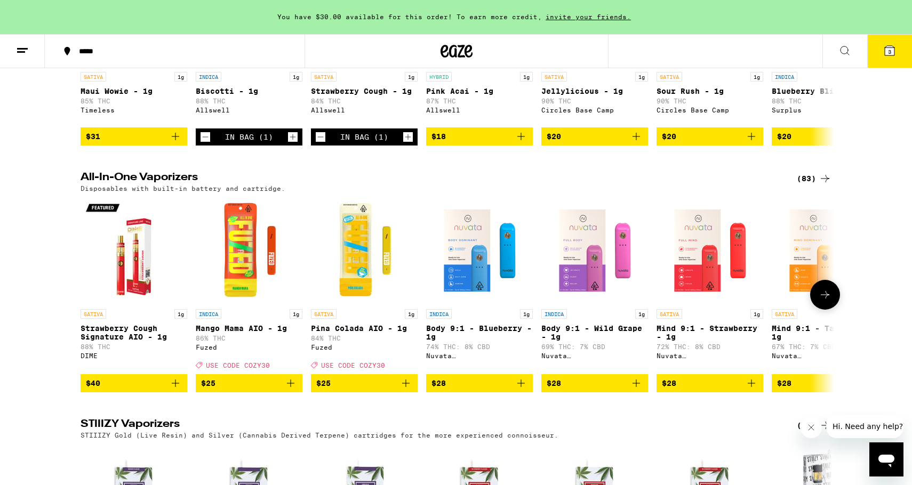
scroll to position [1482, 0]
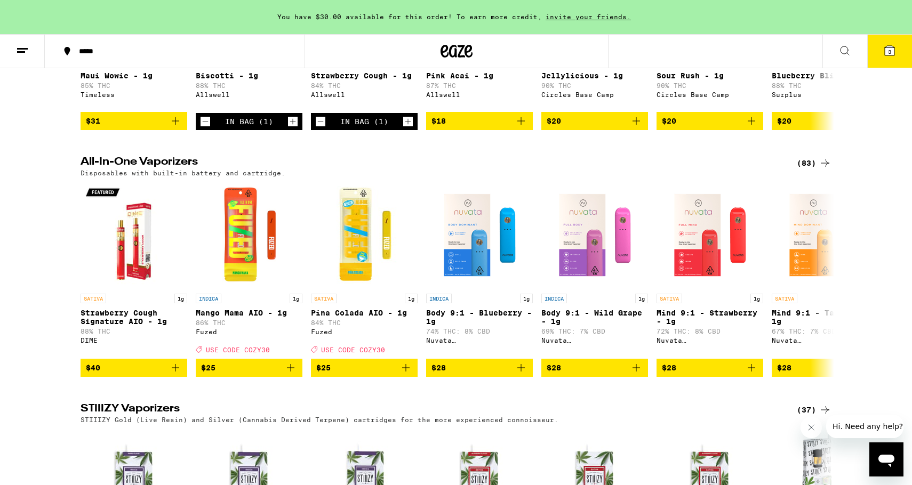
click at [805, 170] on div "(83)" at bounding box center [813, 163] width 35 height 13
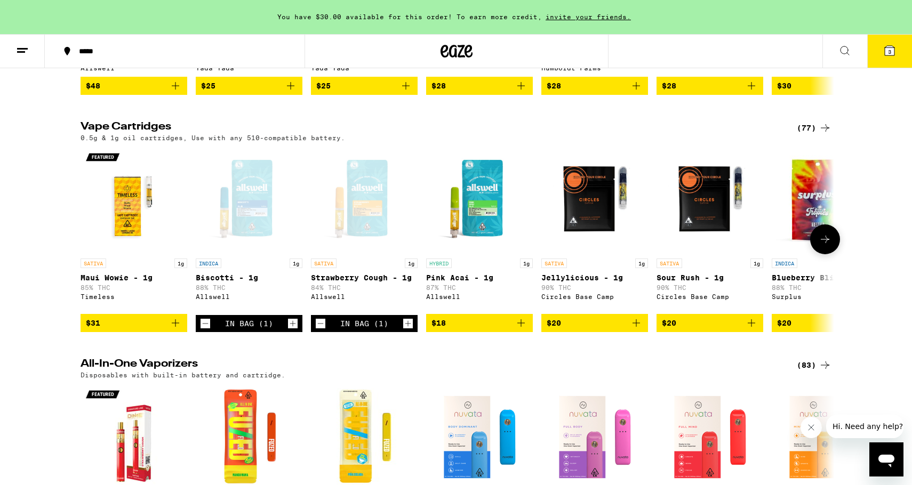
scroll to position [1309, 0]
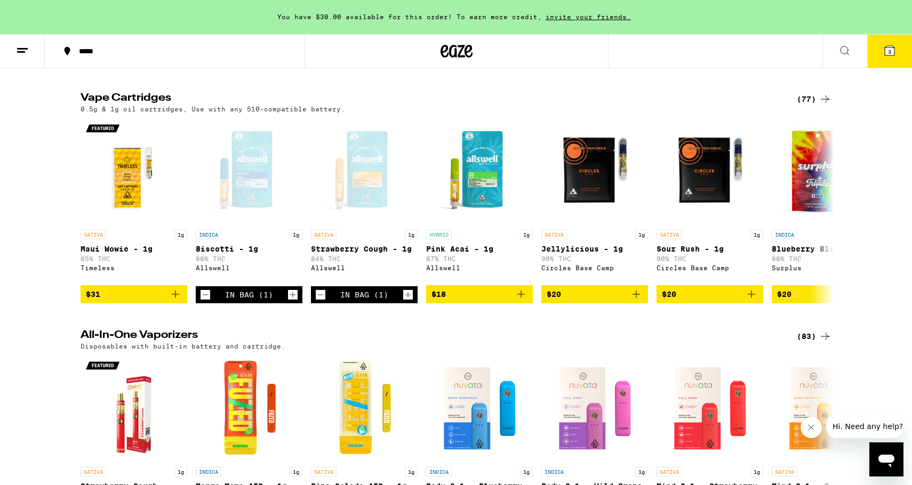
click at [815, 106] on div "(77)" at bounding box center [813, 99] width 35 height 13
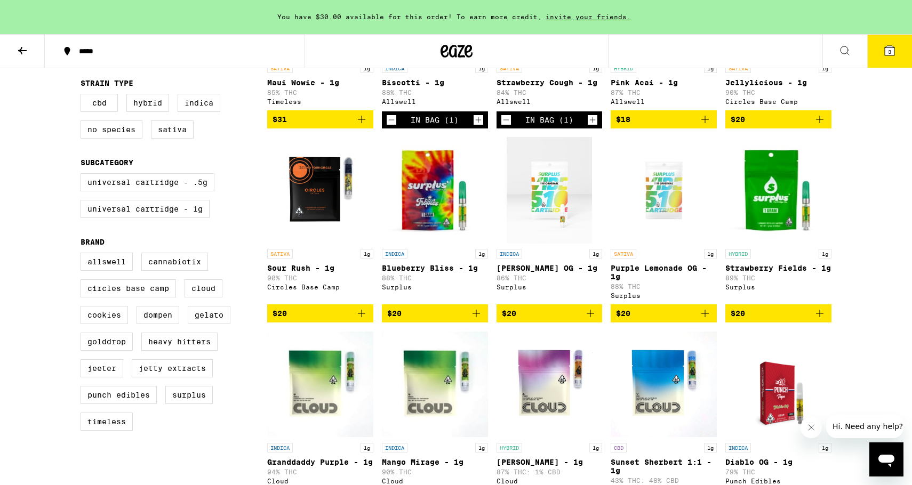
scroll to position [239, 0]
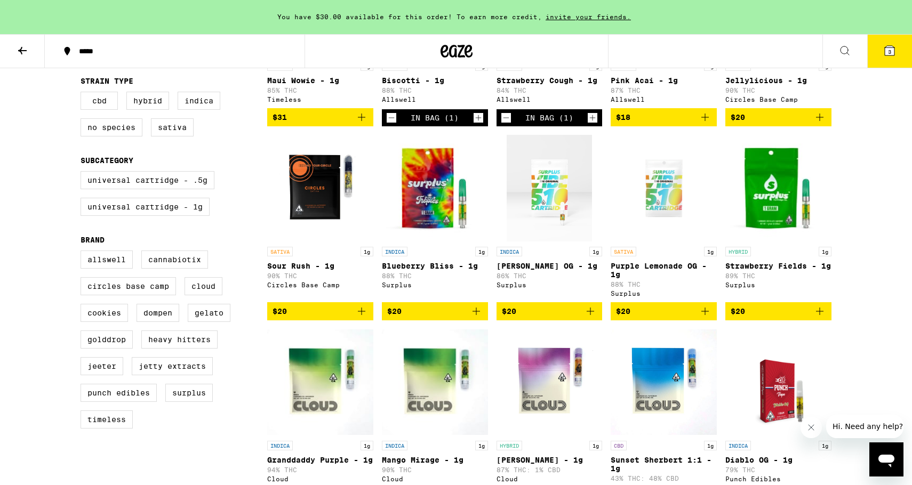
click at [436, 184] on img "Open page for Blueberry Bliss - 1g from Surplus" at bounding box center [435, 188] width 106 height 107
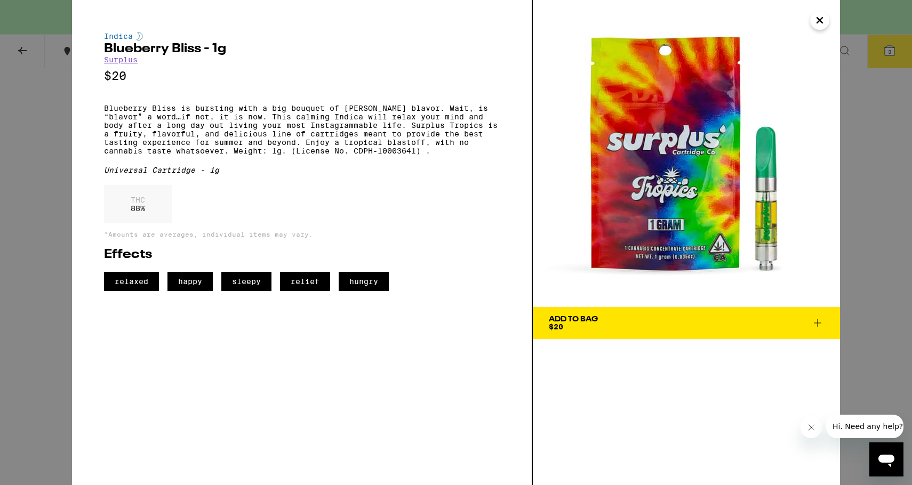
click at [11, 136] on div "Indica Blueberry Bliss - 1g Surplus $20 Blueberry Bliss is bursting with a big …" at bounding box center [456, 242] width 912 height 485
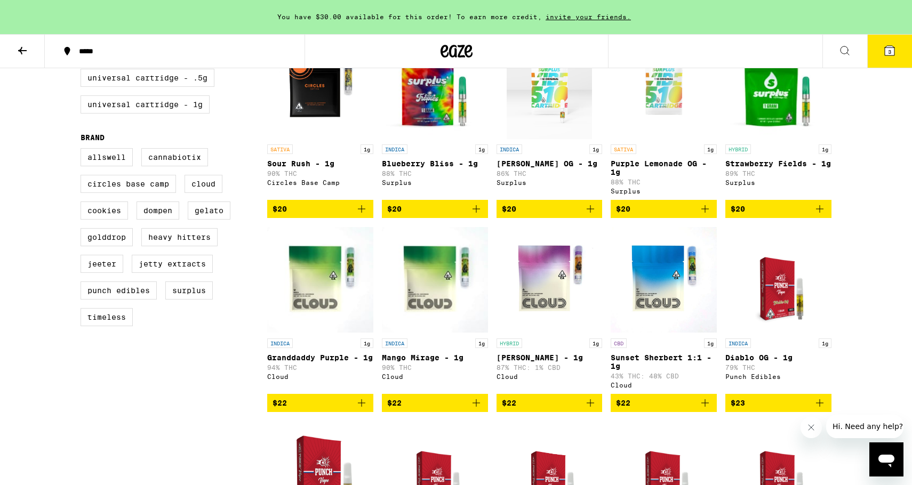
scroll to position [342, 0]
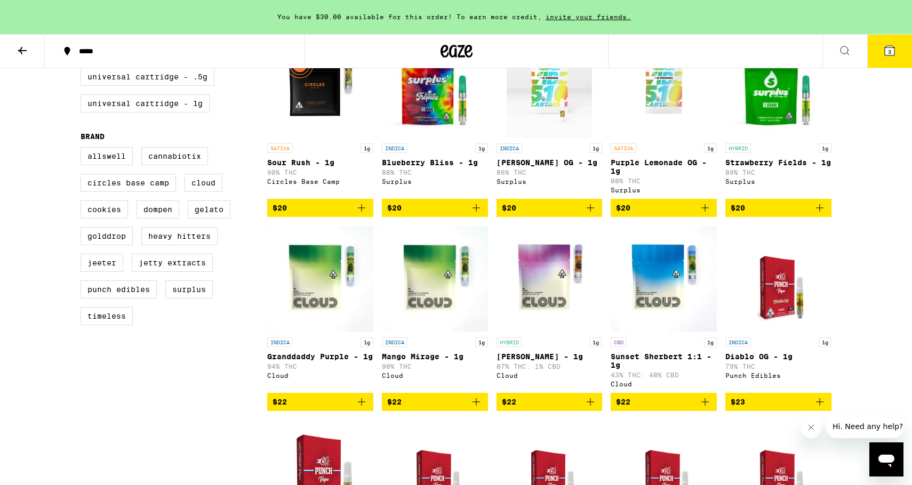
click at [438, 287] on img "Open page for Mango Mirage - 1g from Cloud" at bounding box center [435, 279] width 106 height 107
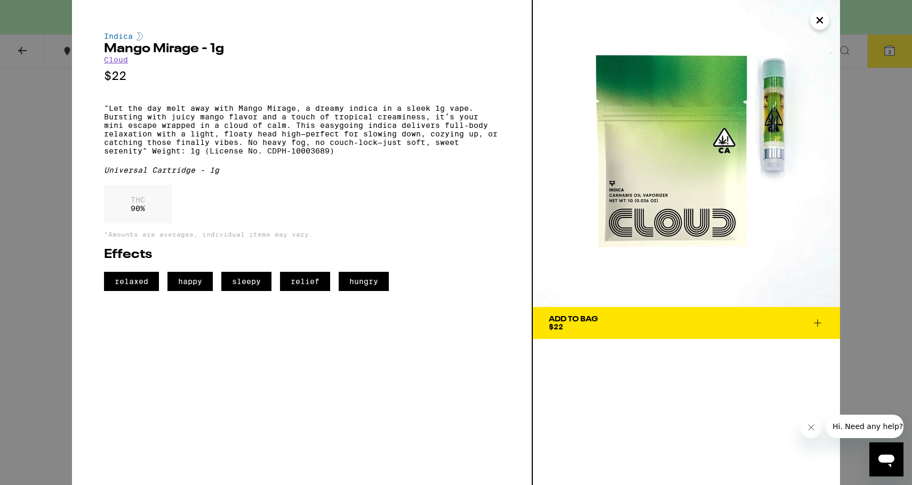
click at [31, 158] on div "Indica Mango Mirage - 1g Cloud $22 "Let the day melt away with Mango Mirage, a …" at bounding box center [456, 242] width 912 height 485
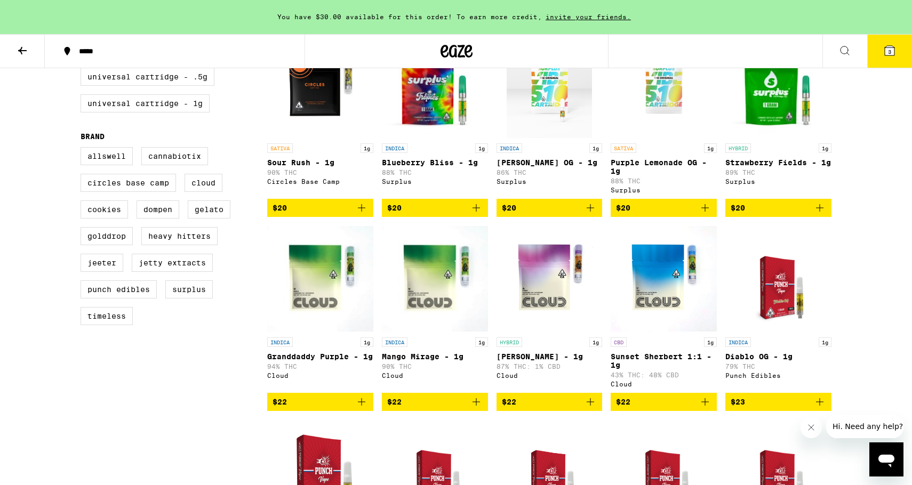
scroll to position [372, 0]
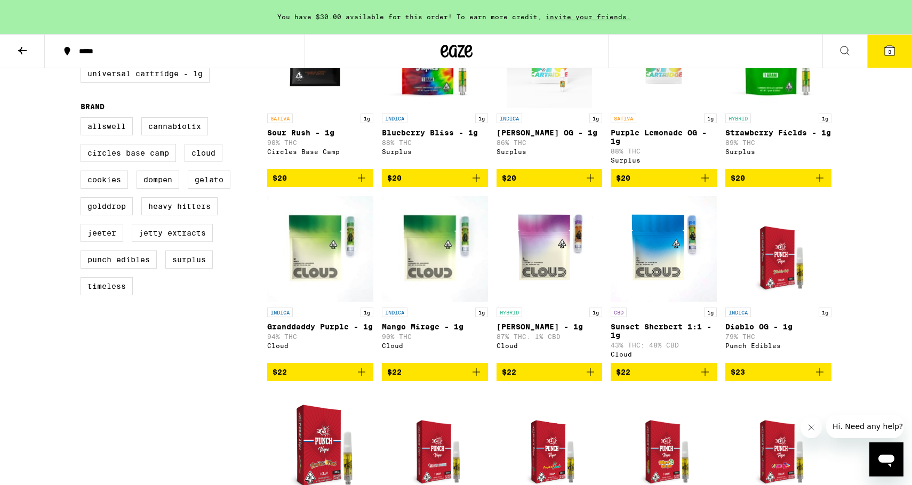
click at [312, 254] on img "Open page for Granddaddy Purple - 1g from Cloud" at bounding box center [320, 249] width 106 height 107
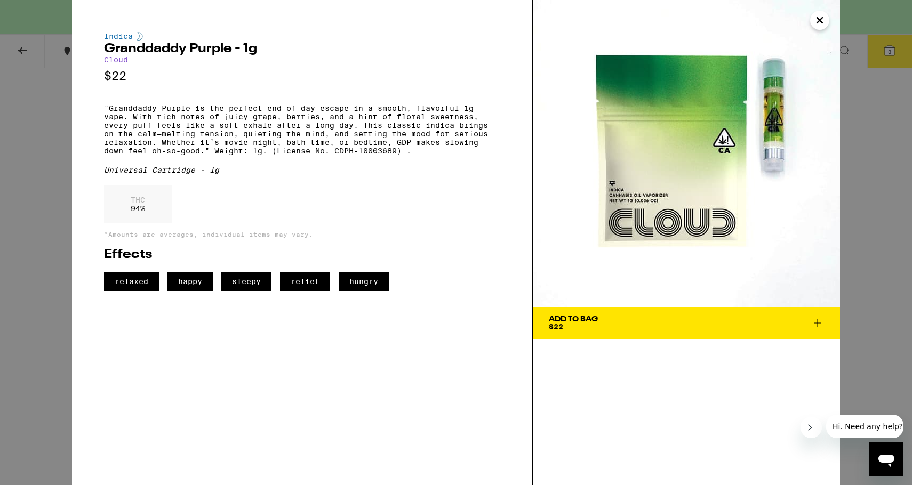
click at [26, 135] on div "Indica Granddaddy Purple - 1g Cloud $22 "Granddaddy Purple is the perfect end-o…" at bounding box center [456, 242] width 912 height 485
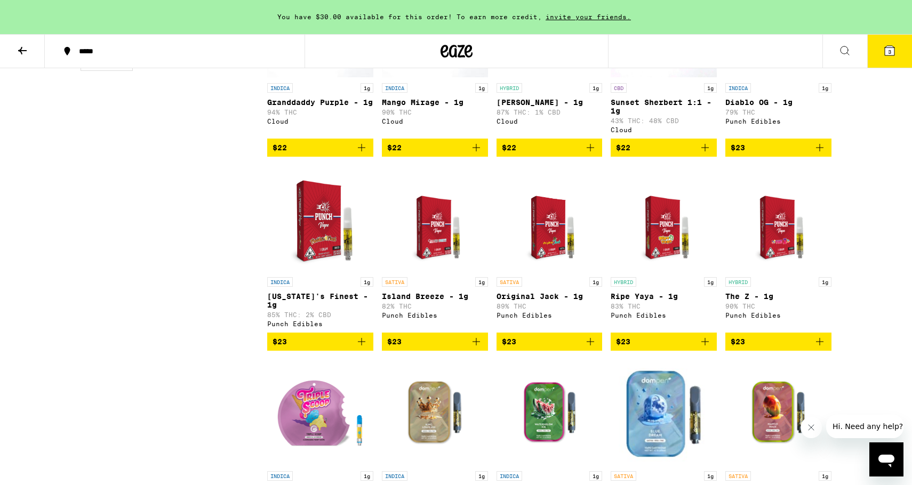
scroll to position [570, 0]
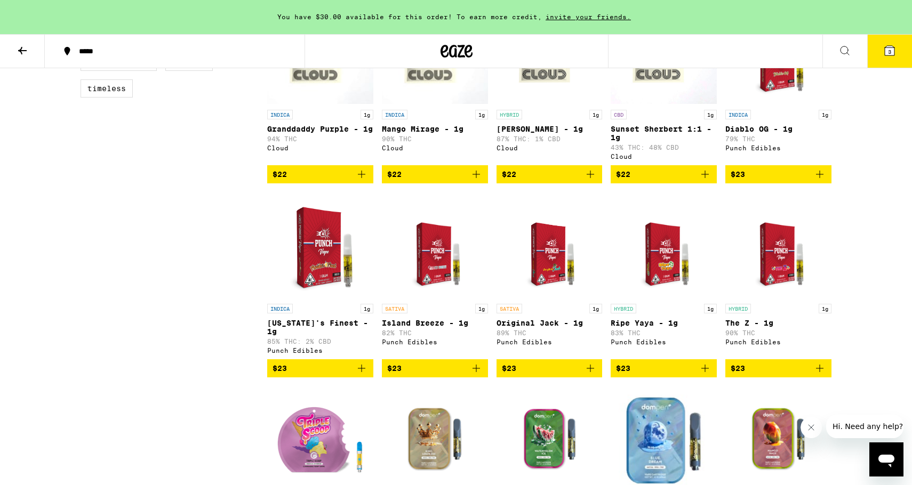
click at [312, 263] on img "Open page for Florida's Finest - 1g from Punch Edibles" at bounding box center [320, 245] width 106 height 107
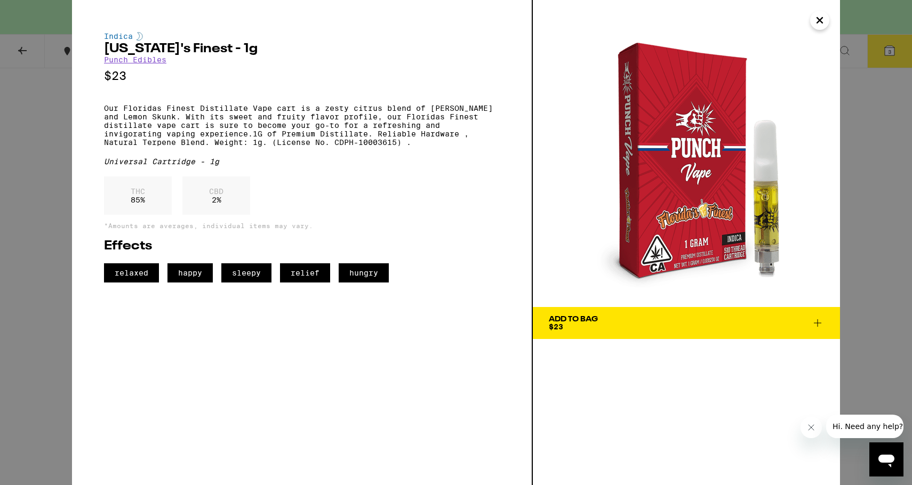
click at [27, 115] on div "Indica [US_STATE]'s Finest - 1g Punch Edibles $23 Our Floridas Finest Distillat…" at bounding box center [456, 242] width 912 height 485
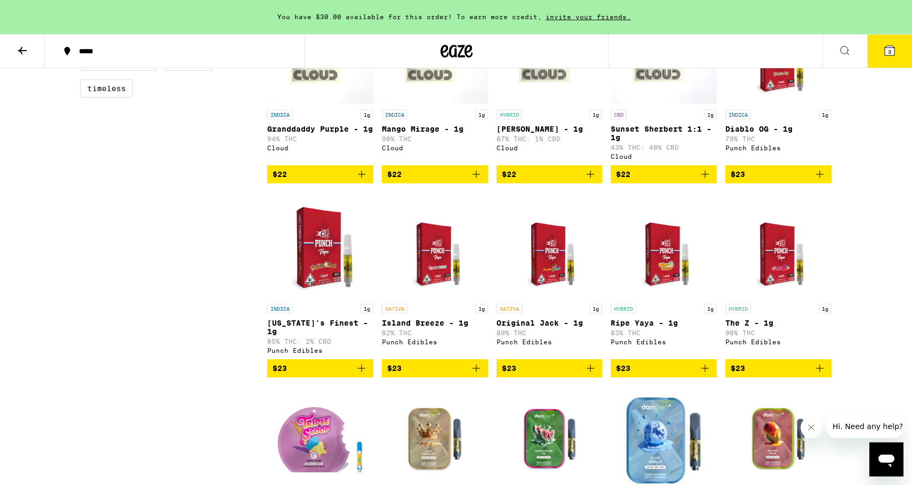
click at [768, 101] on img "Open page for Diablo OG - 1g from Punch Edibles" at bounding box center [778, 51] width 83 height 107
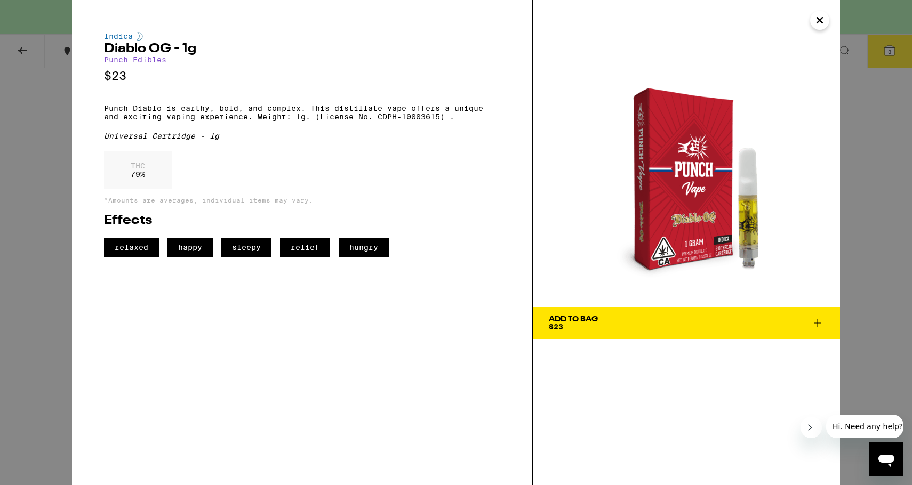
click at [19, 132] on div "Indica Diablo OG - 1g Punch Edibles $23 Punch Diablo is earthy, bold, and compl…" at bounding box center [456, 242] width 912 height 485
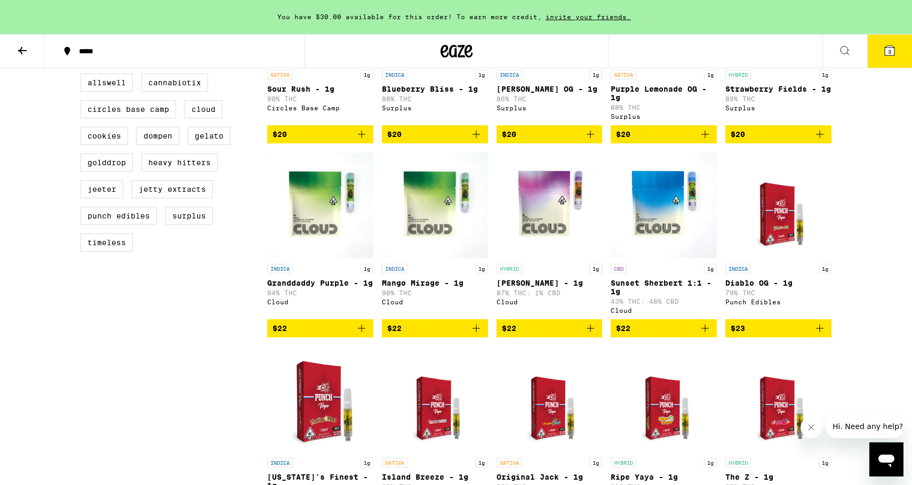
scroll to position [419, 0]
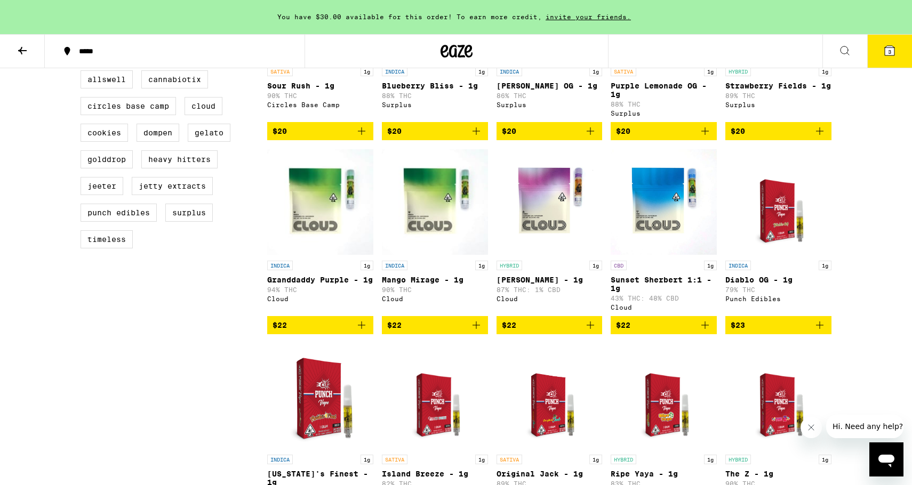
click at [662, 204] on img "Open page for Sunset Sherbert 1:1 - 1g from Cloud" at bounding box center [663, 202] width 106 height 107
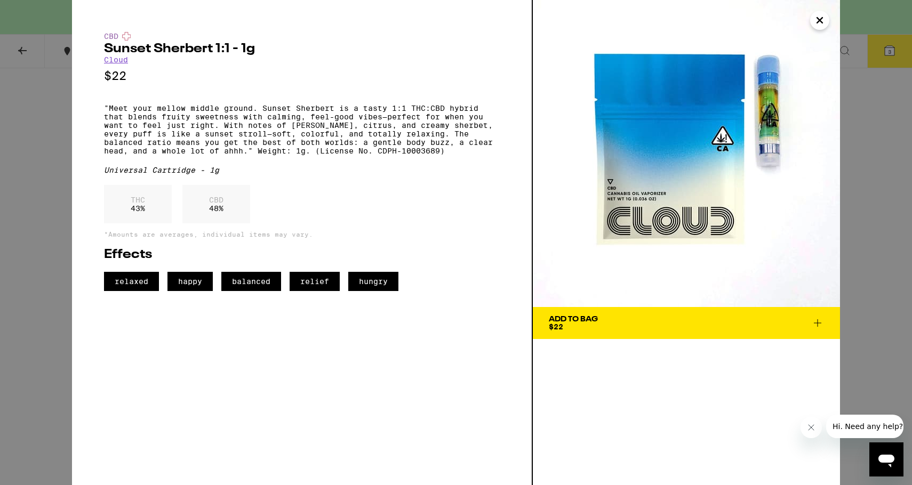
click at [4, 149] on div "CBD Sunset Sherbert 1:1 - 1g Cloud $22 "Meet your mellow middle ground. Sunset …" at bounding box center [456, 242] width 912 height 485
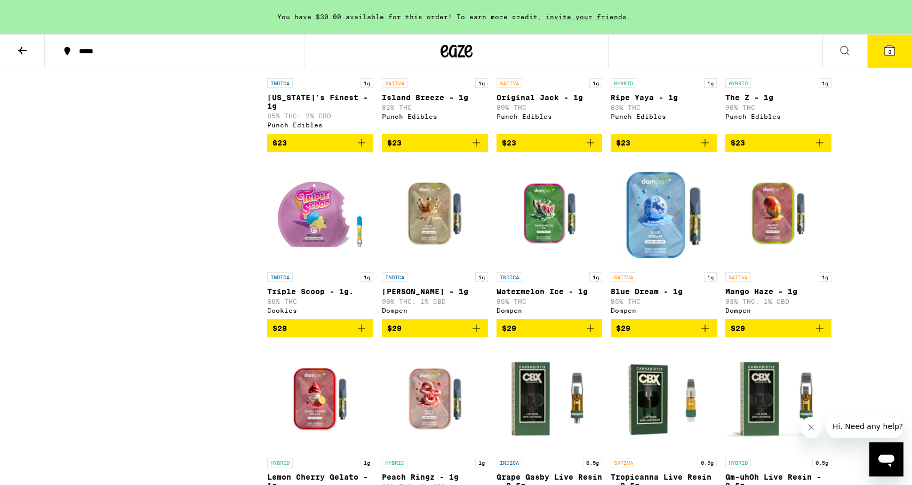
scroll to position [794, 0]
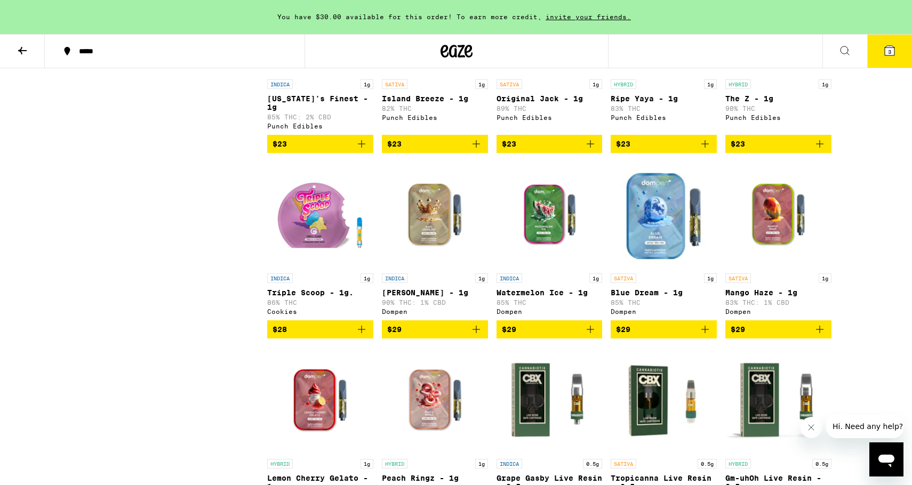
click at [327, 235] on img "Open page for Triple Scoop - 1g. from Cookies" at bounding box center [320, 215] width 106 height 107
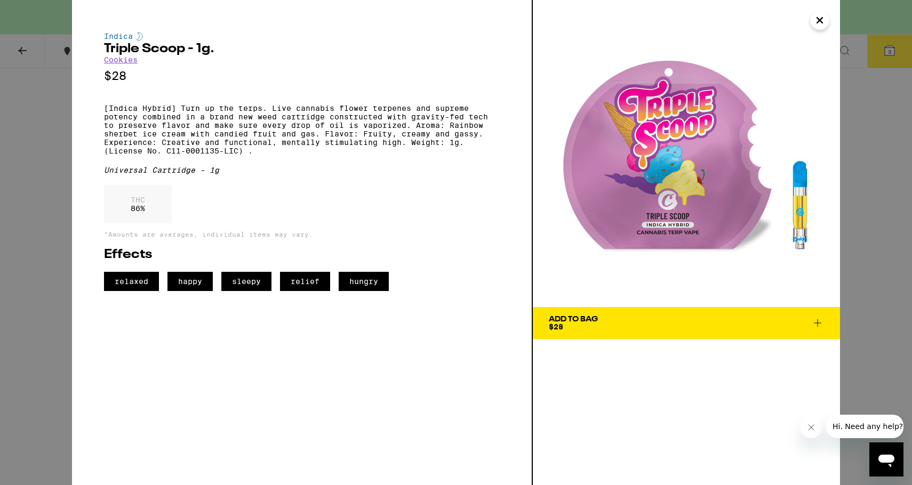
click at [599, 322] on span "Add To Bag $28" at bounding box center [686, 323] width 275 height 15
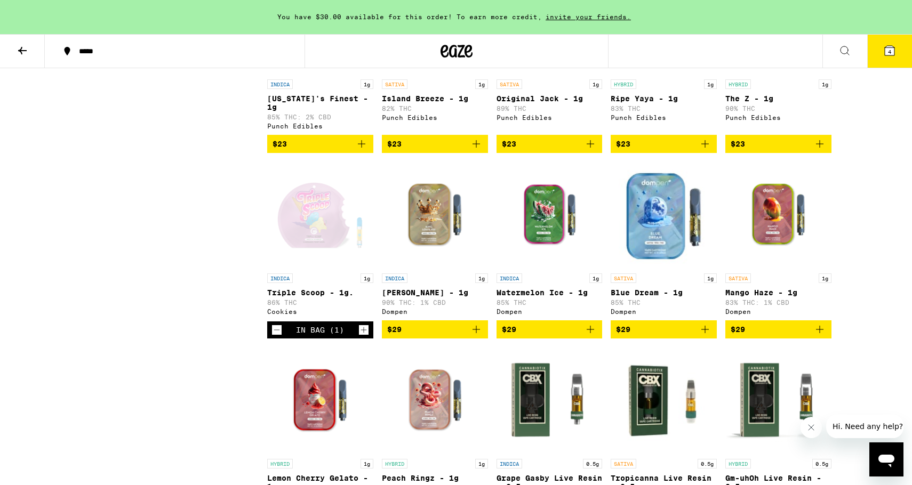
click at [884, 57] on button "4" at bounding box center [889, 51] width 45 height 33
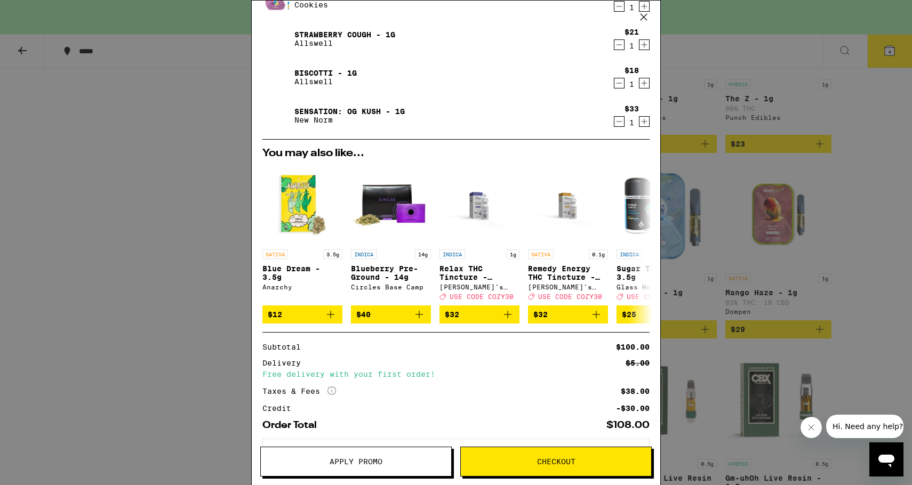
scroll to position [136, 0]
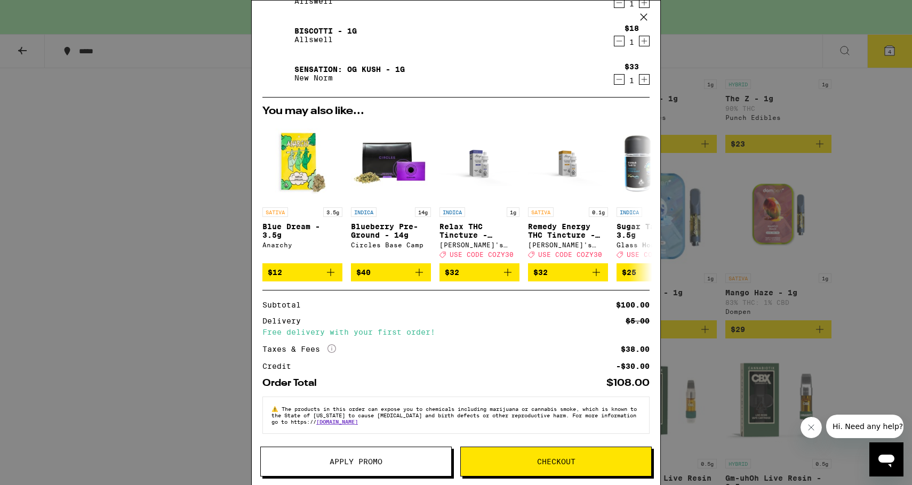
click at [345, 462] on span "Apply Promo" at bounding box center [355, 461] width 53 height 7
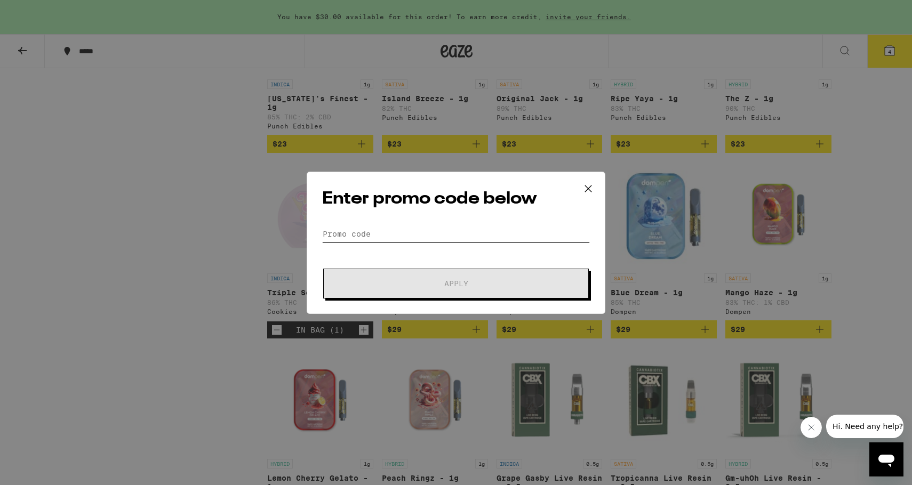
click at [374, 236] on input "Promo Code" at bounding box center [456, 234] width 268 height 16
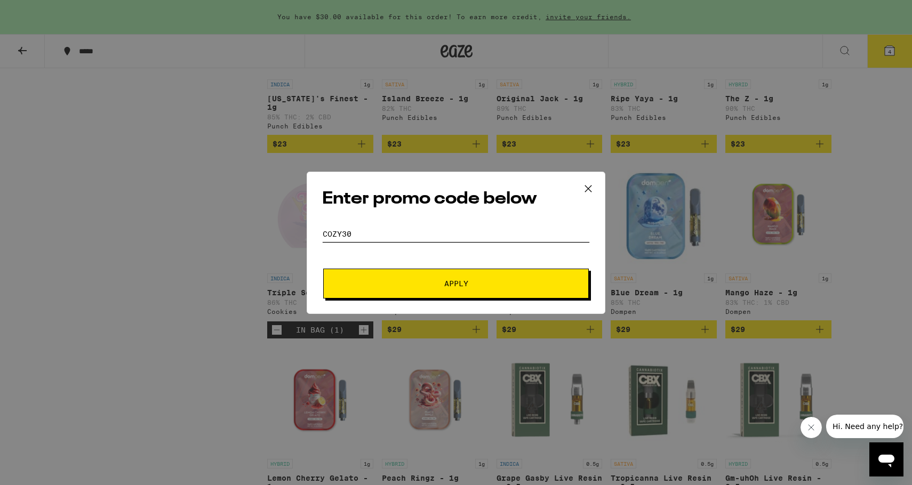
type input "cozy30"
click at [432, 300] on div "Enter promo code below Promo Code cozy30 Apply" at bounding box center [456, 243] width 299 height 142
click at [446, 276] on button "Apply" at bounding box center [455, 284] width 265 height 30
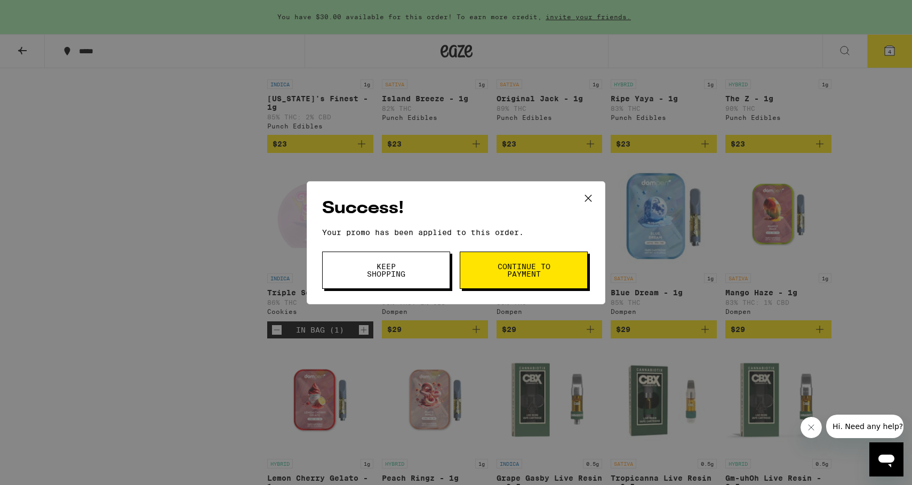
click at [500, 269] on span "Continue to payment" at bounding box center [523, 270] width 54 height 15
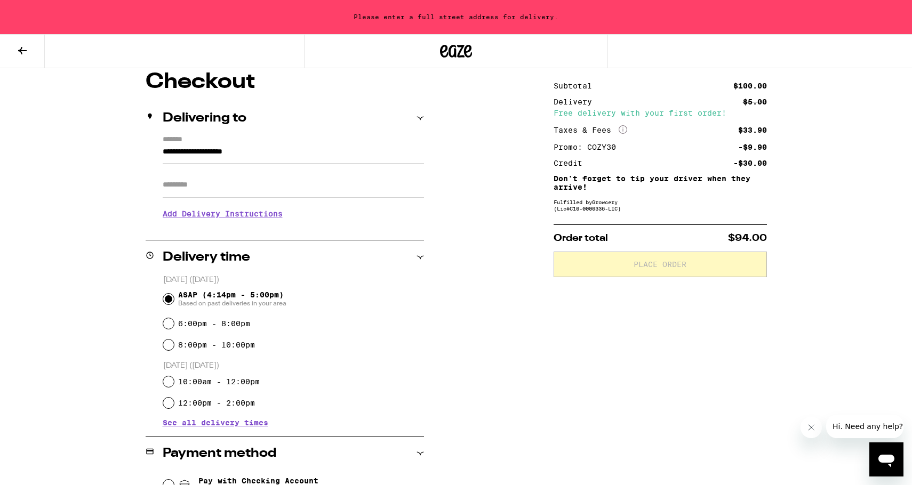
scroll to position [93, 0]
click at [188, 150] on input "**********" at bounding box center [293, 153] width 261 height 18
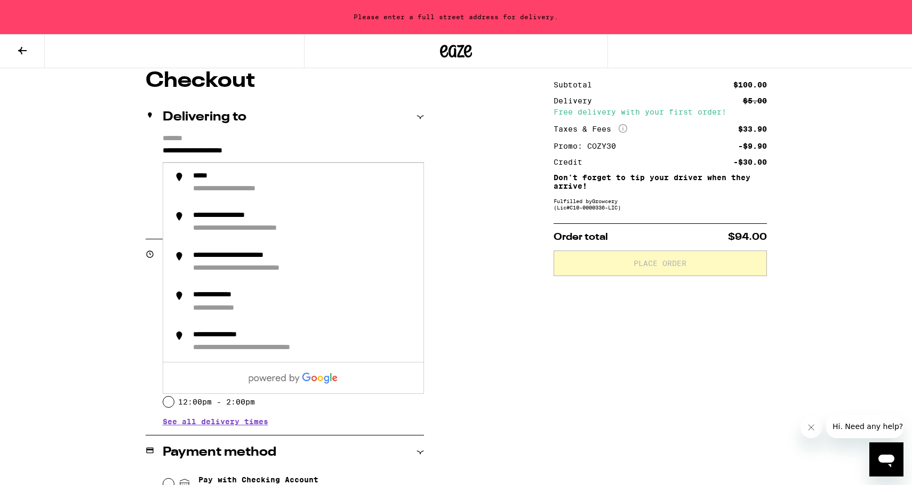
click at [186, 147] on input "**********" at bounding box center [293, 153] width 261 height 18
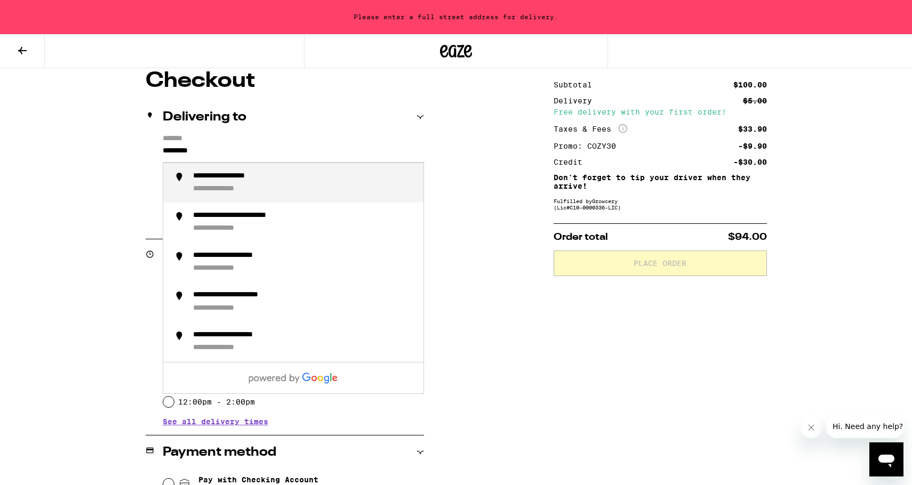
type input "**********"
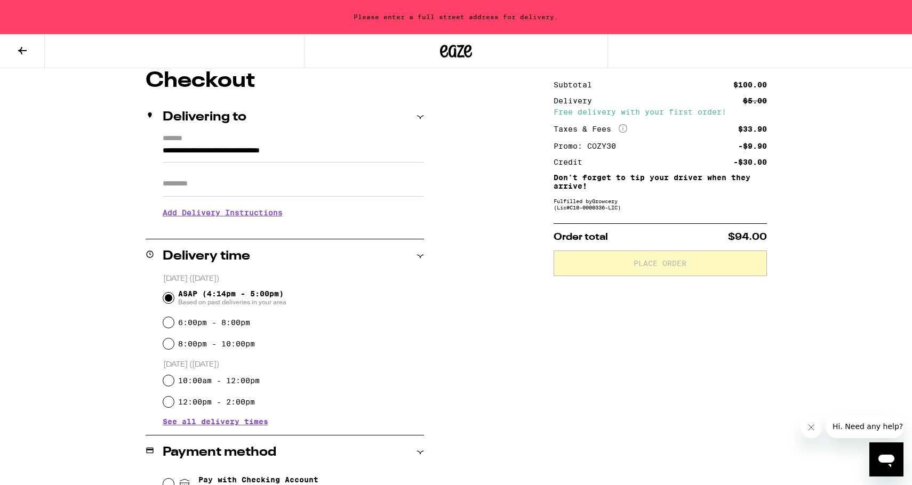
scroll to position [59, 0]
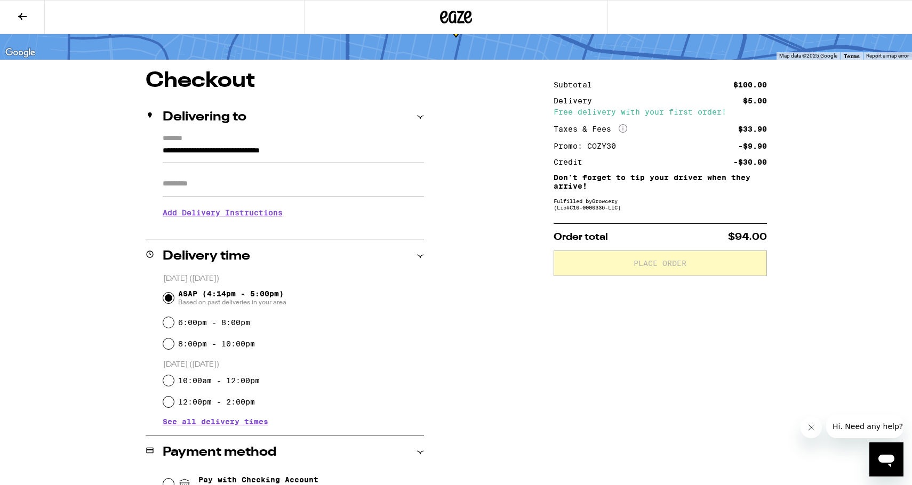
click at [230, 187] on input "Apt/Suite" at bounding box center [293, 184] width 261 height 26
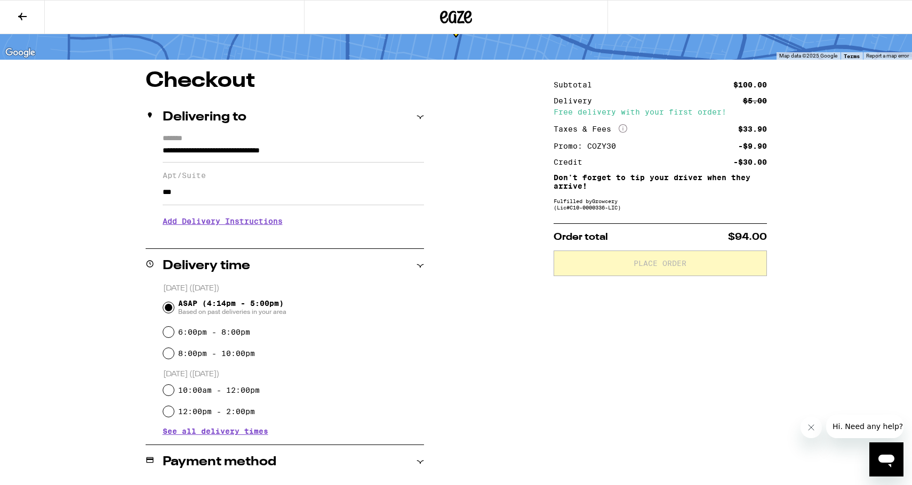
type input "***"
click at [23, 226] on div "**********" at bounding box center [456, 349] width 912 height 817
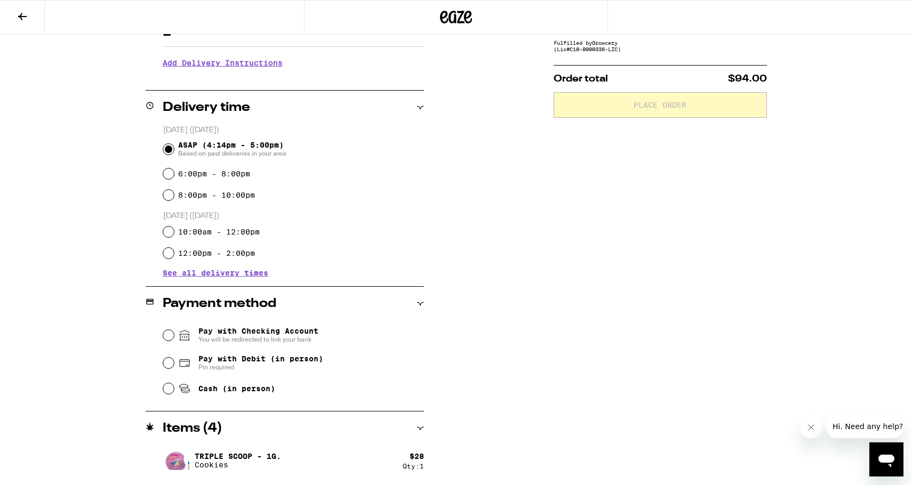
scroll to position [218, 0]
click at [168, 390] on input "Cash (in person)" at bounding box center [168, 387] width 11 height 11
radio input "true"
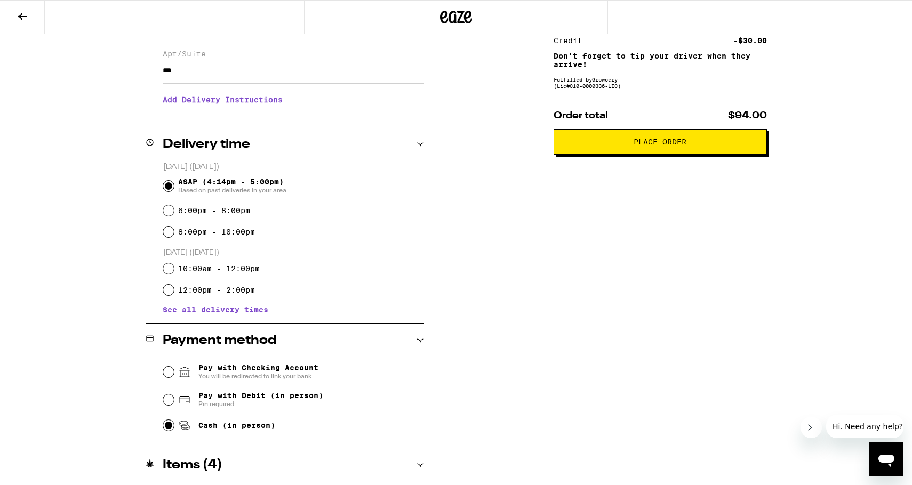
scroll to position [0, 0]
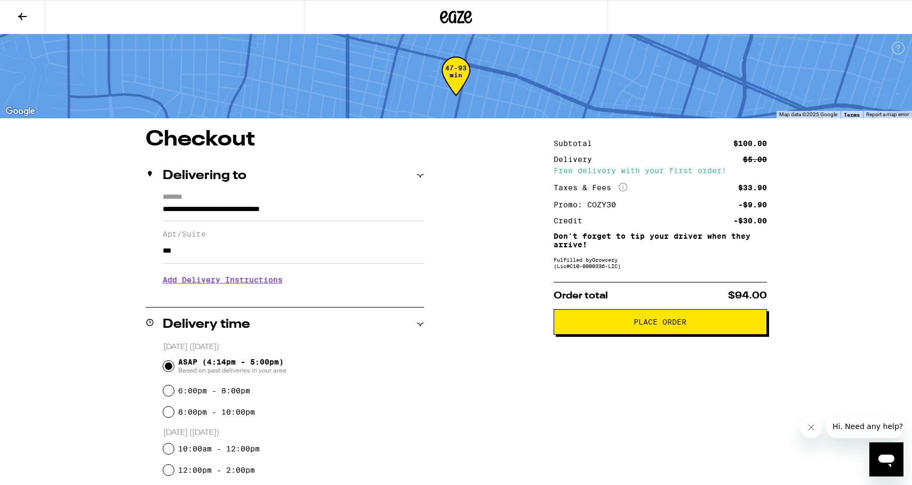
click at [654, 326] on span "Place Order" at bounding box center [659, 321] width 53 height 7
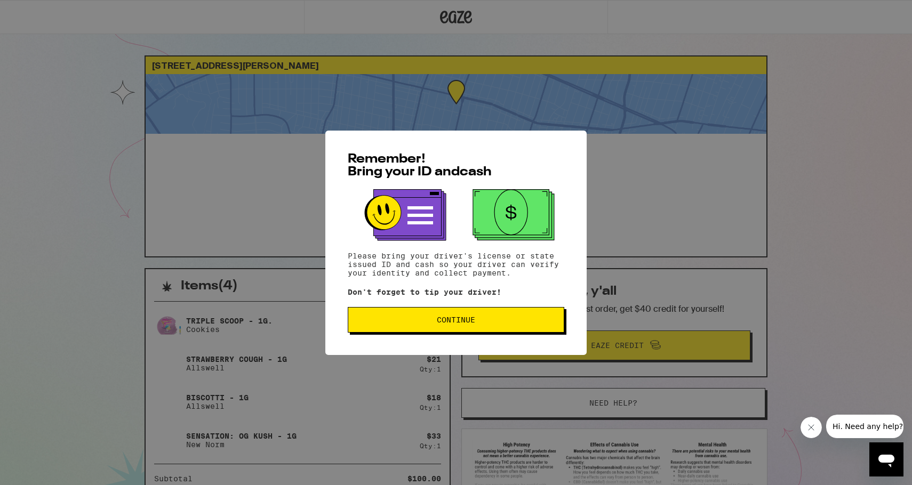
click at [487, 324] on span "Continue" at bounding box center [456, 319] width 198 height 7
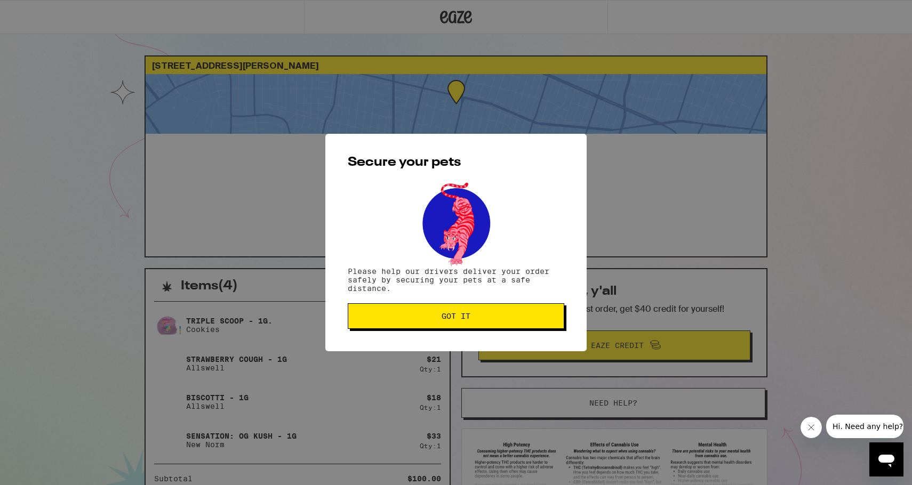
click at [453, 320] on span "Got it" at bounding box center [455, 315] width 29 height 7
